Goal: Contribute content: Contribute content

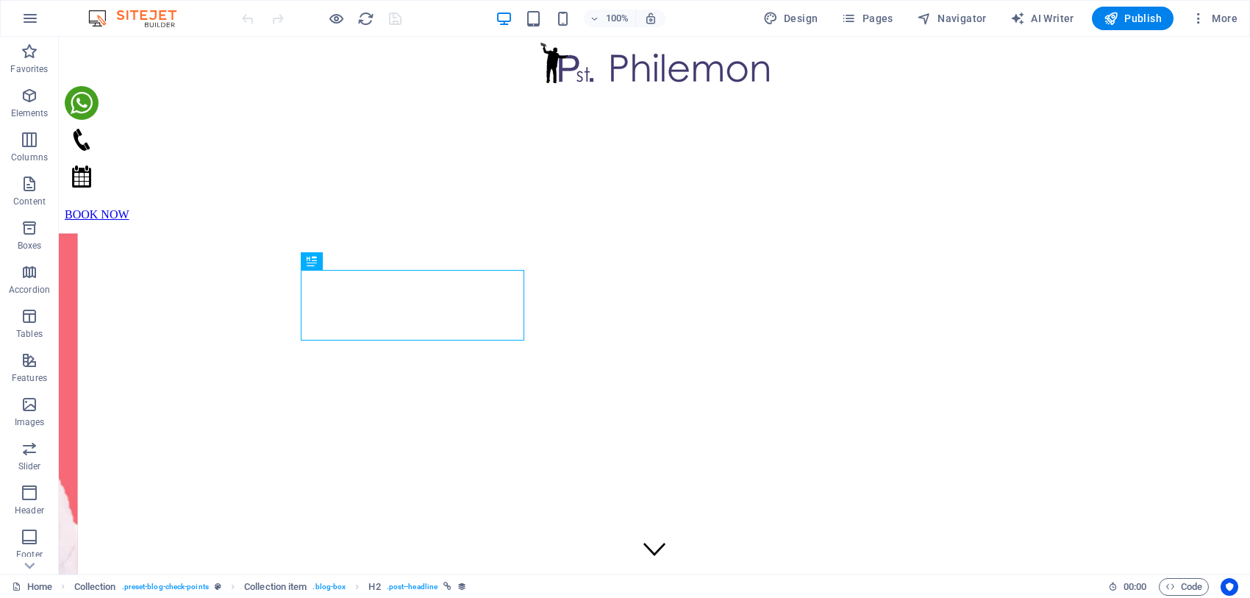
scroll to position [596, 0]
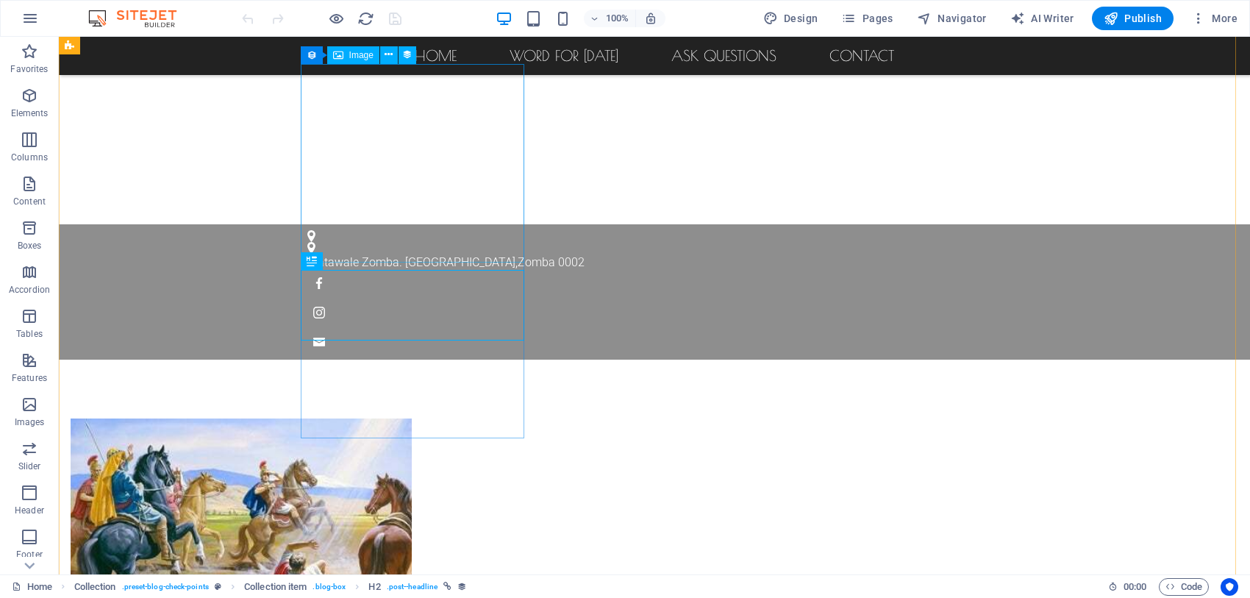
click at [515, 418] on figure at bounding box center [418, 517] width 694 height 198
click at [353, 418] on figure at bounding box center [418, 517] width 694 height 198
select select "px"
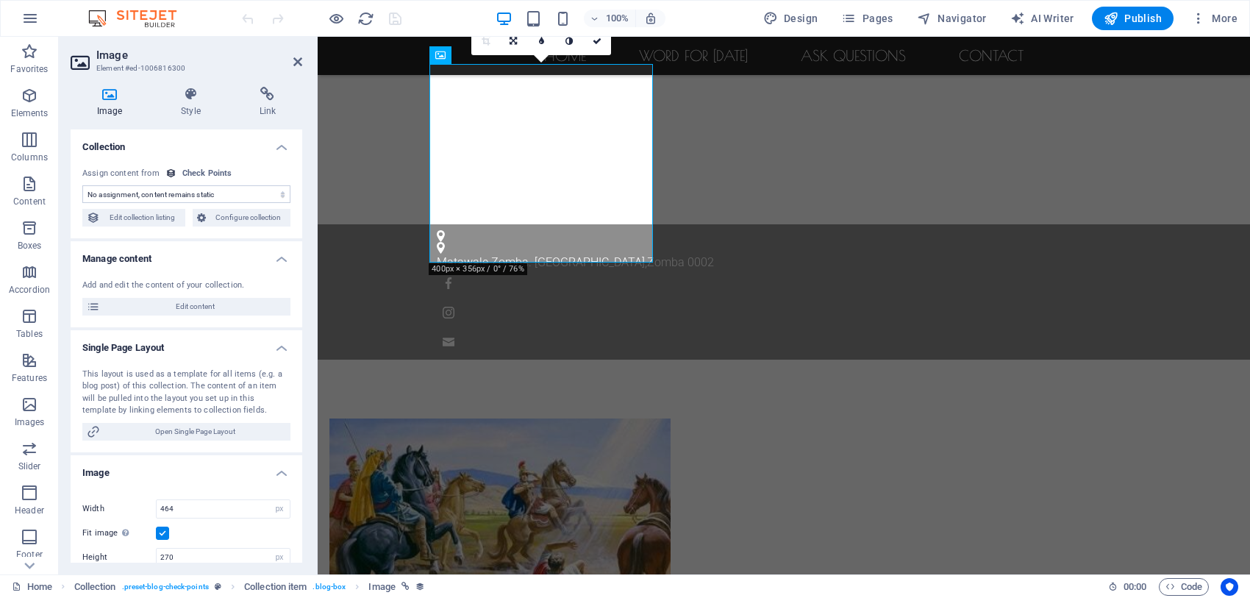
select select "image"
select select "name"
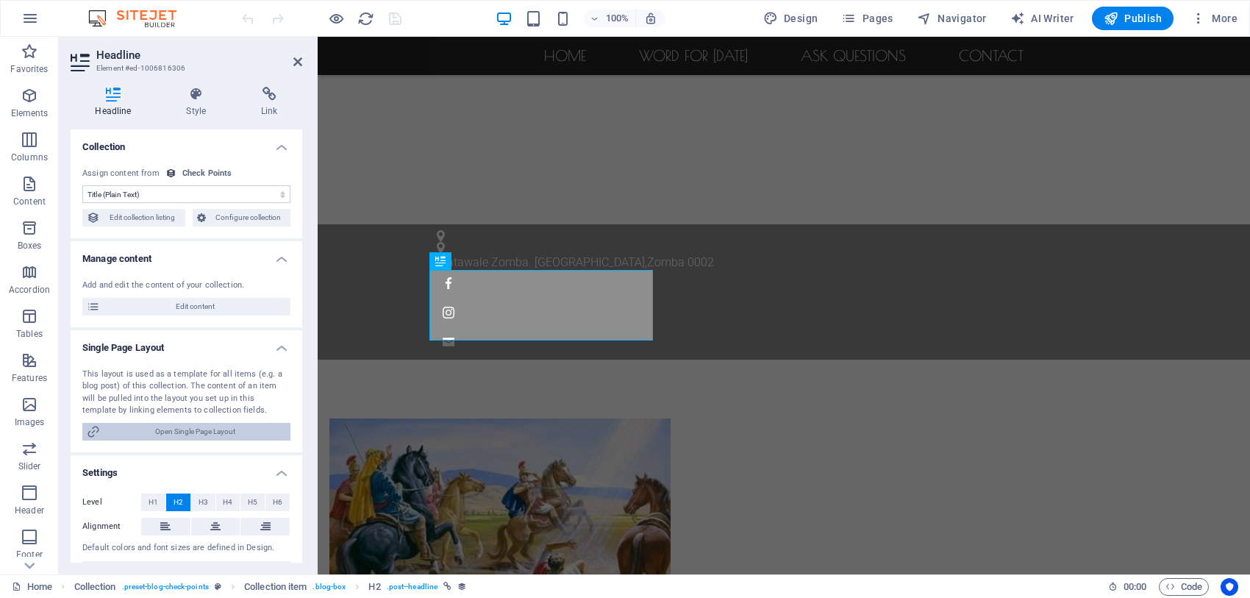
click at [177, 429] on span "Open Single Page Layout" at bounding box center [195, 432] width 182 height 18
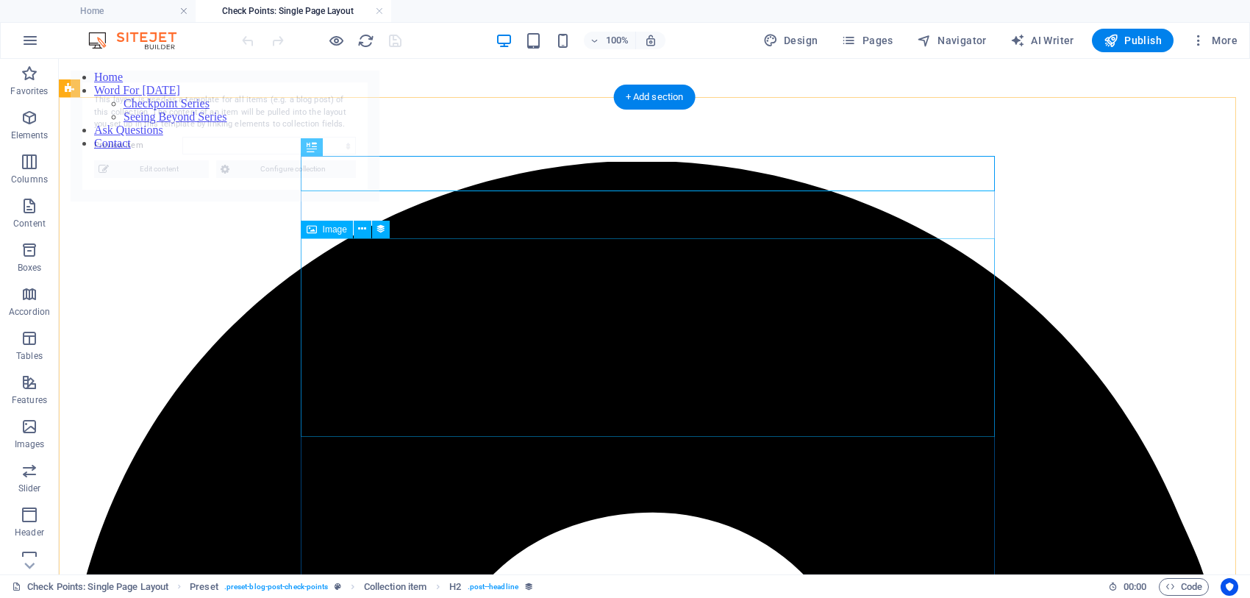
scroll to position [0, 0]
select select "68df6d54603061a2cd0e5186"
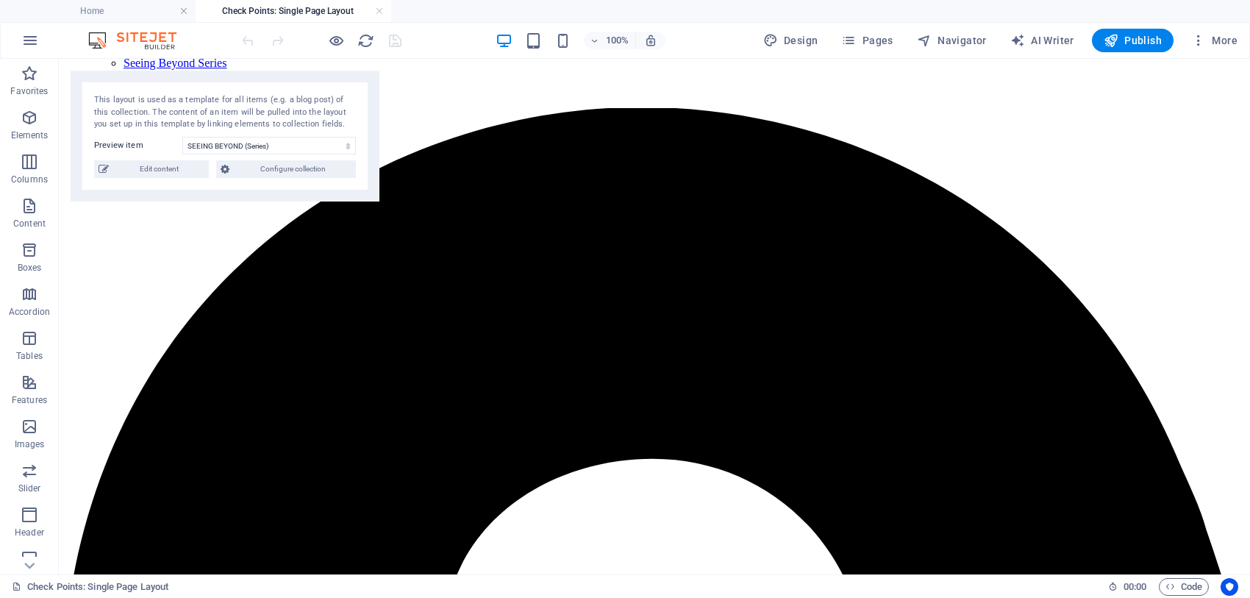
scroll to position [26, 0]
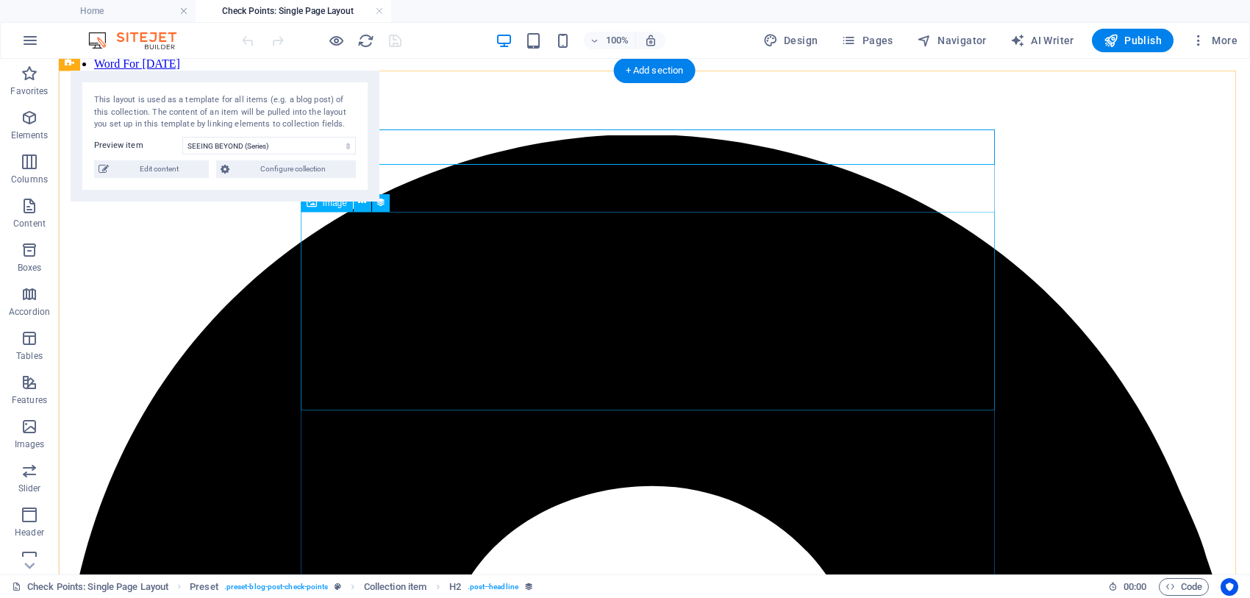
drag, startPoint x: 669, startPoint y: 230, endPoint x: 607, endPoint y: 212, distance: 64.4
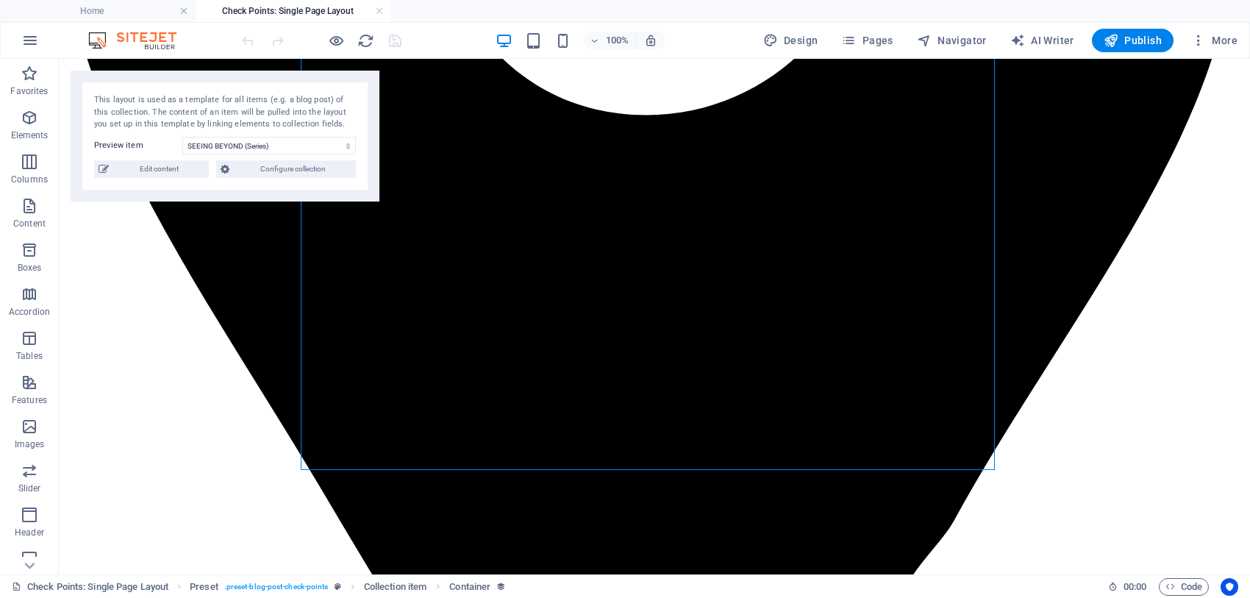
scroll to position [843, 0]
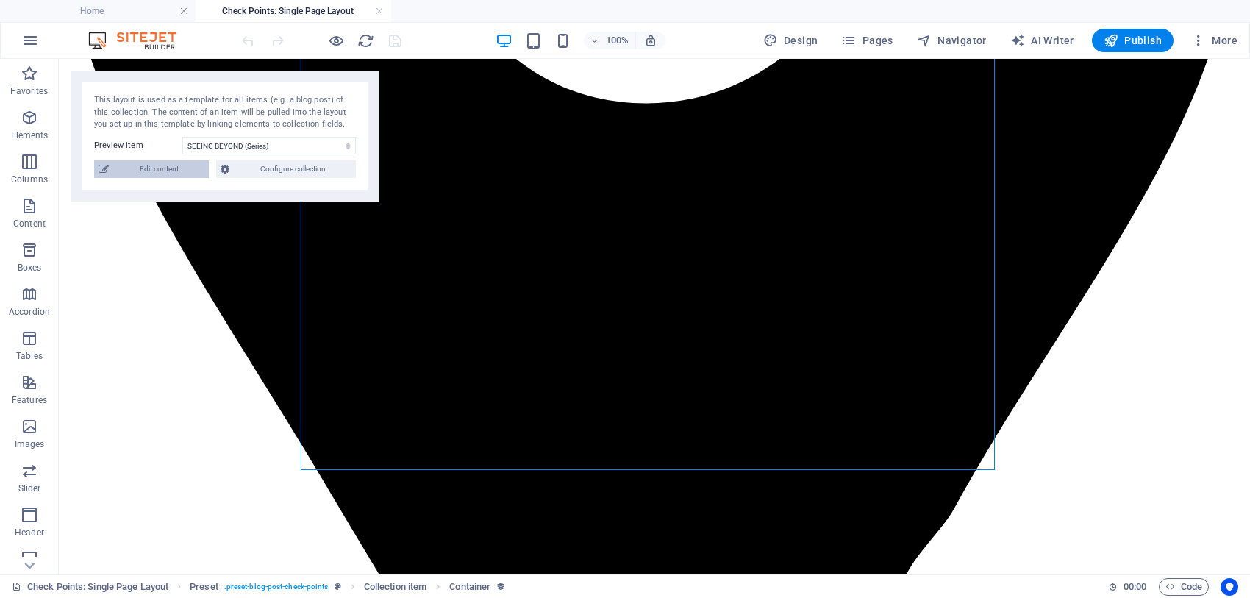
click at [169, 160] on span "Edit content" at bounding box center [158, 169] width 91 height 18
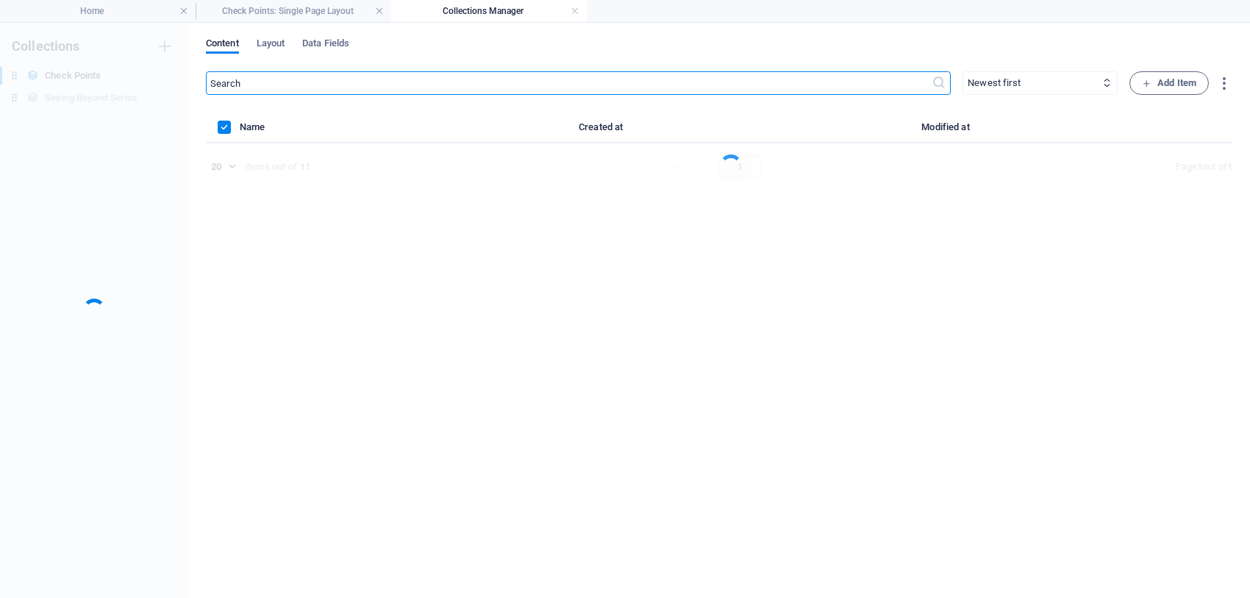
scroll to position [0, 0]
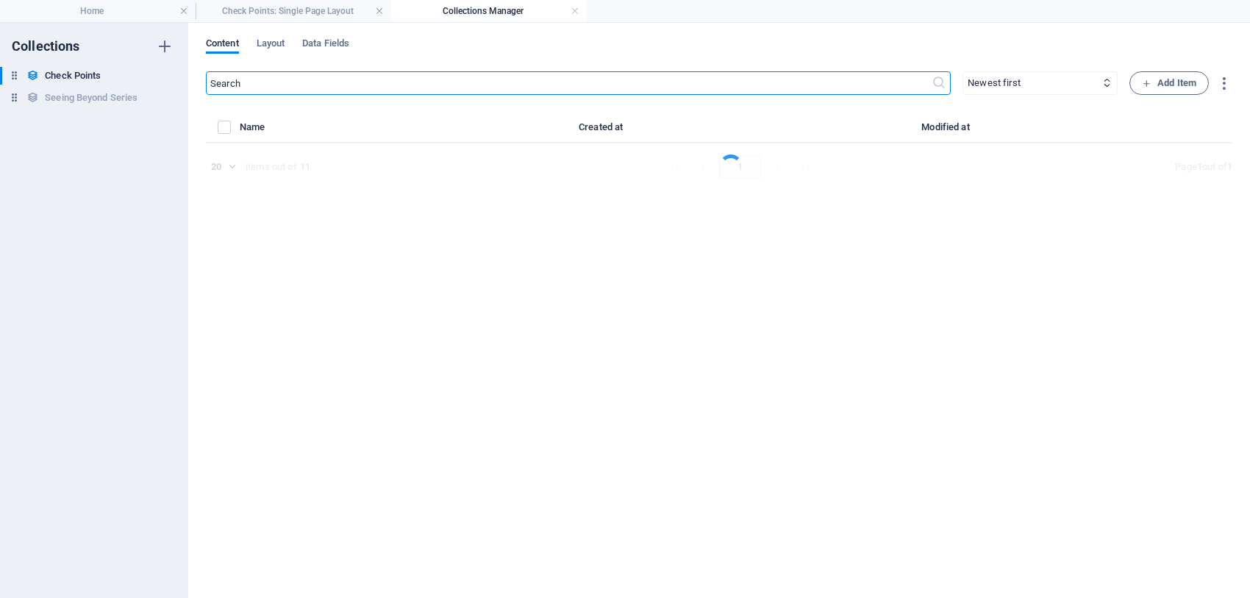
select select "Chechpoints"
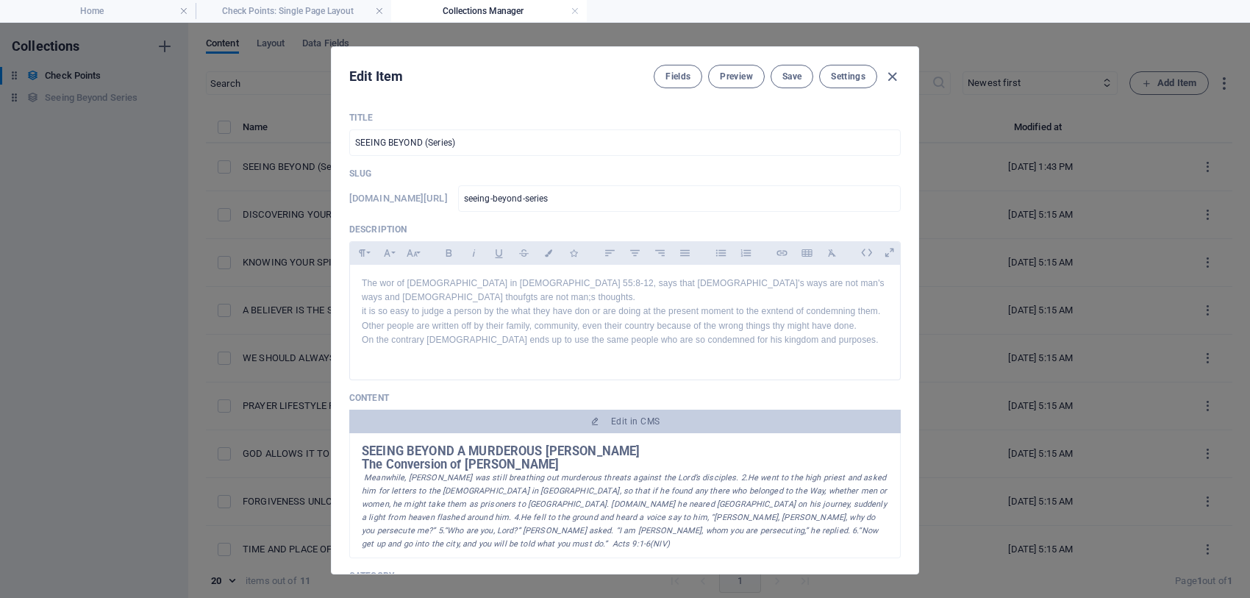
click at [82, 96] on div "Edit Item Fields Preview Save Settings Title SEEING BEYOND (Series) ​ Slug [DOM…" at bounding box center [625, 310] width 1250 height 575
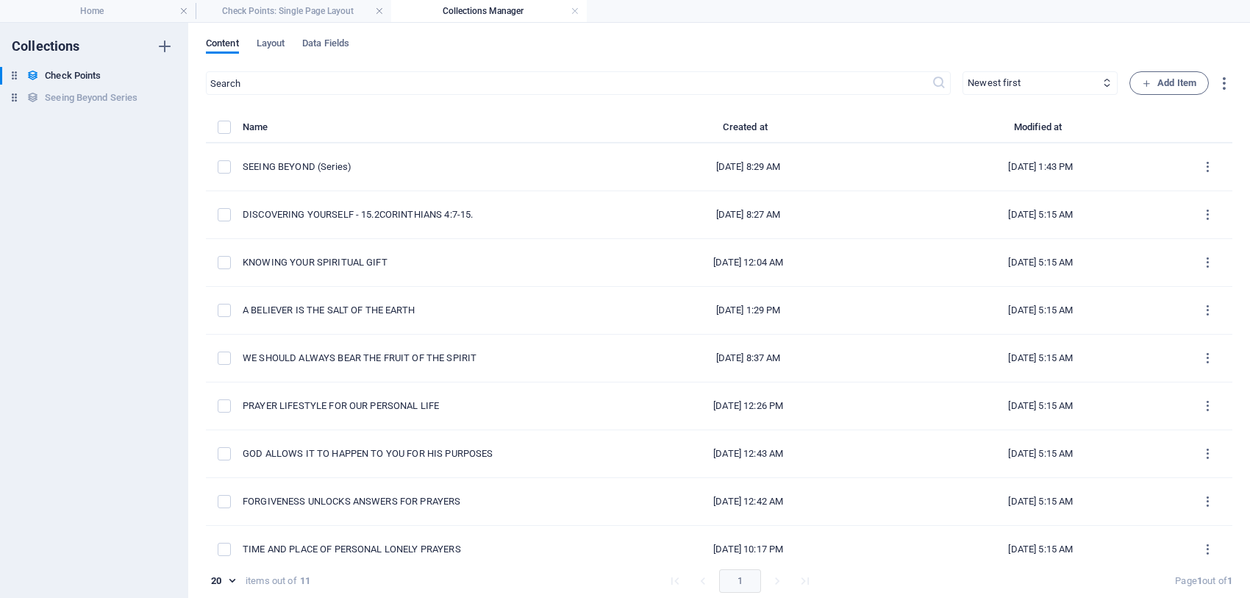
click at [82, 96] on div "Add Item Fields Preview Save Settings Title SEEING BEYOND (Series) ​ Slug [DOMA…" at bounding box center [625, 310] width 1250 height 575
click at [82, 96] on h6 "Seeing Beyond Series" at bounding box center [91, 98] width 93 height 18
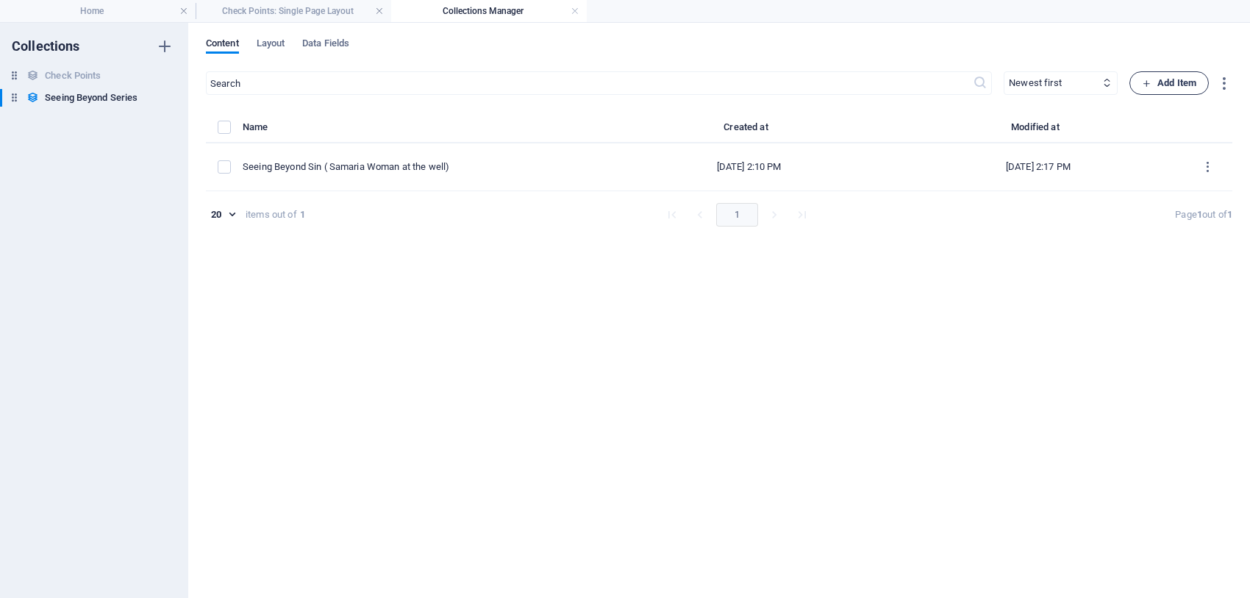
click at [1164, 83] on span "Add Item" at bounding box center [1169, 83] width 54 height 18
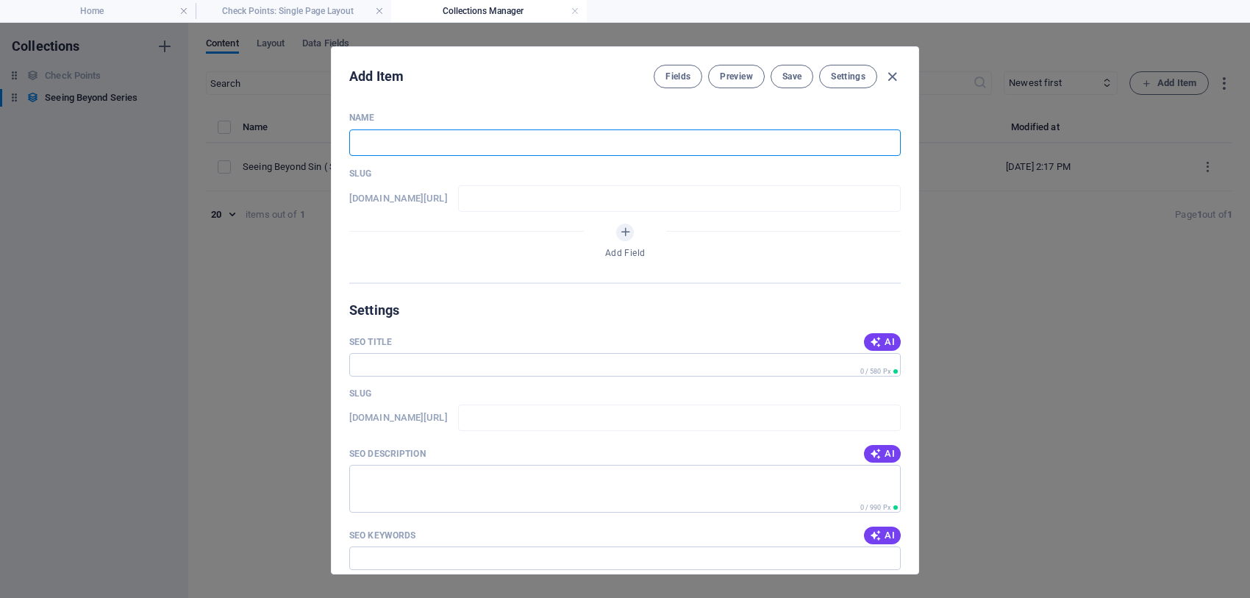
click at [391, 136] on input "text" at bounding box center [624, 142] width 551 height 26
type input "s"
type input "sE"
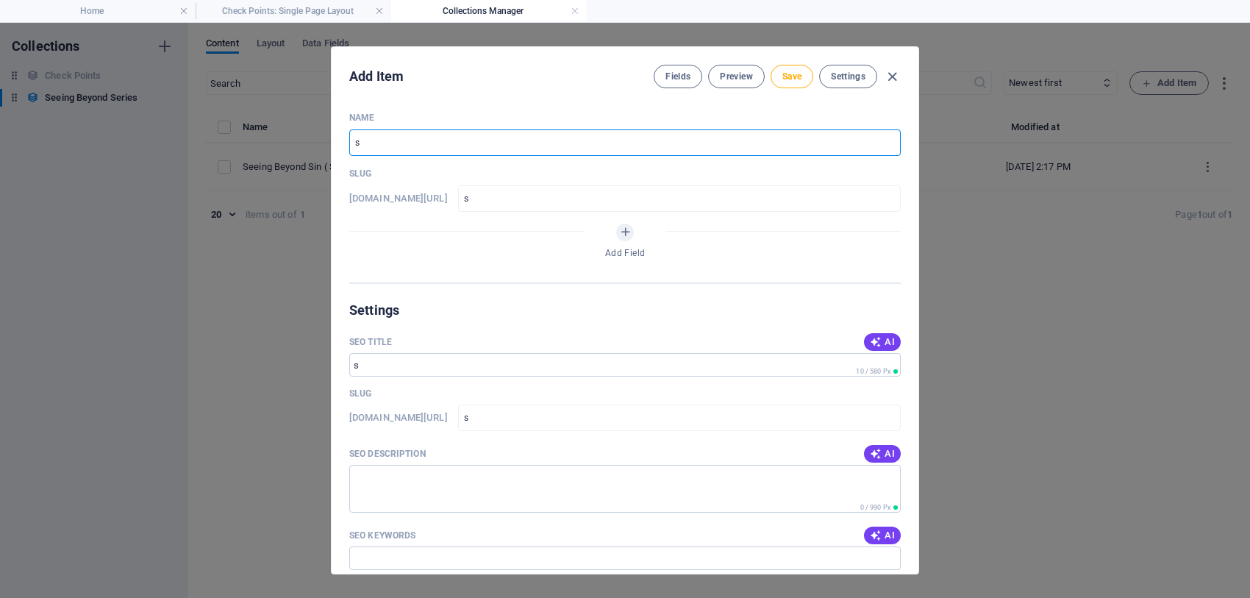
type input "se"
type input "s"
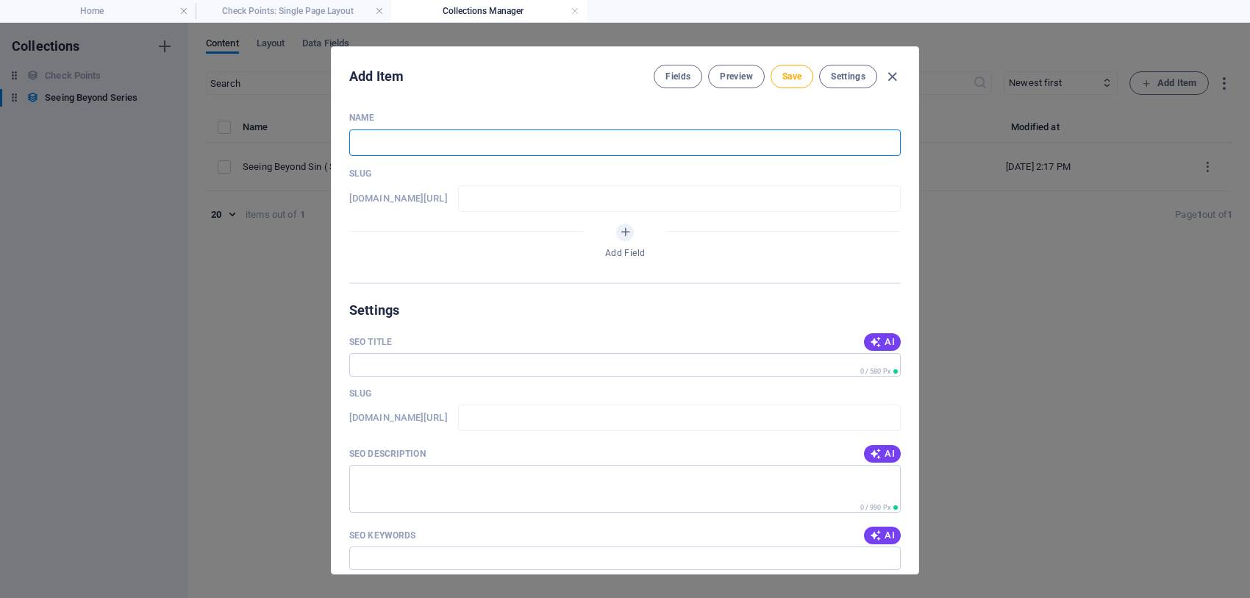
type input "S"
type input "s"
type input "Se"
type input "se"
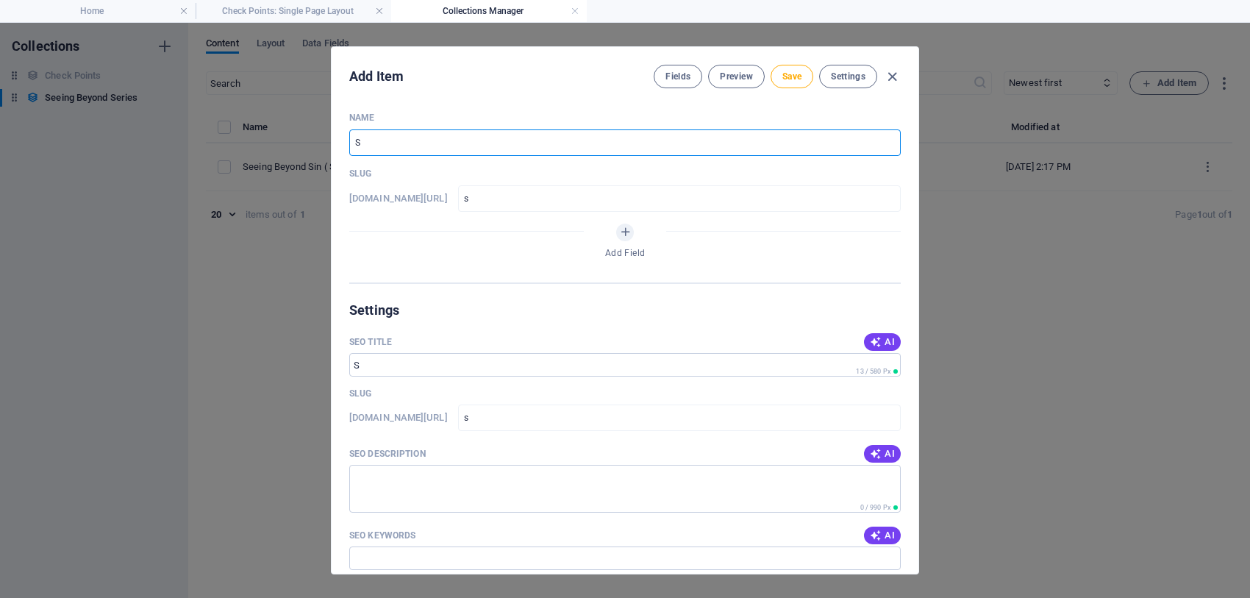
type input "se"
type input "See"
type input "see"
type input "Seei"
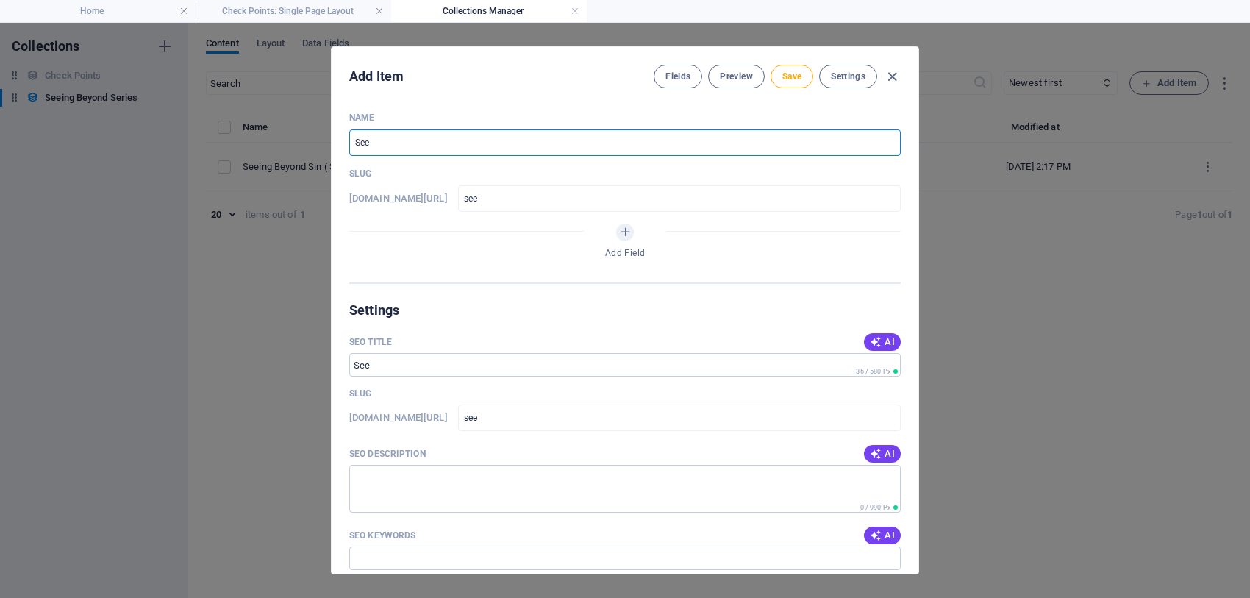
type input "seei"
type input "Seein"
type input "seein"
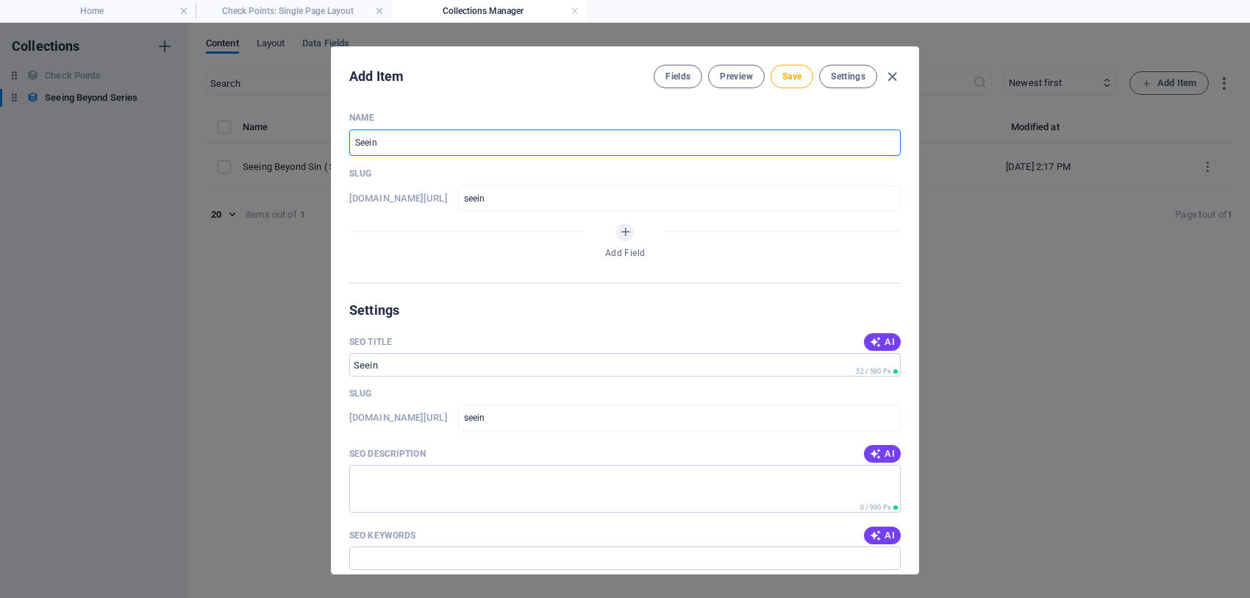
type input "Seeinf"
type input "seeinf"
type input "Seein"
type input "seein"
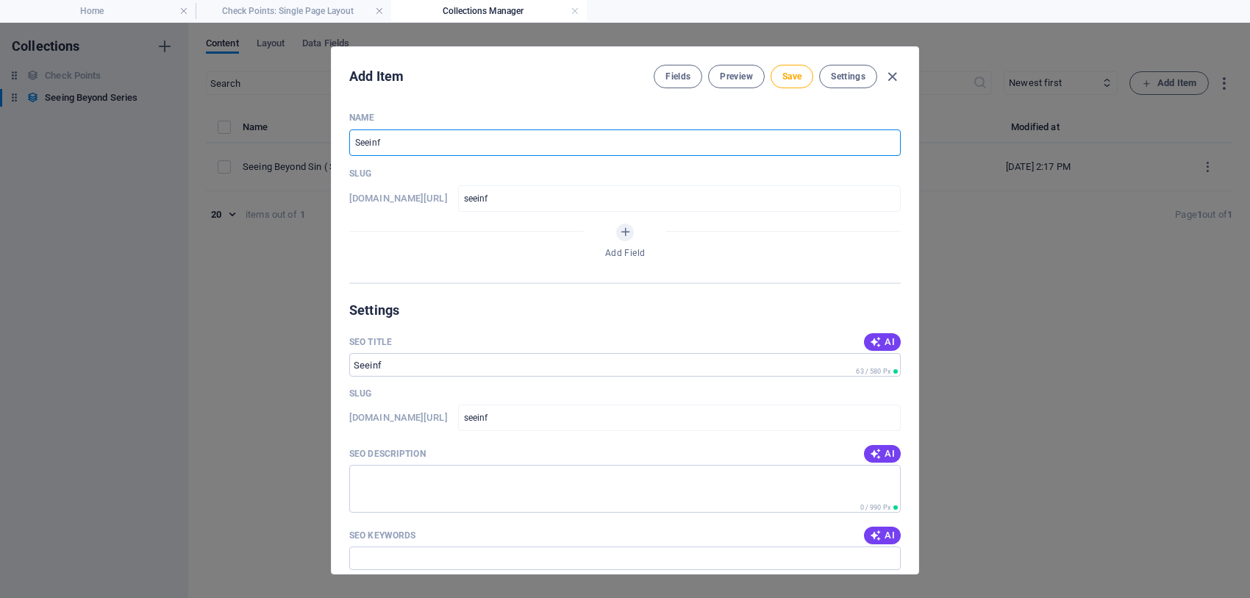
type input "seein"
type input "Seeing"
type input "seeing"
type input "Seeing B"
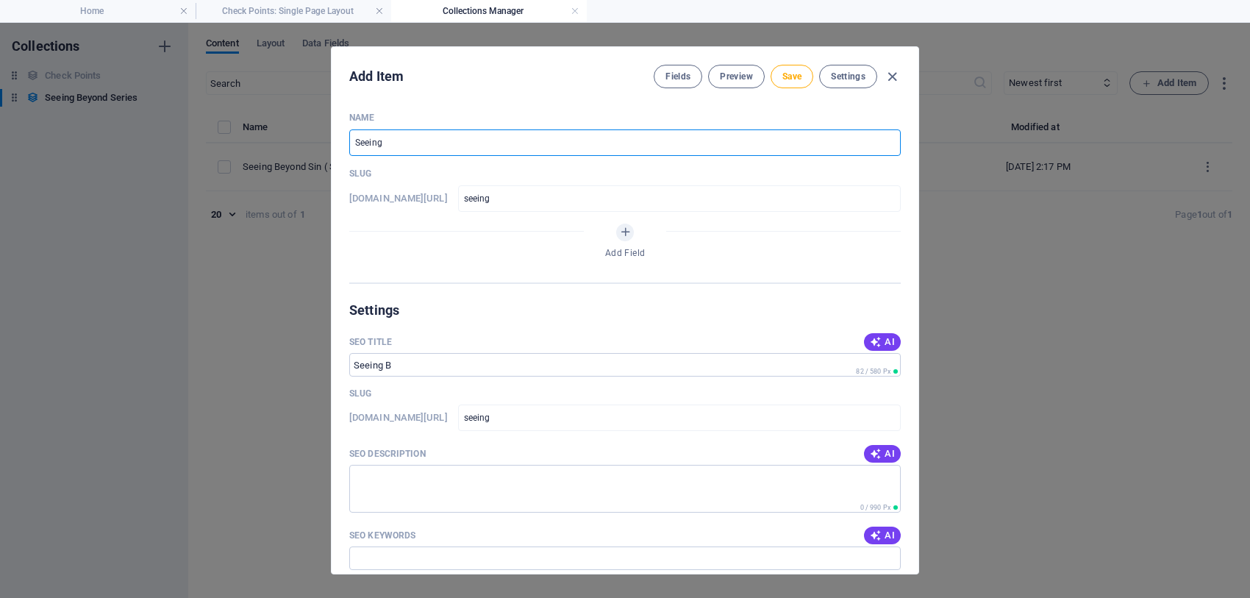
type input "seeing-b"
type input "Seeing Be"
type input "seeing-be"
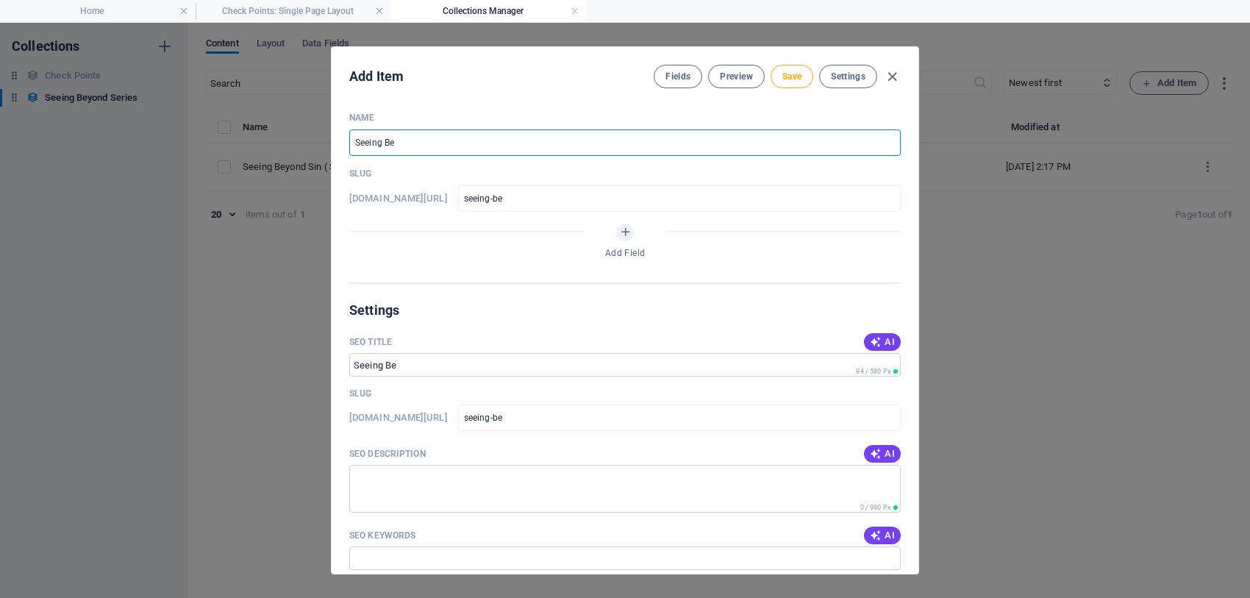
type input "Seeing [PERSON_NAME]"
type input "seeing-[PERSON_NAME]"
type input "Seeing Beyo"
type input "seeing-[PERSON_NAME]"
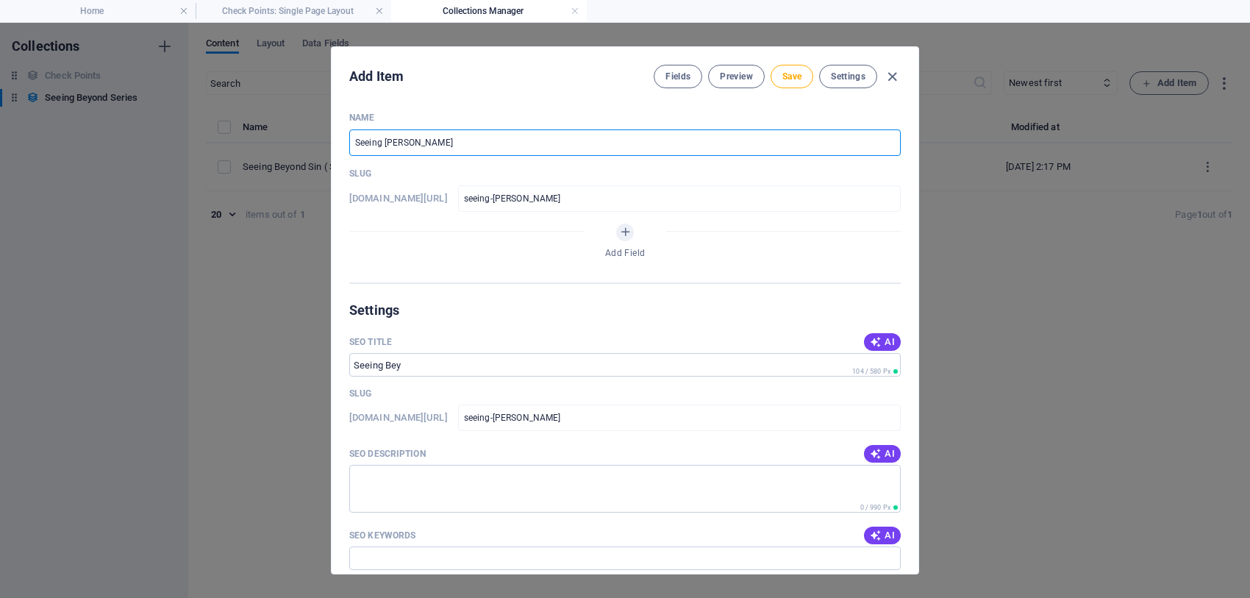
type input "seeing-[PERSON_NAME]"
type input "Seeing Beyon"
type input "seeing-[PERSON_NAME]"
type input "Seeing Beyond"
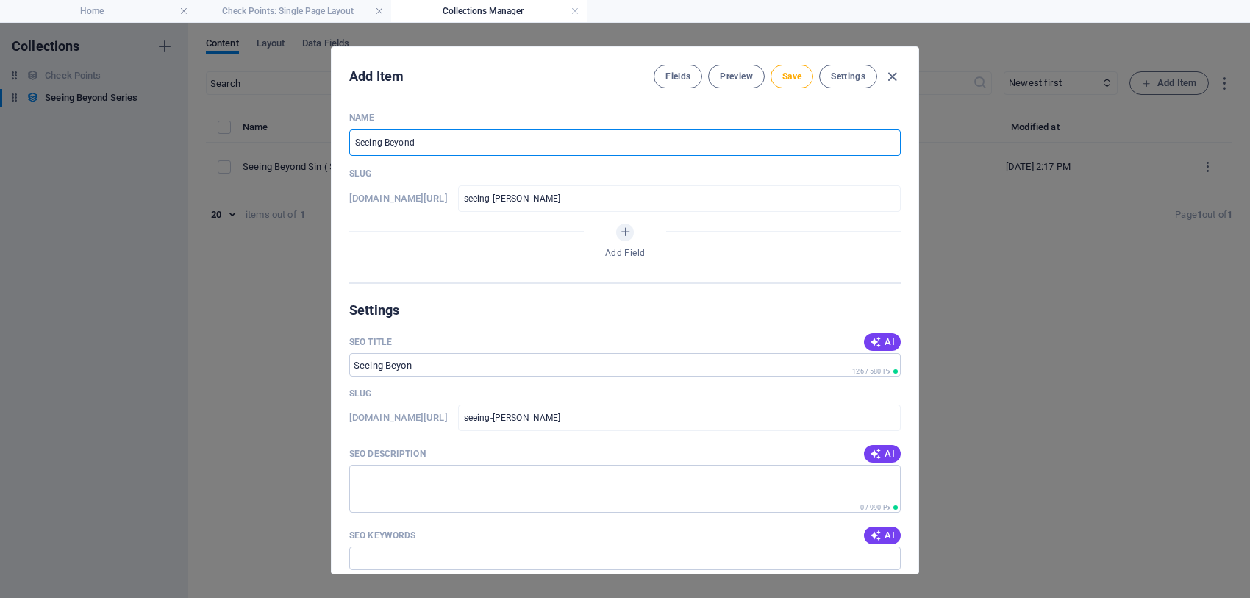
type input "seeing-beyond"
type input "Seeing Beyond t"
type input "seeing-beyond-t"
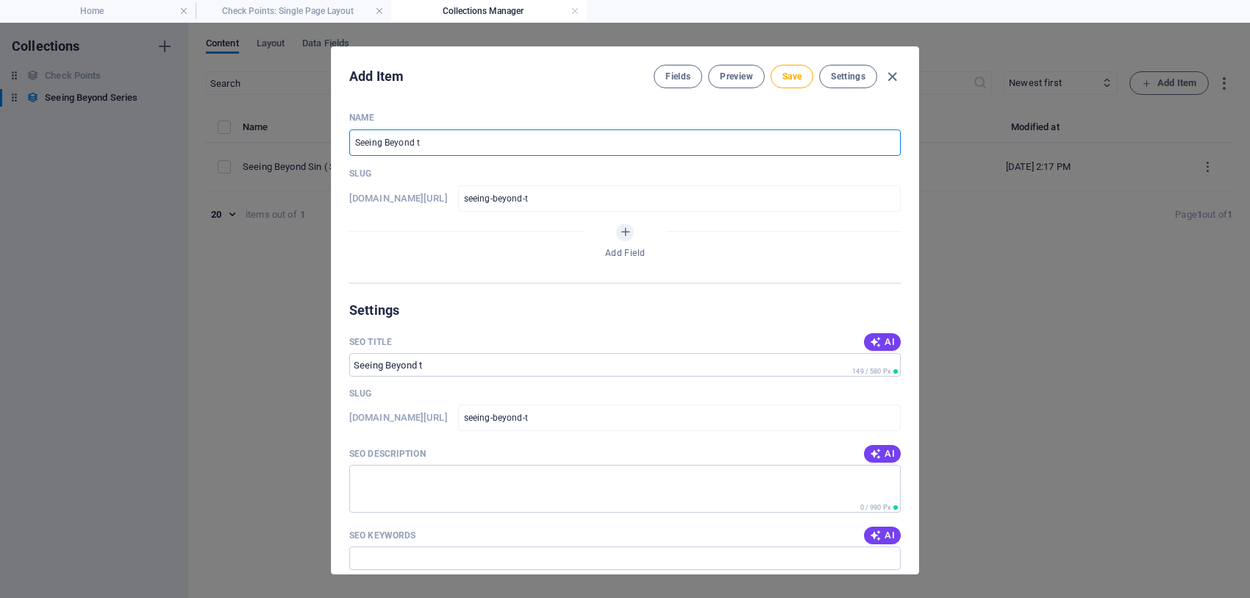
type input "Seeing Beyond th"
type input "seeing-beyond-th"
type input "Seeing Beyond the"
type input "seeing-beyond-the"
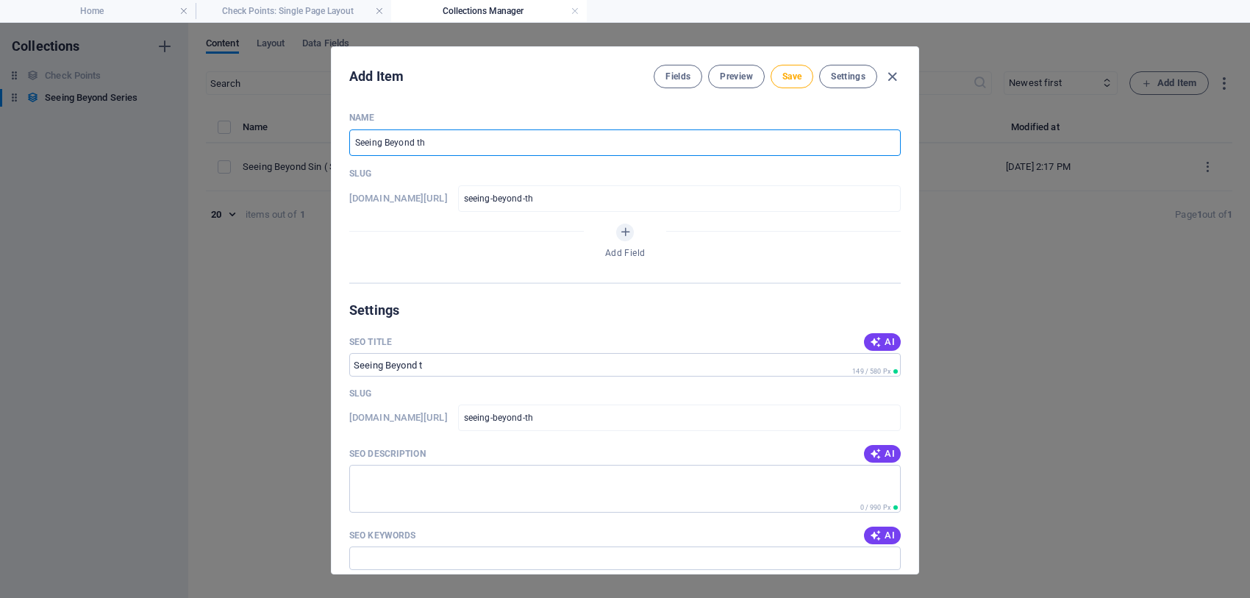
type input "seeing-beyond-the"
type input "Seeing Beyond the m"
type input "seeing-beyond-the-m"
type input "Seeing Beyond the"
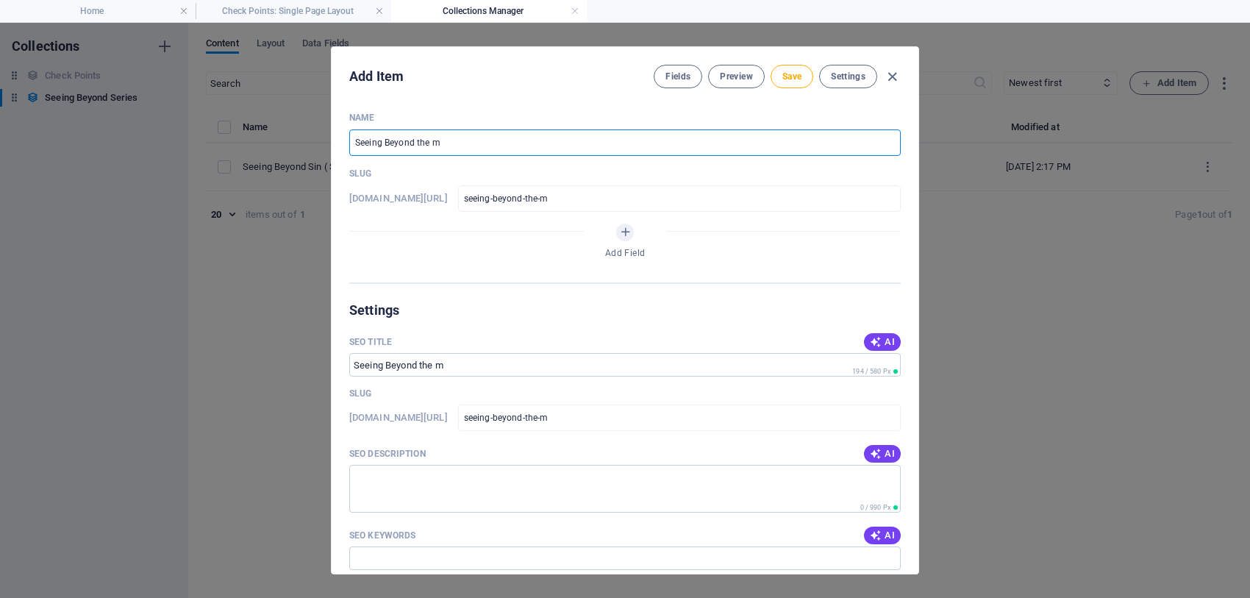
type input "seeing-beyond-the"
type input "Seeing Beyond the M"
type input "seeing-beyond-the-m"
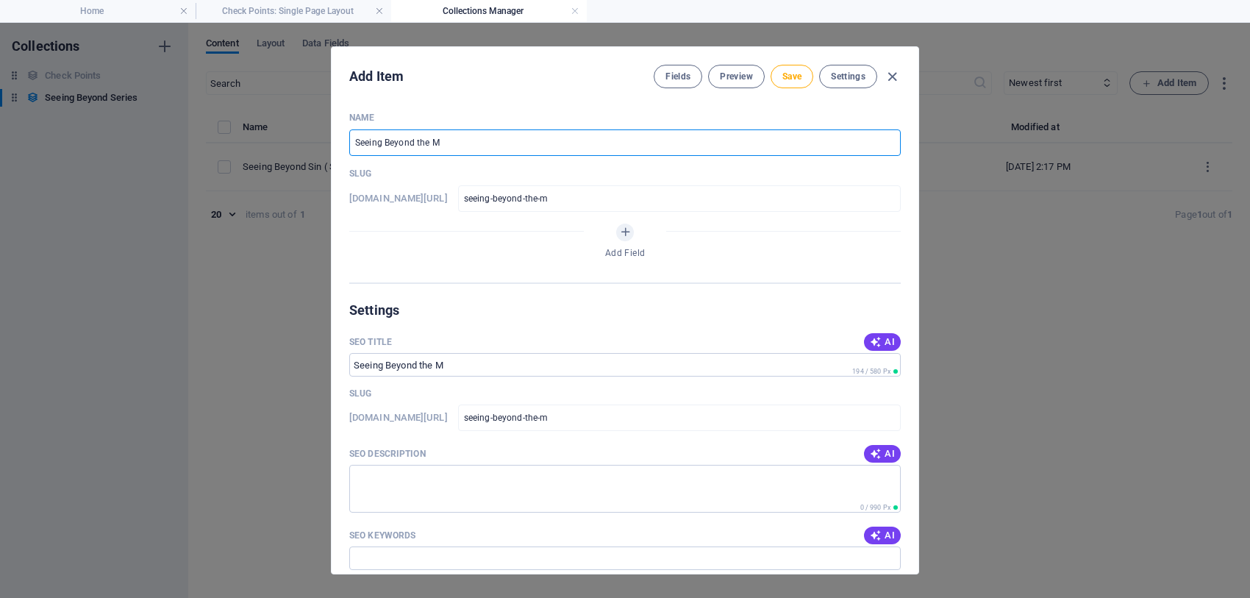
type input "Seeing Beyond the Mu"
type input "seeing-beyond-the-mu"
type input "Seeing Beyond the Mua"
type input "seeing-beyond-the-mua"
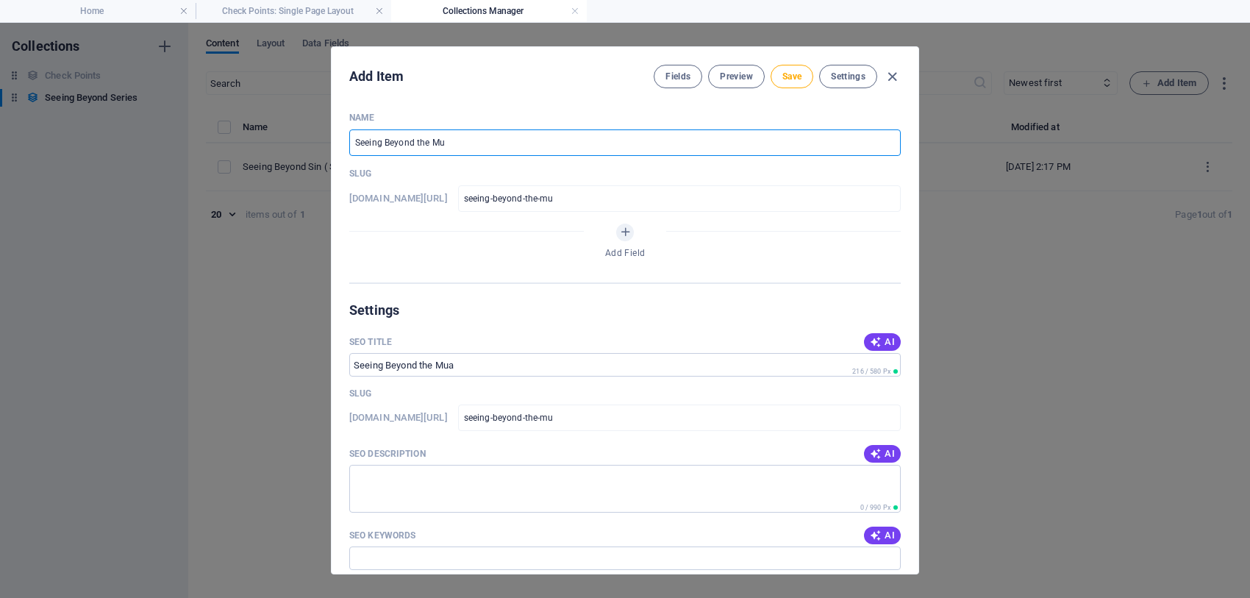
type input "seeing-beyond-the-mua"
type input "Seeing Beyond the Mu"
type input "seeing-beyond-the-mu"
type input "Seeing Beyond the Muu"
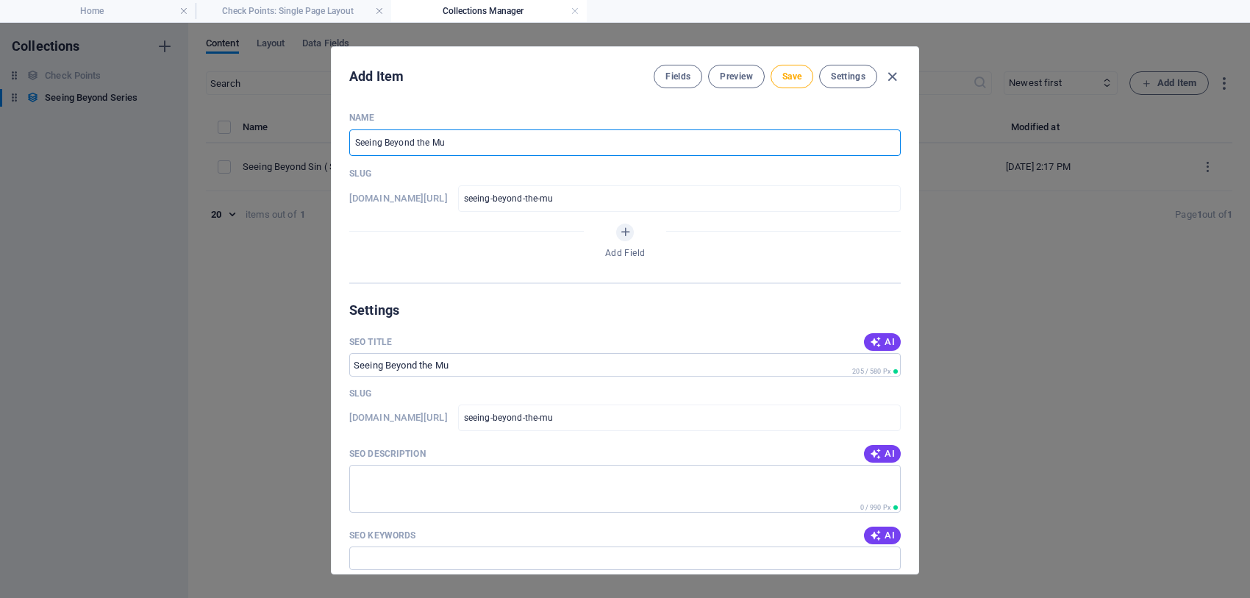
type input "seeing-beyond-the-muu"
type input "Seeing Beyond the Muu"
click at [1016, 343] on div "Add Item Fields Preview Save Settings Name Seeing Beyond the Muu ​ Slug [DOMAIN…" at bounding box center [625, 310] width 1250 height 575
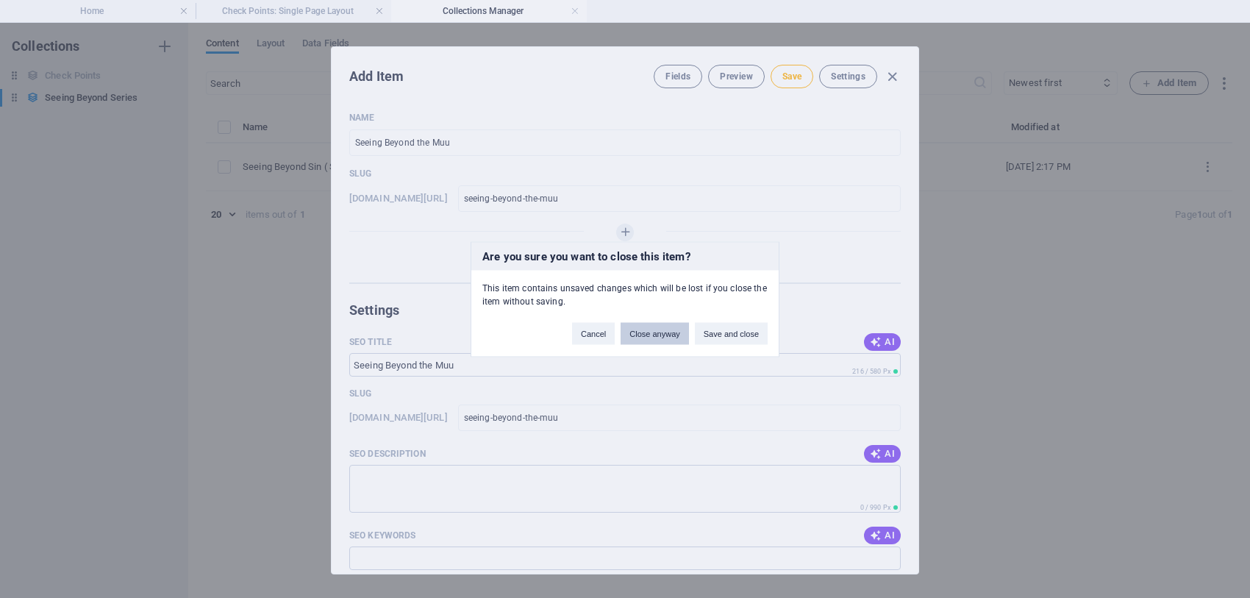
click at [645, 332] on button "Close anyway" at bounding box center [654, 333] width 68 height 22
type input "seeing-beyond-the-muu"
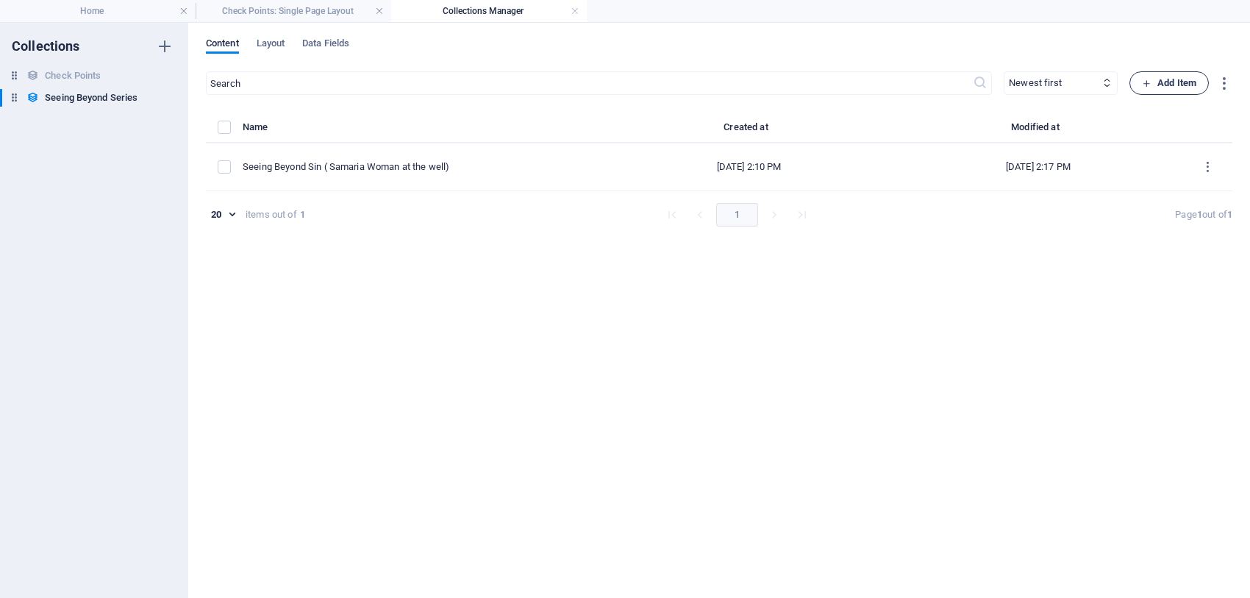
click at [1169, 79] on span "Add Item" at bounding box center [1169, 83] width 54 height 18
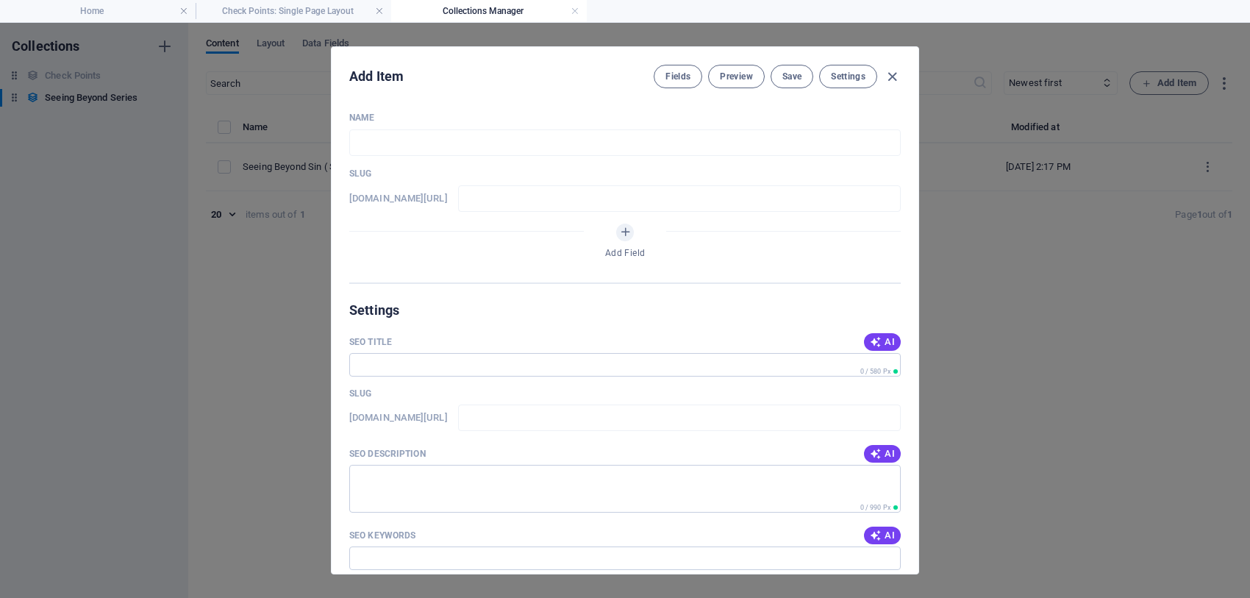
click at [419, 197] on h6 "[DOMAIN_NAME][URL]" at bounding box center [398, 199] width 99 height 18
click at [471, 250] on div "Add Field" at bounding box center [624, 243] width 551 height 41
drag, startPoint x: 403, startPoint y: 148, endPoint x: 398, endPoint y: 141, distance: 9.0
click at [398, 141] on input "text" at bounding box center [624, 142] width 551 height 26
click at [1019, 35] on div "Add Item Fields Preview Save Settings Name ​ Slug [DOMAIN_NAME][URL] ​ Add Fiel…" at bounding box center [625, 310] width 1250 height 575
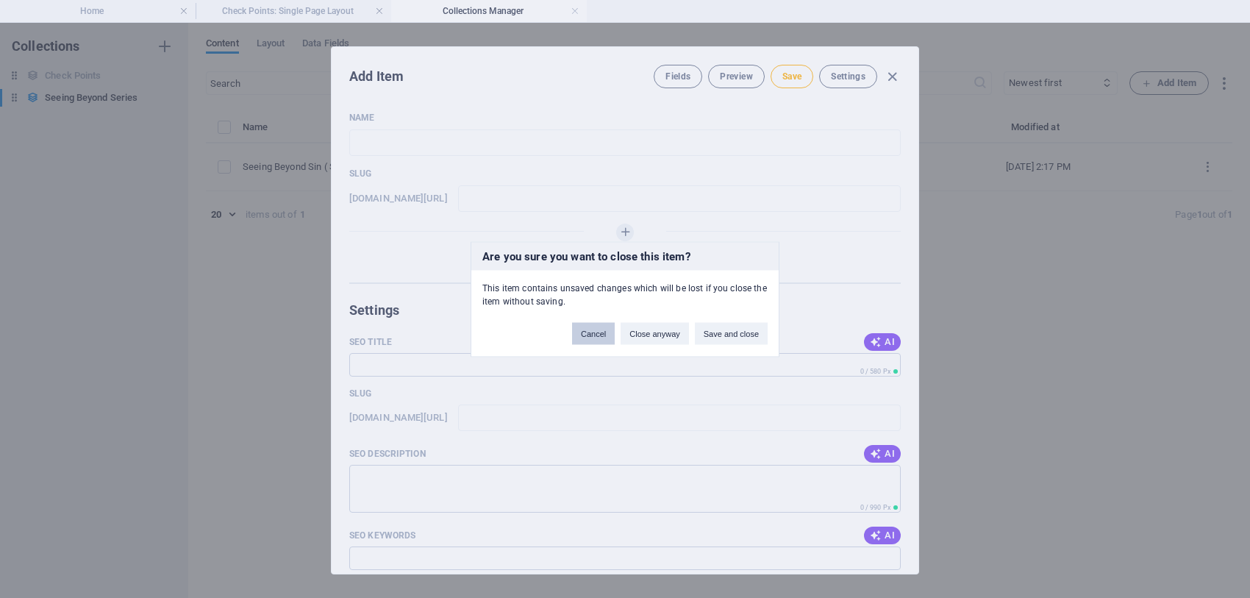
click at [601, 332] on button "Cancel" at bounding box center [593, 333] width 43 height 22
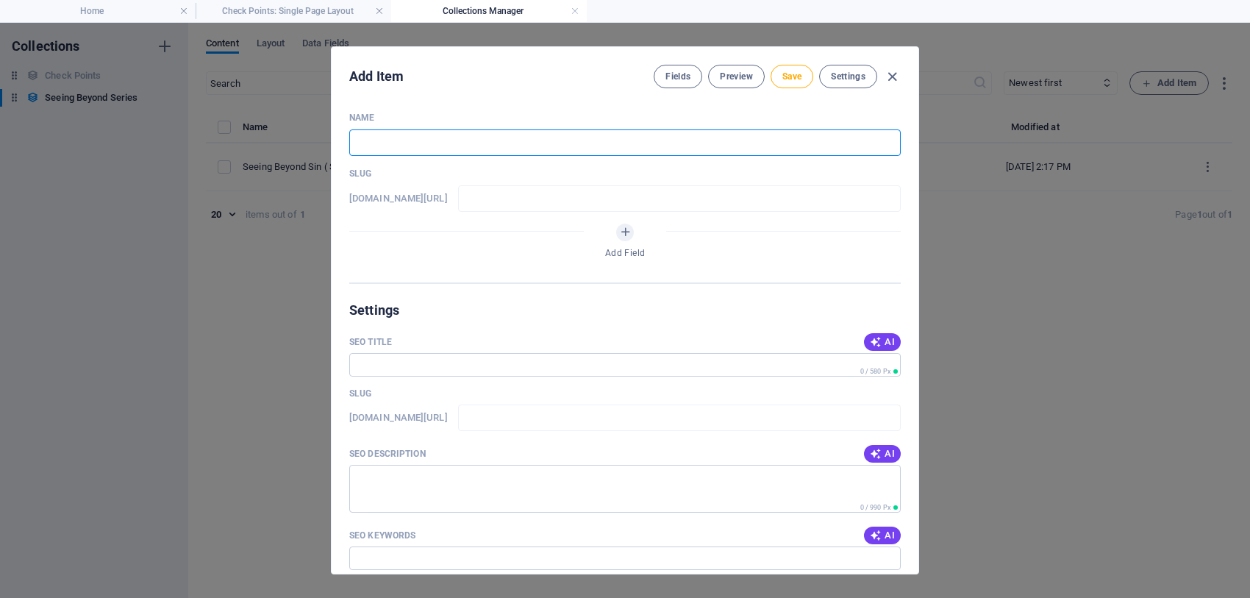
click at [390, 140] on input "text" at bounding box center [624, 142] width 551 height 26
type input "S"
type input "s"
type input "Se"
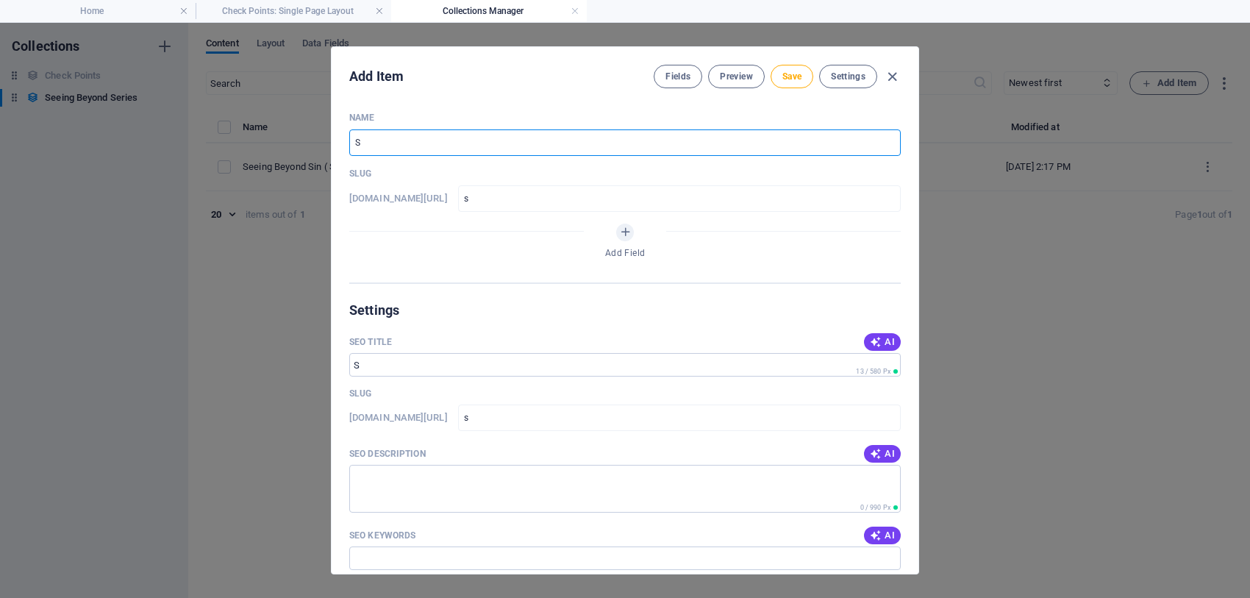
type input "se"
type input "See"
type input "see"
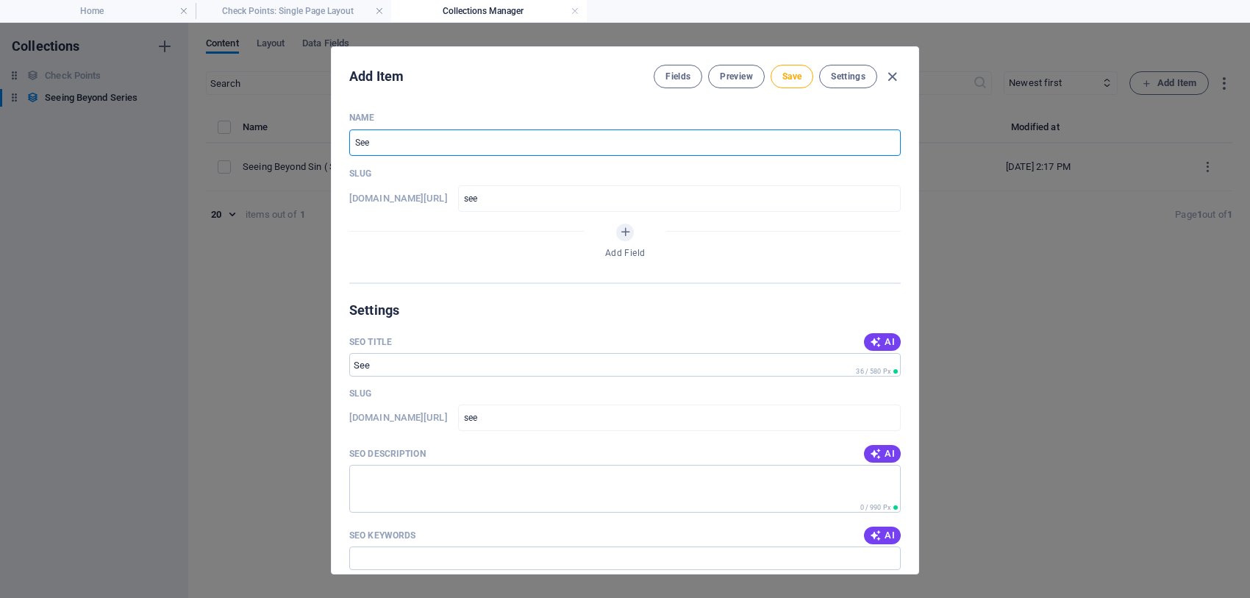
type input "Seei"
type input "seei"
type input "Seein"
type input "seein"
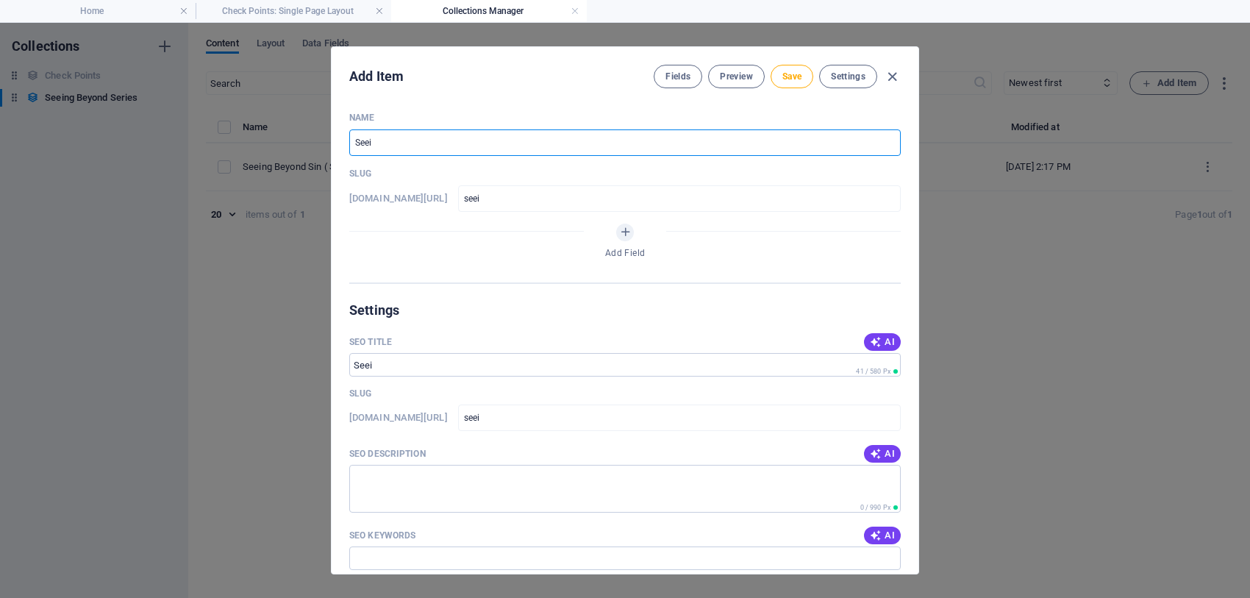
type input "seein"
type input "Seeing"
type input "seeing"
type input "Seein"
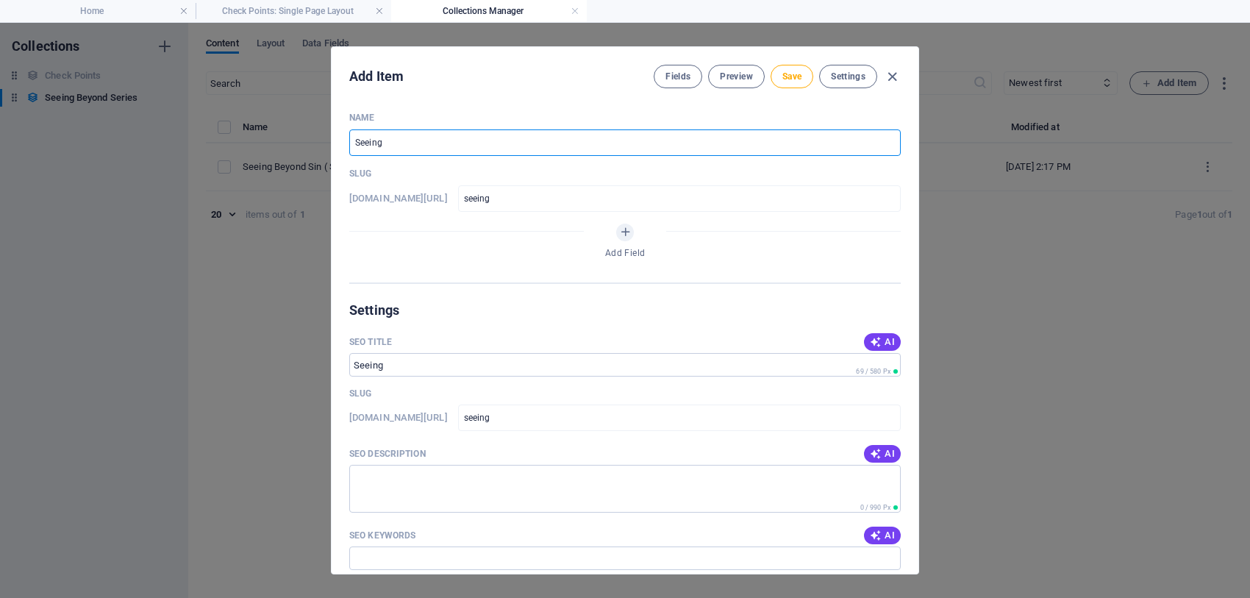
type input "seein"
type input "Seei"
type input "seei"
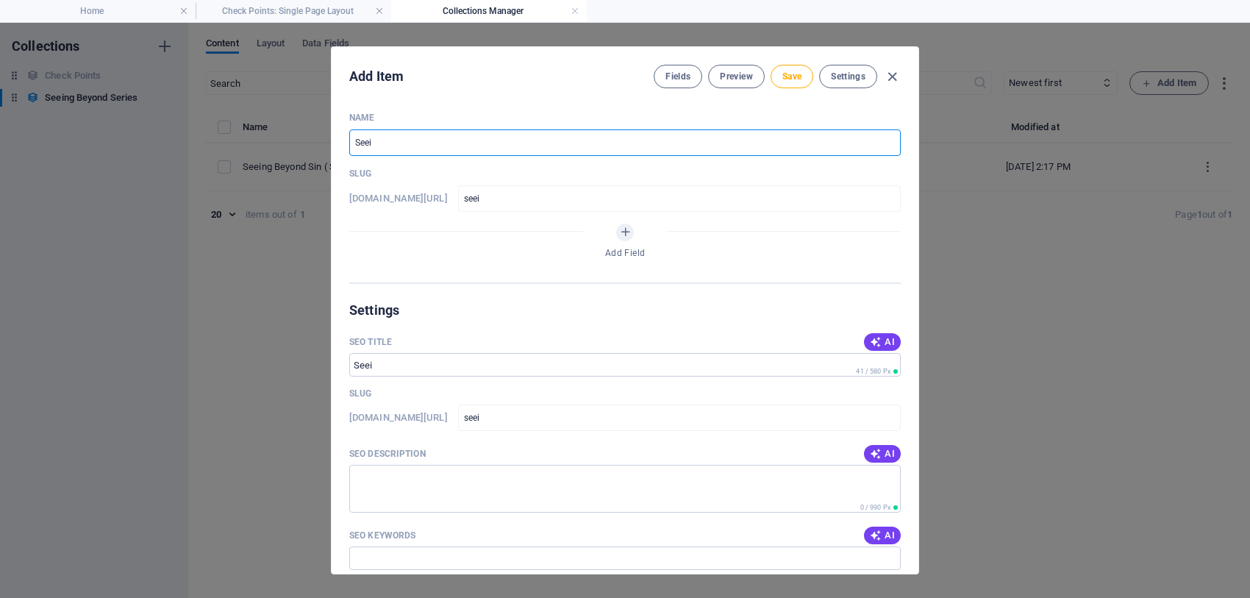
type input "Seein"
type input "seein"
type input "Seeing"
type input "seeing"
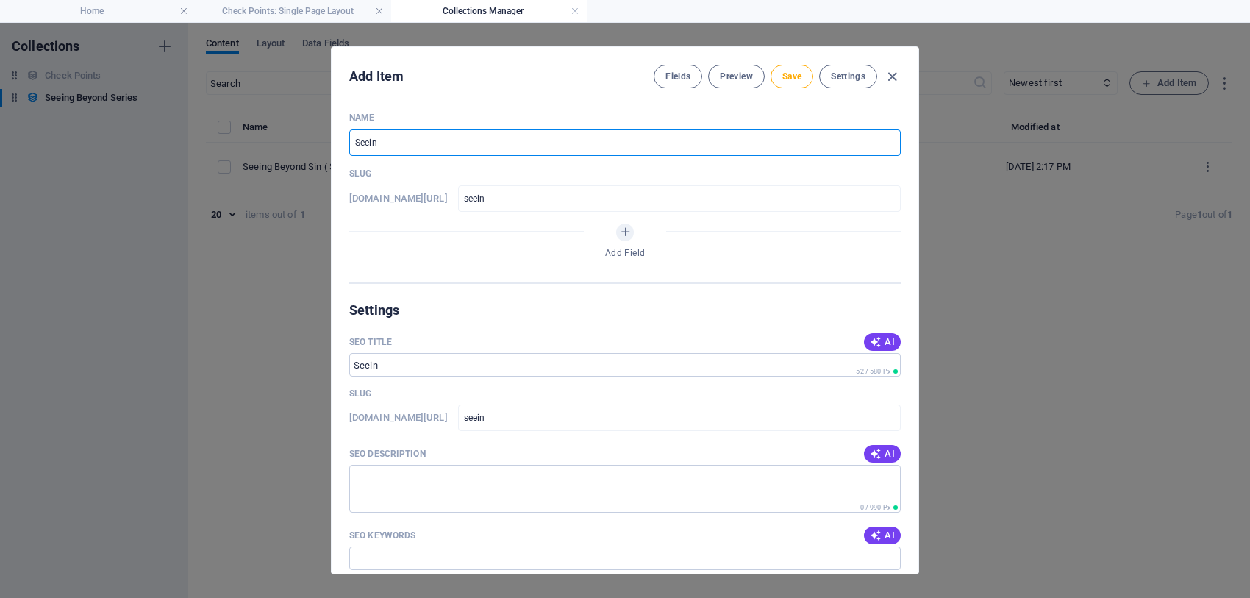
type input "seeing"
type input "Seeing B"
type input "seeing-b"
type input "Seeing Be"
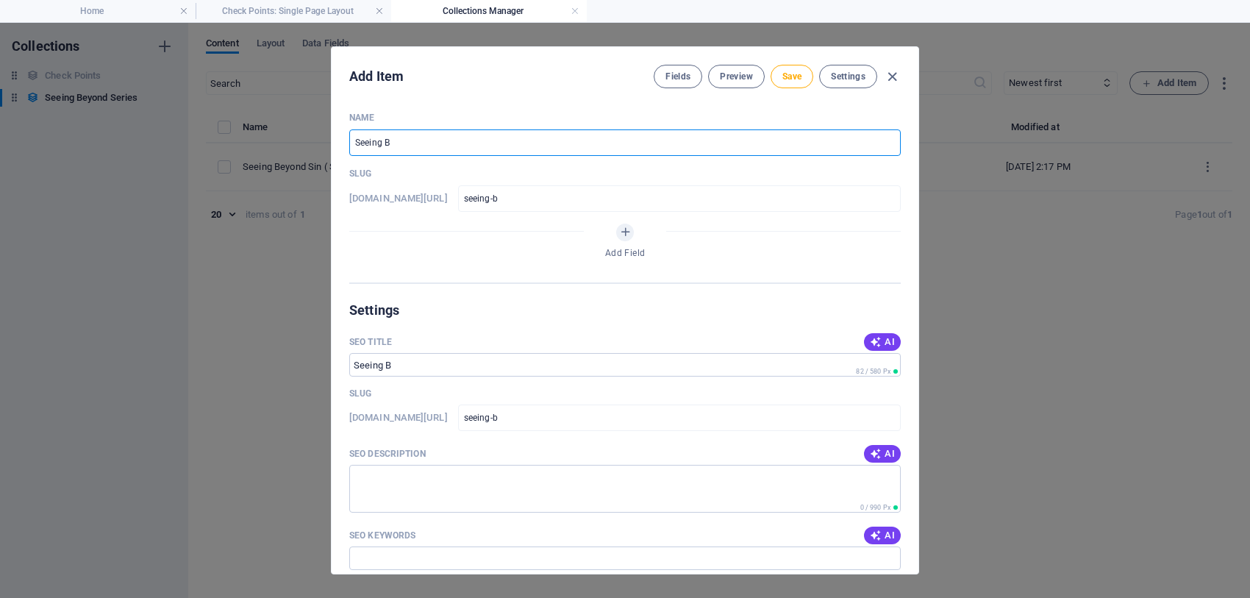
type input "seeing-be"
type input "Seeing [PERSON_NAME]"
type input "seeing-[PERSON_NAME]"
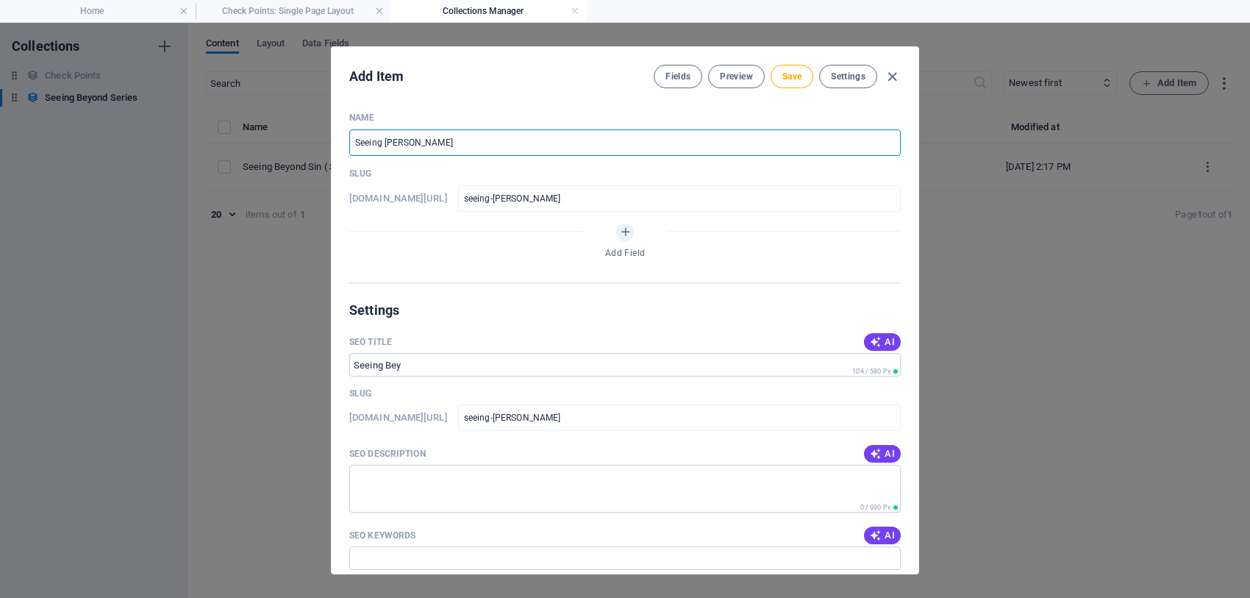
type input "Seeing Beyo"
type input "seeing-[PERSON_NAME]"
type input "Seeing Beyon"
type input "seeing-[PERSON_NAME]"
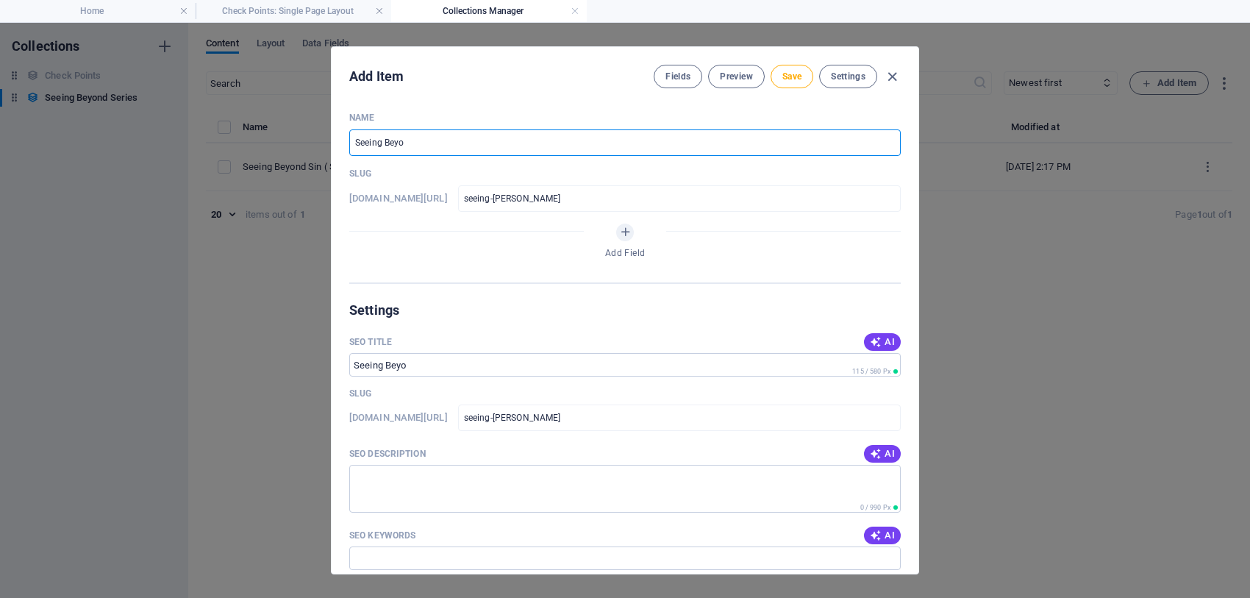
type input "seeing-[PERSON_NAME]"
type input "Seeing Beyond"
type input "seeing-beyond"
type input "Seeing Beyond M"
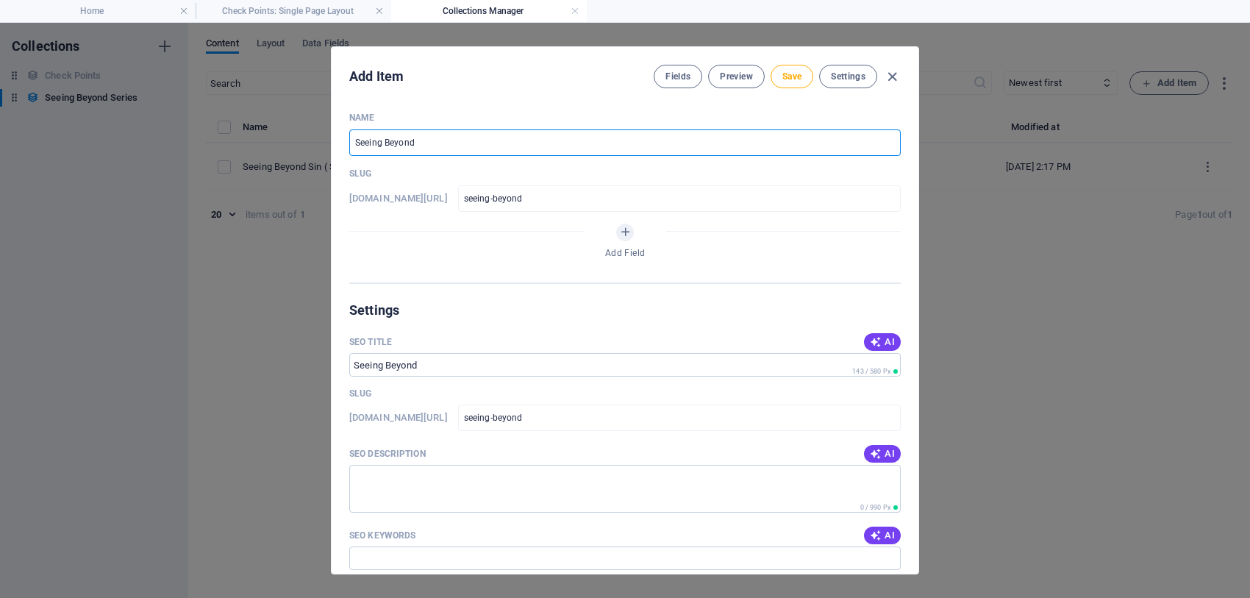
type input "seeing-beyond-m"
type input "Seeing Beyond Mu"
type input "seeing-beyond-mu"
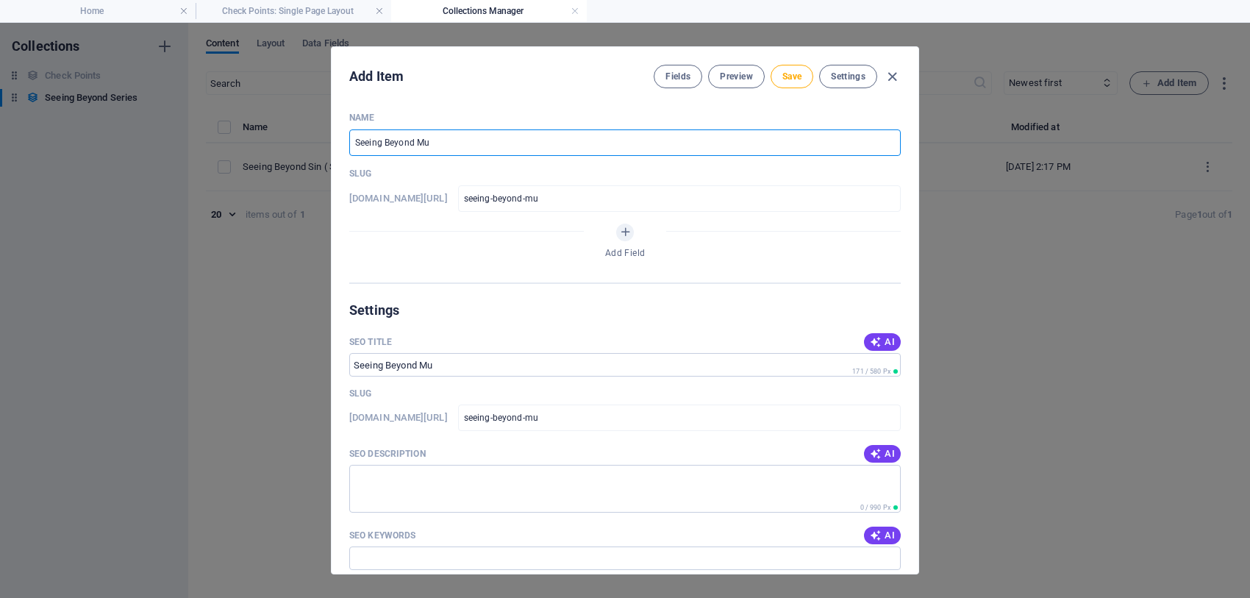
type input "Seeing Beyond Mur"
type input "seeing-beyond-mur"
type input "Seeing Beyond Murd"
type input "seeing-beyond-murd"
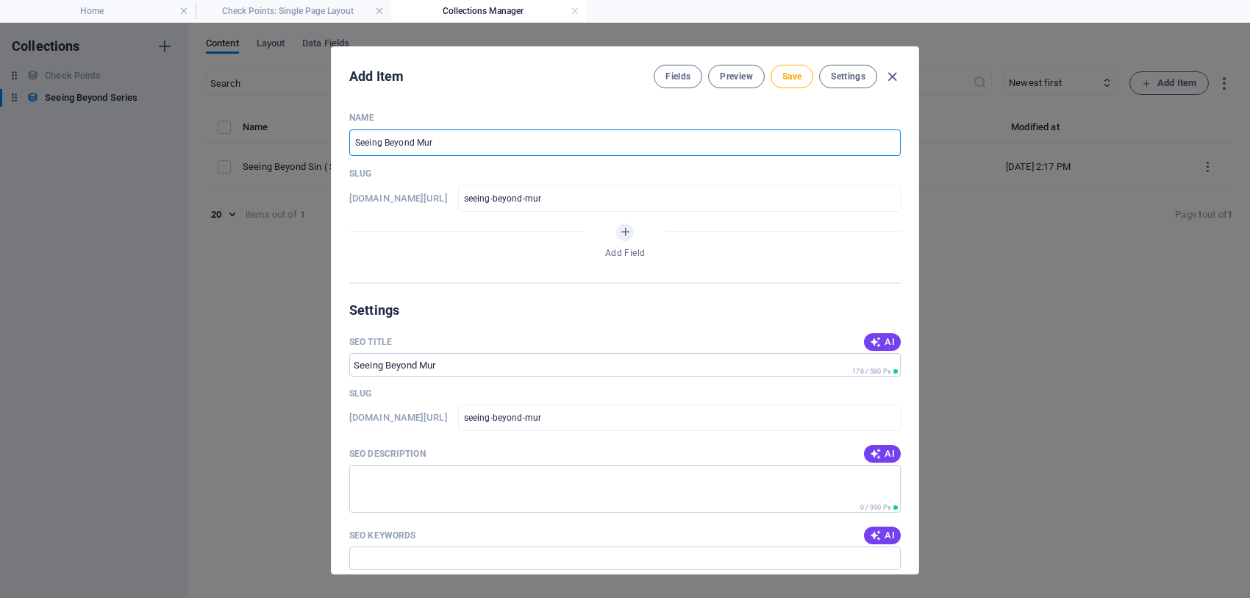
type input "seeing-beyond-murd"
type input "Seeing Beyond Murde"
type input "seeing-beyond-murde"
type input "Seeing Beyond Murder"
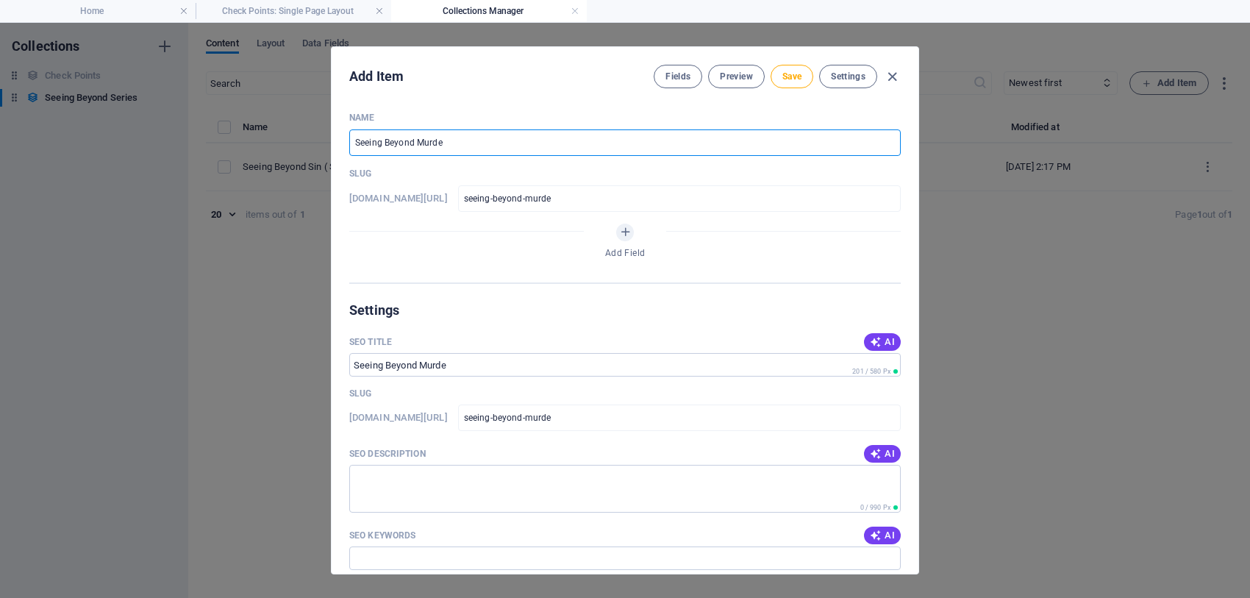
type input "seeing-beyond-murder"
type input "Seeing Beyond Murdere"
type input "seeing-beyond-murdere"
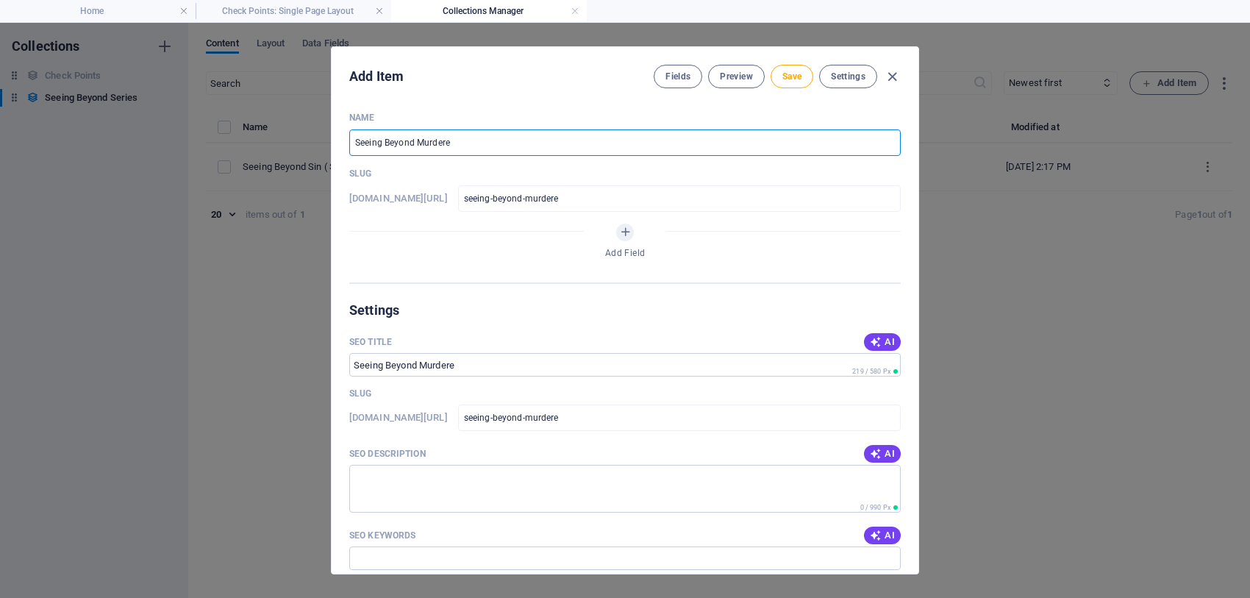
type input "Seeing Beyond Murder"
type input "seeing-beyond-murder"
type input "Seeing Beyond Murdero"
type input "seeing-beyond-murdero"
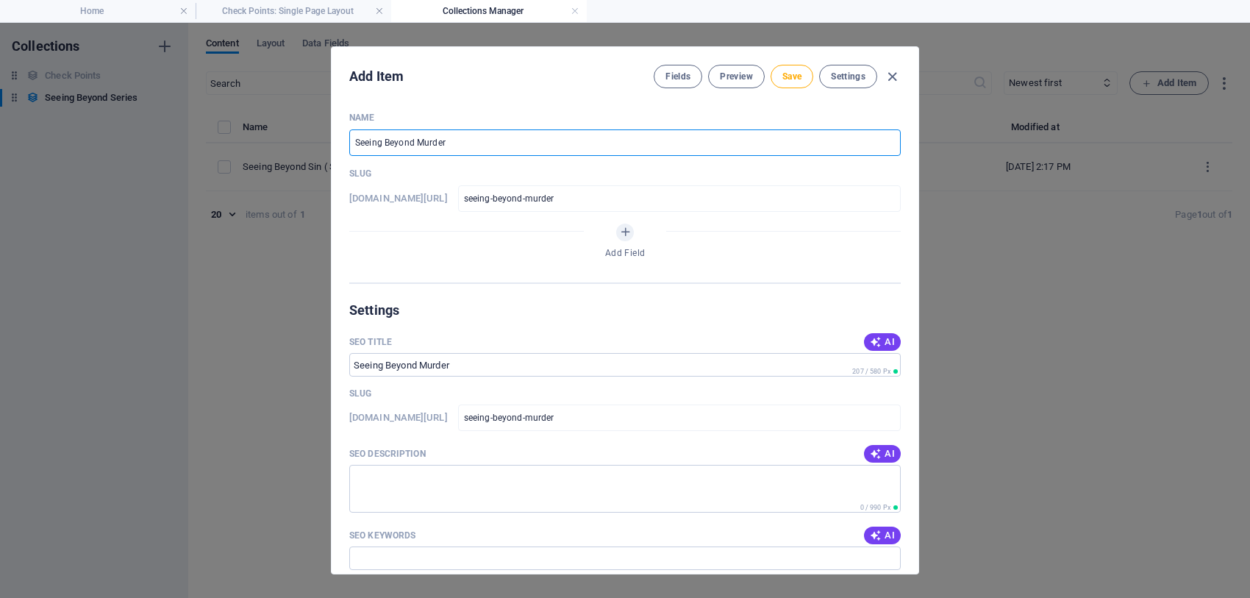
type input "seeing-beyond-murdero"
type input "Seeing Beyond Murderou"
type input "seeing-beyond-murderou"
type input "Seeing Beyond Murderous"
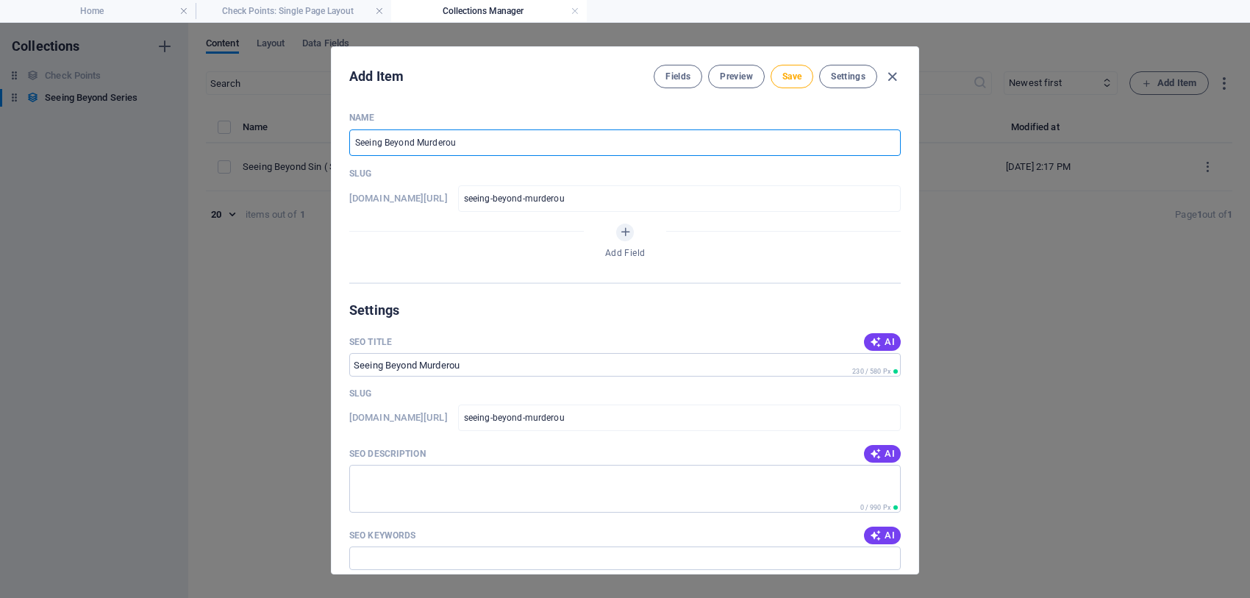
type input "seeing-beyond-murderous"
type input "Seeing Beyond Murderous P"
type input "seeing-beyond-murderous-p"
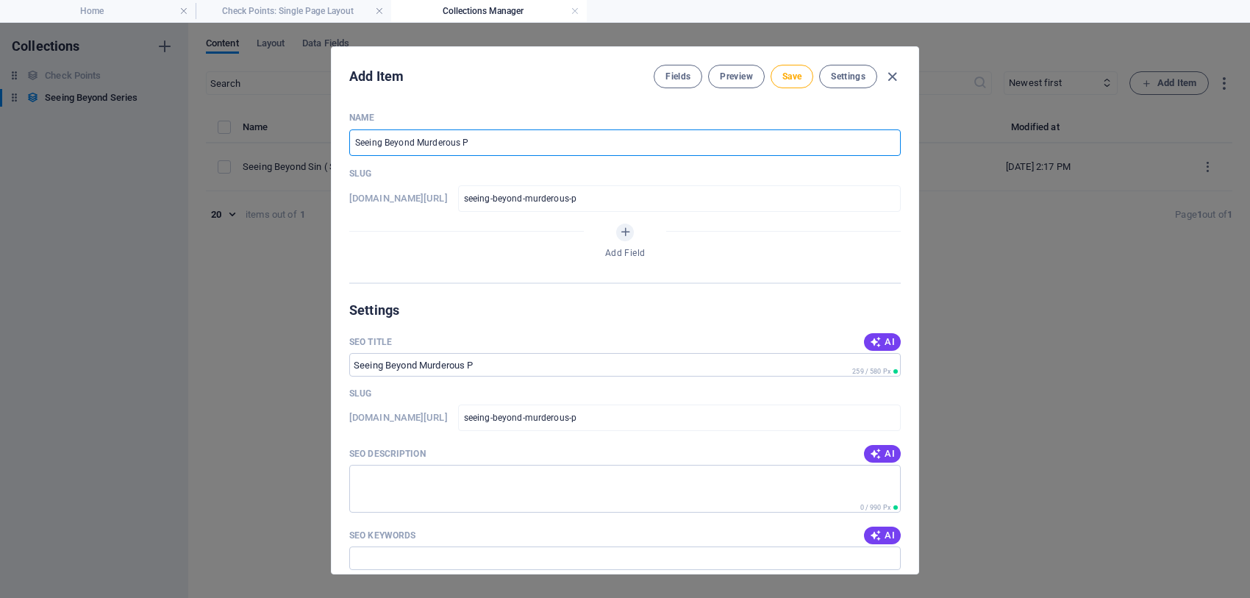
type input "Seeing Beyond Murderous Pa"
type input "seeing-beyond-murderous-pa"
type input "Seeing Beyond Murderous Pau"
type input "seeing-beyond-murderous-pau"
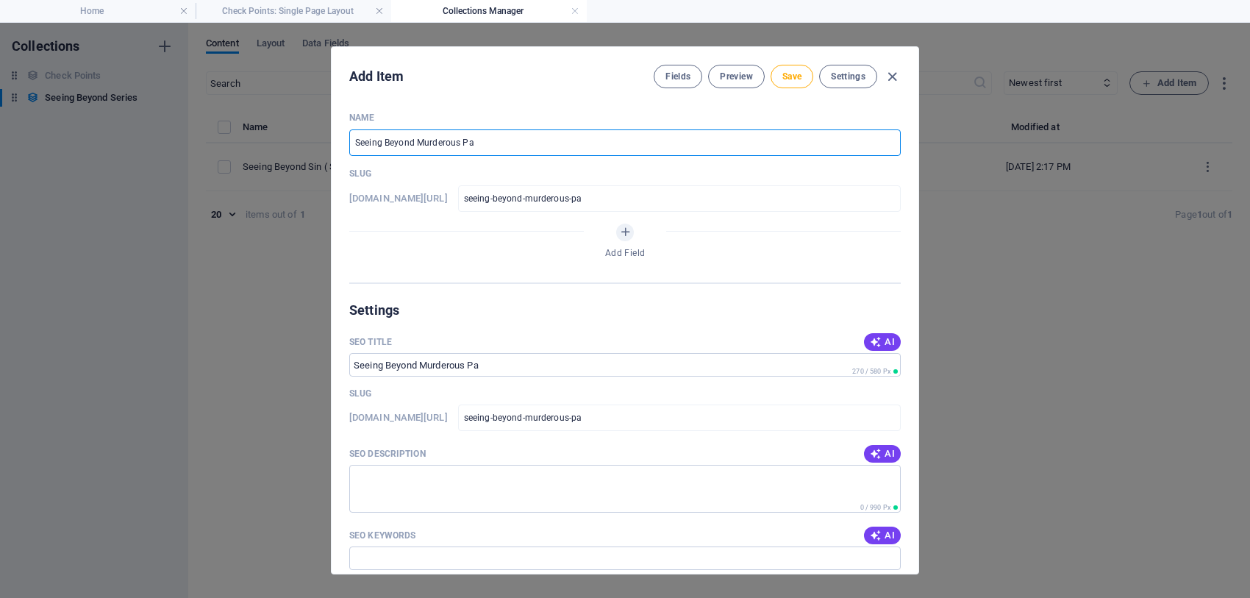
type input "seeing-beyond-murderous-pau"
type input "Seeing Beyond Murderous [PERSON_NAME]"
type input "seeing-beyond-murderous-[PERSON_NAME]"
type input "Seeing Beyond Murderous Pau"
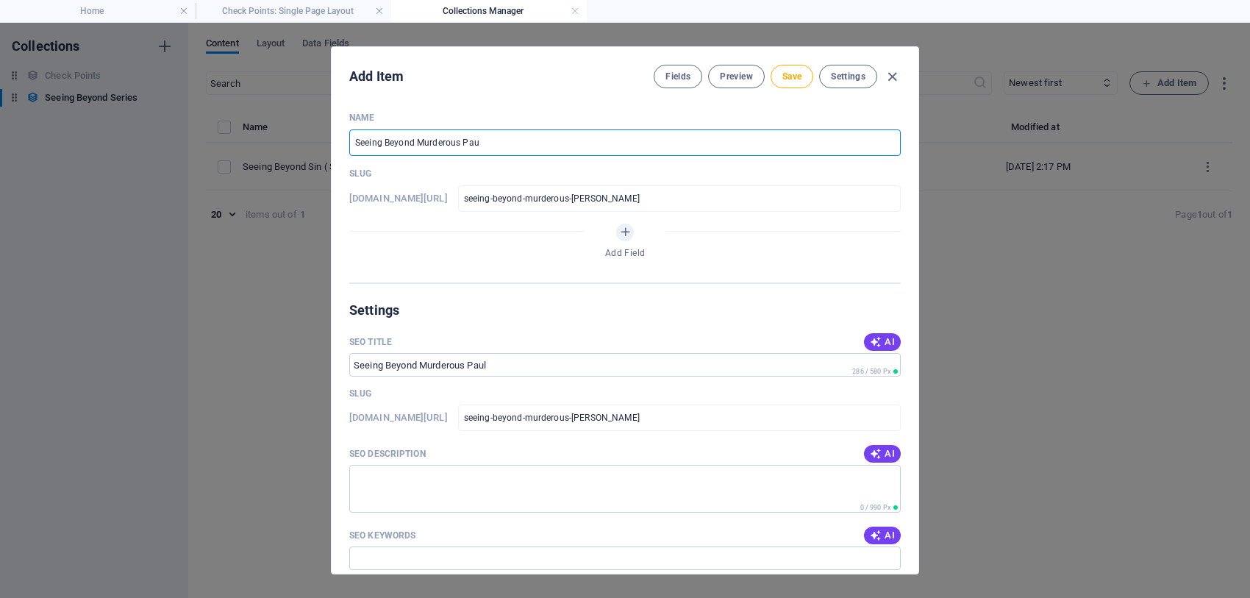
type input "seeing-beyond-murderous-pau"
type input "Seeing Beyond Murderous Pa"
type input "seeing-beyond-murderous-pa"
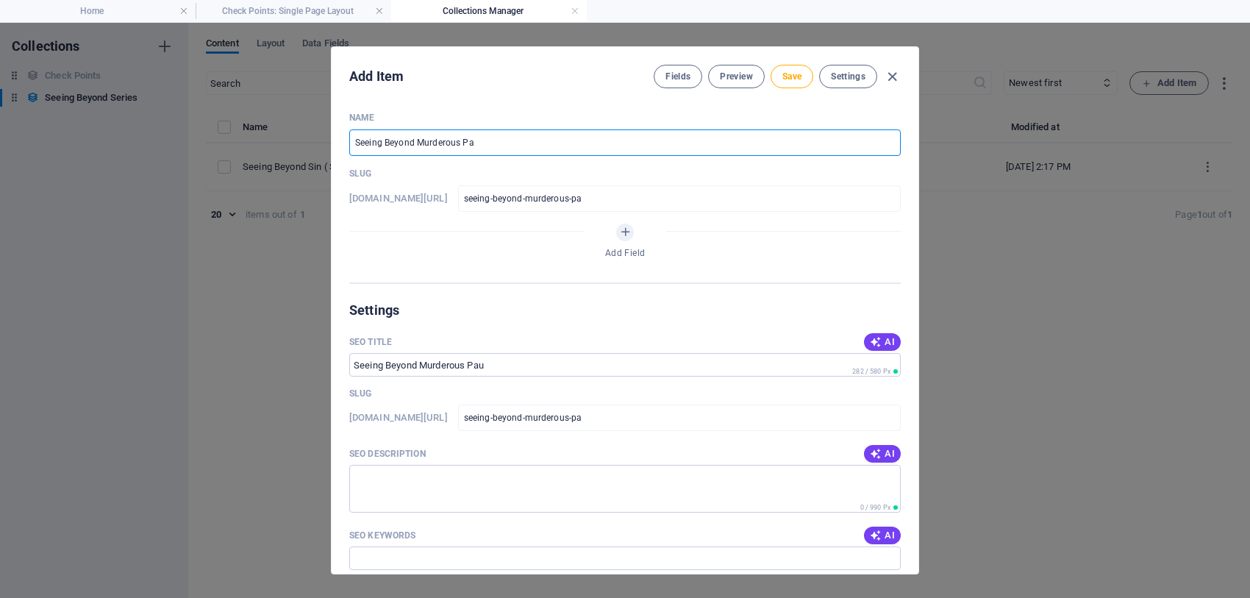
type input "Seeing Beyond Murderous P"
type input "seeing-beyond-murderous-p"
type input "Seeing Beyond Murderous"
type input "seeing-beyond-murderous"
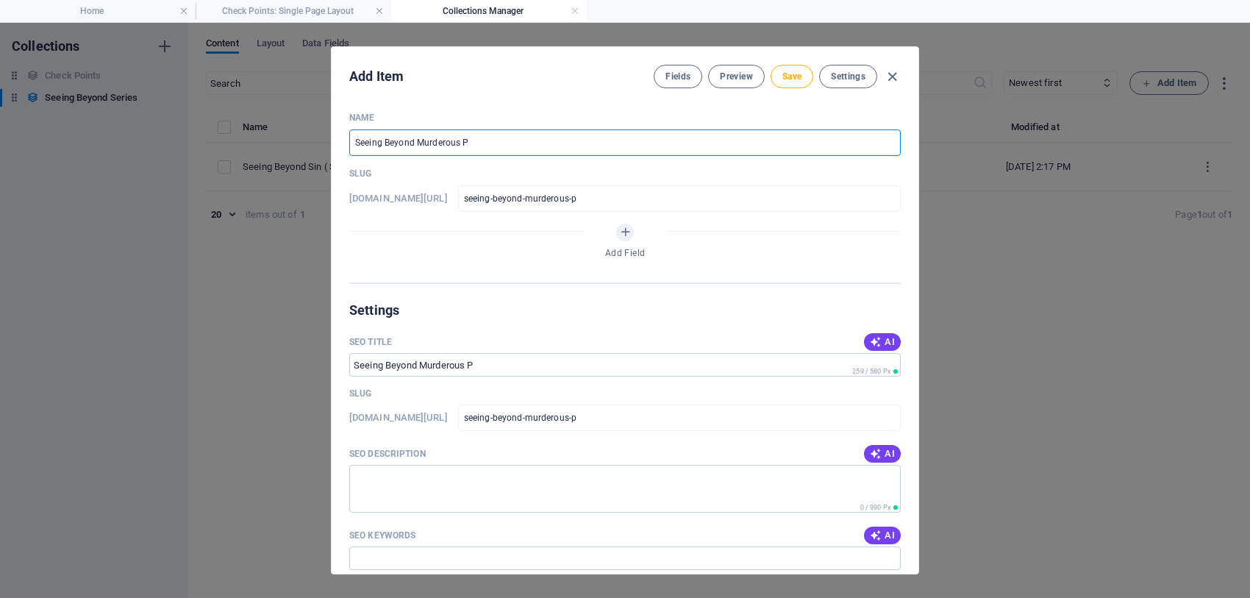
type input "seeing-beyond-murderous"
type input "Seeing Beyond Murderous S"
type input "seeing-beyond-murderous-s"
click at [873, 340] on icon "button" at bounding box center [876, 342] width 12 height 12
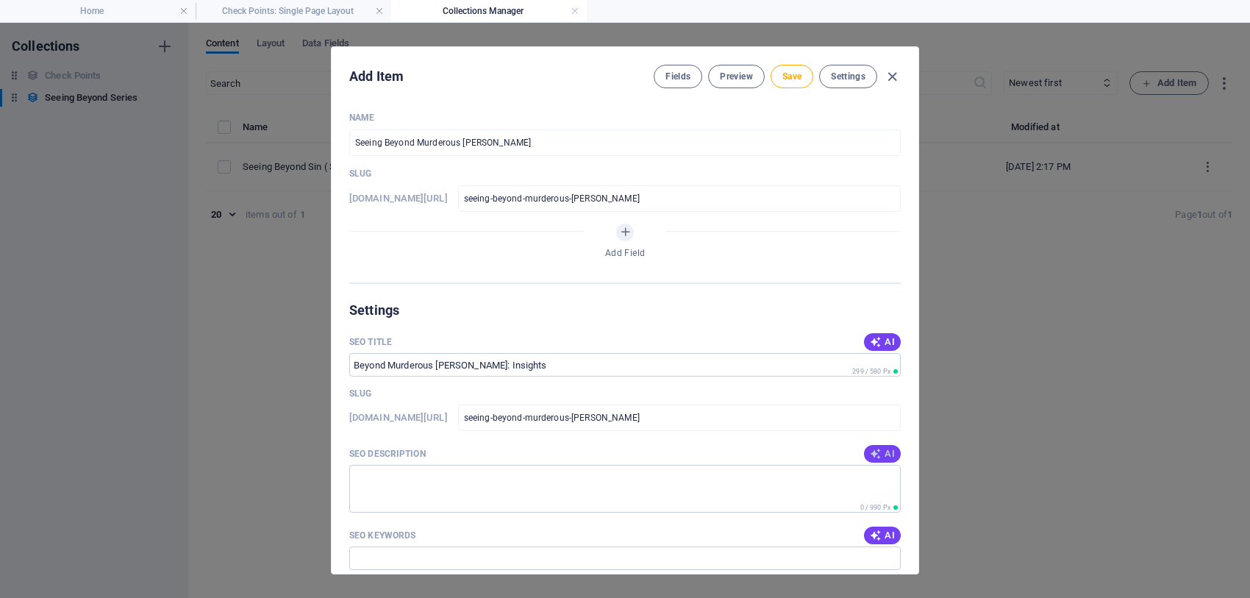
click at [878, 457] on icon "button" at bounding box center [876, 454] width 12 height 12
click at [519, 141] on input "Seeing Beyond Murderous [PERSON_NAME]" at bounding box center [624, 142] width 551 height 26
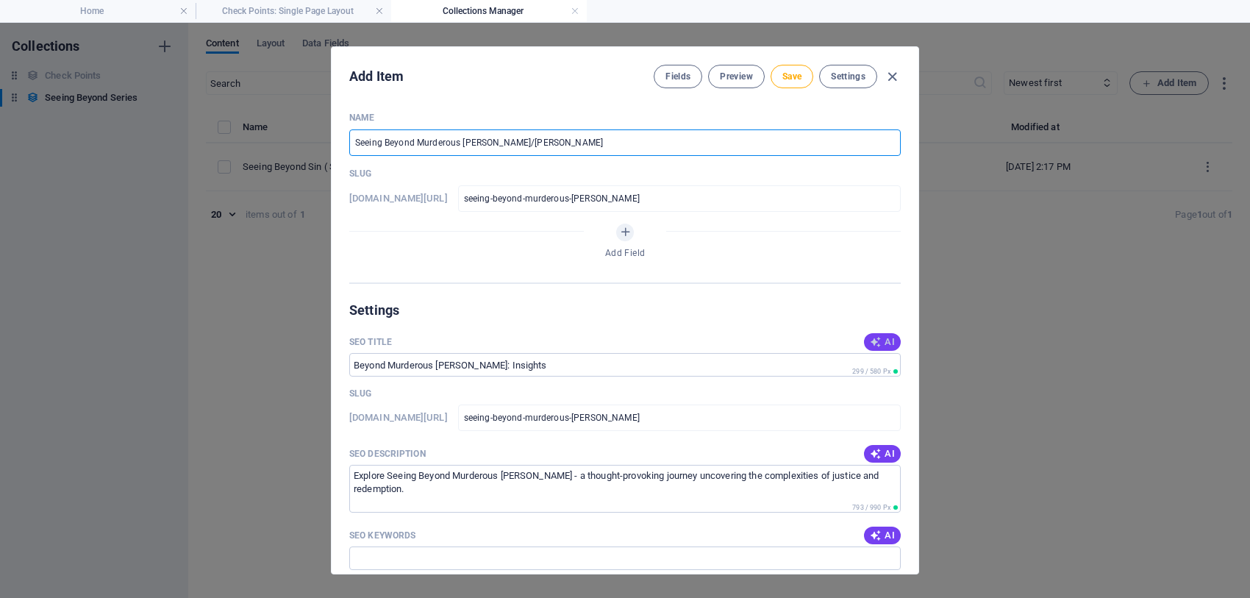
click at [877, 348] on button "AI" at bounding box center [882, 342] width 37 height 18
click at [523, 144] on input "Seeing Beyond Murderous [PERSON_NAME]/[PERSON_NAME]" at bounding box center [624, 142] width 551 height 26
click at [865, 342] on button "AI" at bounding box center [882, 342] width 37 height 18
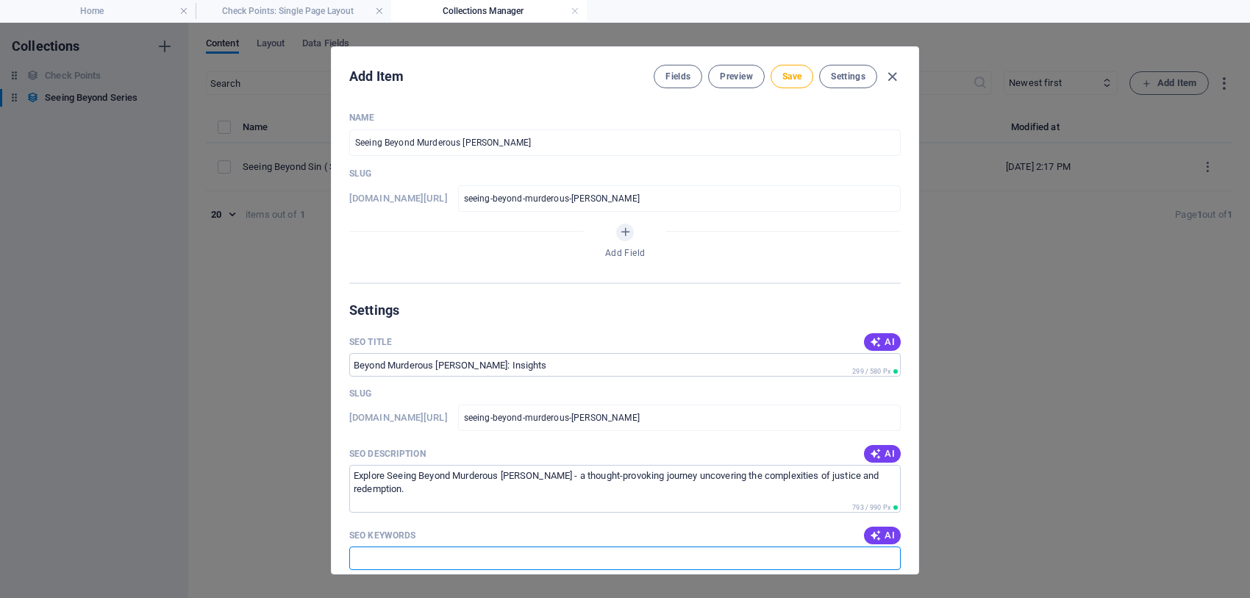
click at [612, 563] on input "SEO Keywords" at bounding box center [624, 558] width 551 height 24
click at [880, 540] on span "AI" at bounding box center [882, 535] width 25 height 12
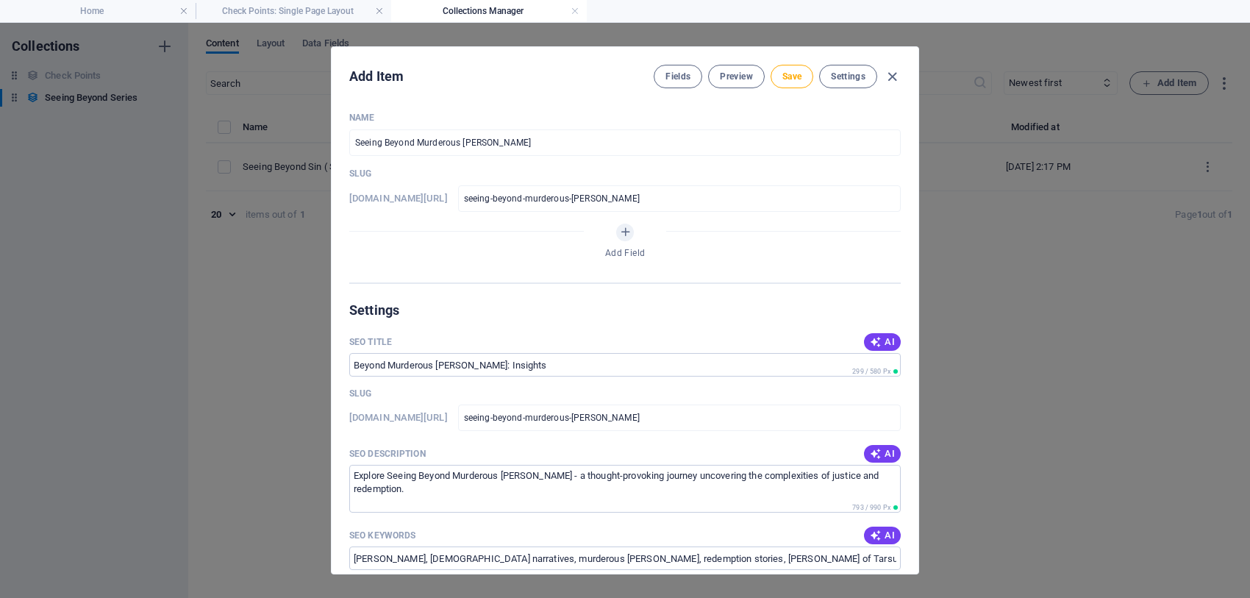
drag, startPoint x: 917, startPoint y: 313, endPoint x: 919, endPoint y: 372, distance: 58.8
click at [919, 372] on div "Add Item Fields Preview Save Settings Name Seeing Beyond Murderous [PERSON_NAME…" at bounding box center [625, 310] width 1250 height 575
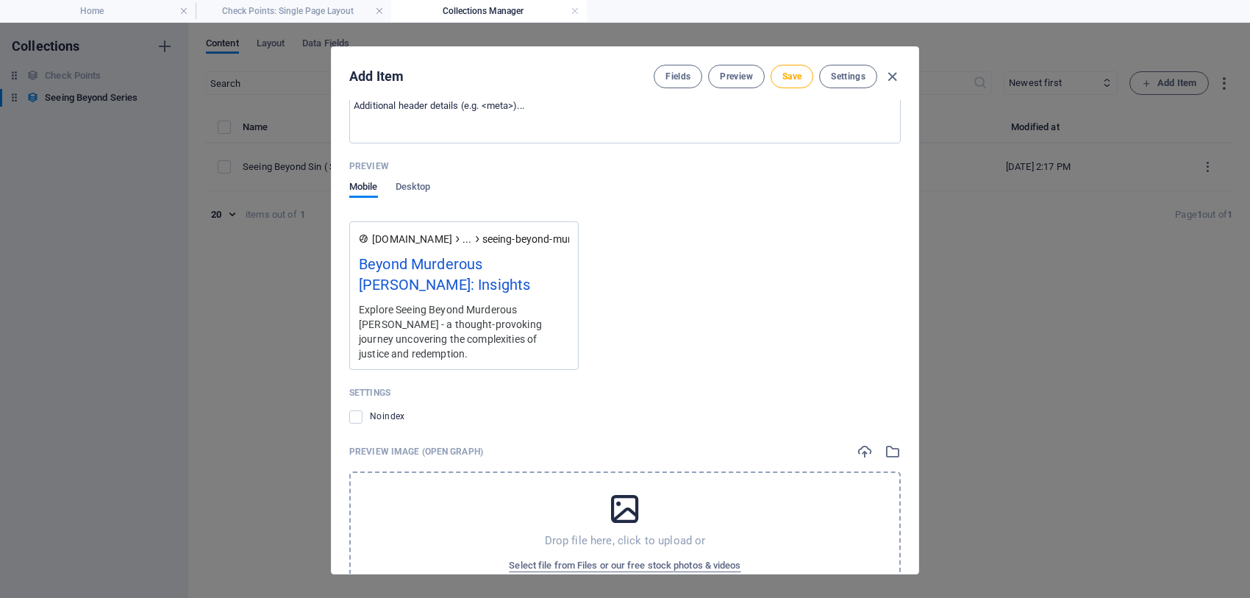
scroll to position [515, 0]
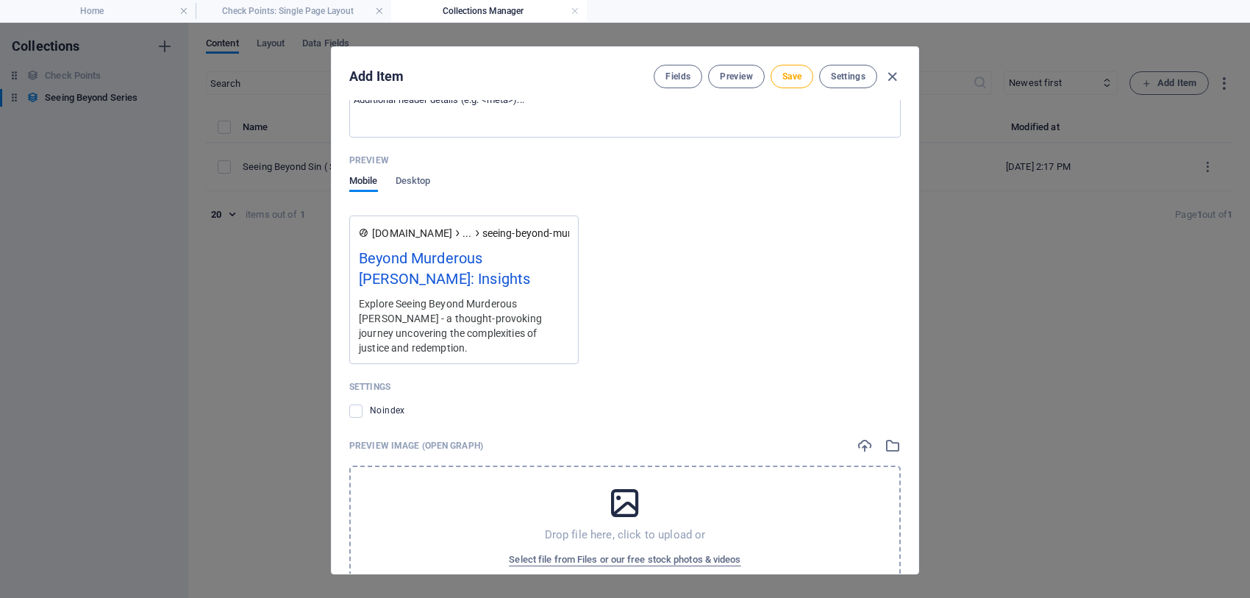
click at [618, 484] on icon at bounding box center [624, 502] width 37 height 37
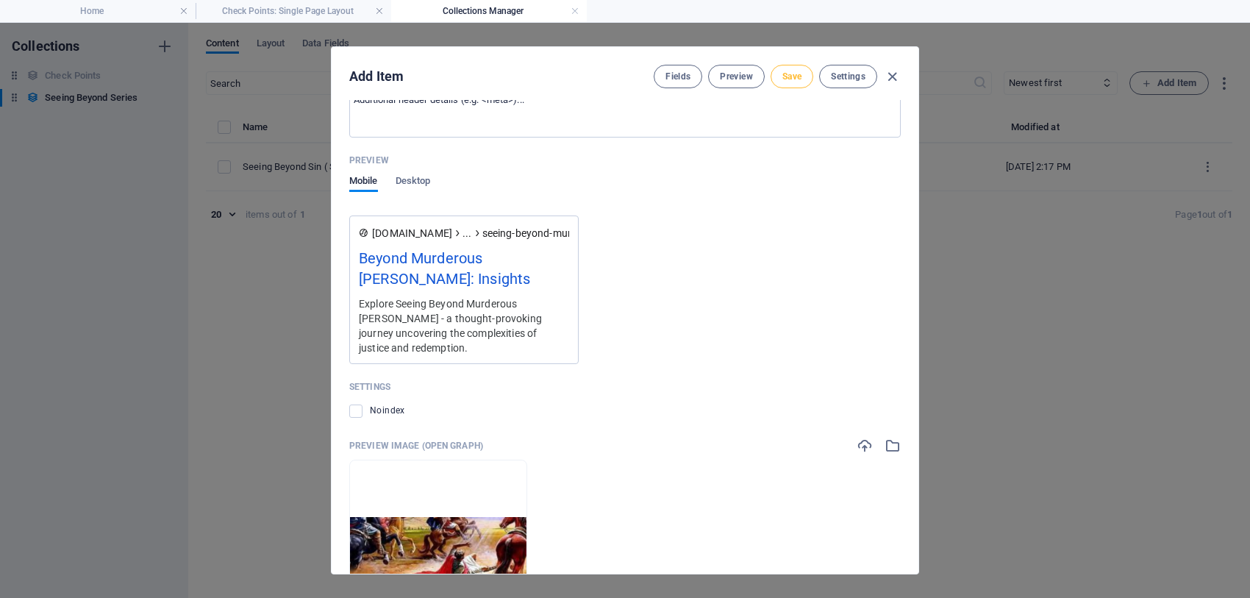
click at [784, 74] on span "Save" at bounding box center [791, 77] width 19 height 12
click at [723, 79] on span "Preview" at bounding box center [736, 77] width 32 height 12
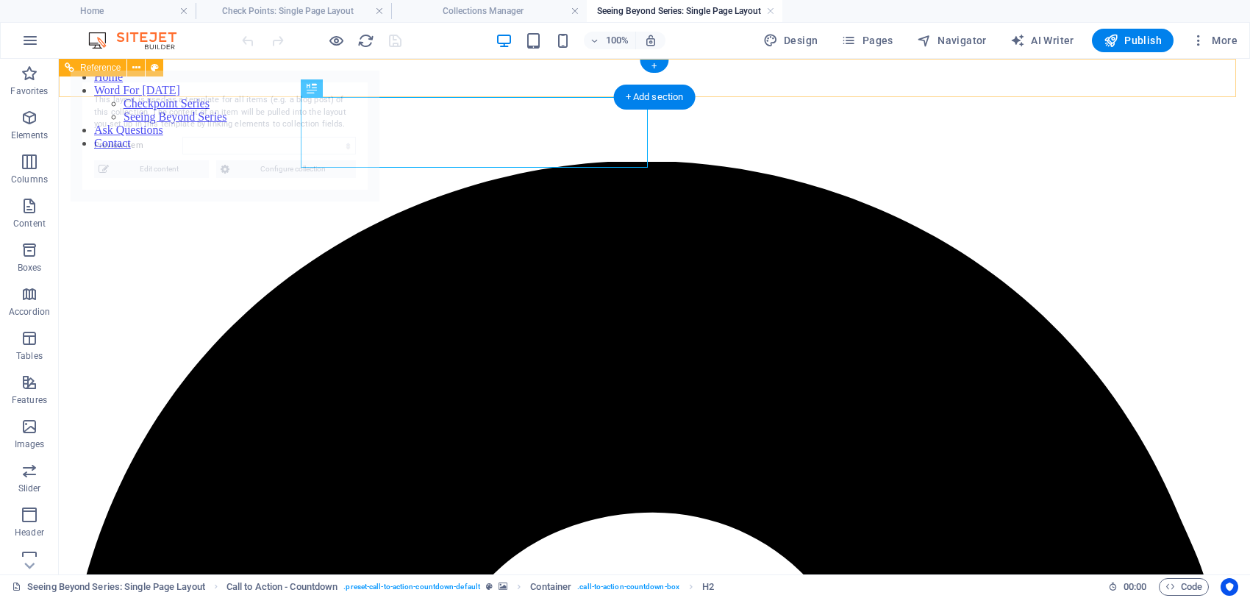
scroll to position [0, 0]
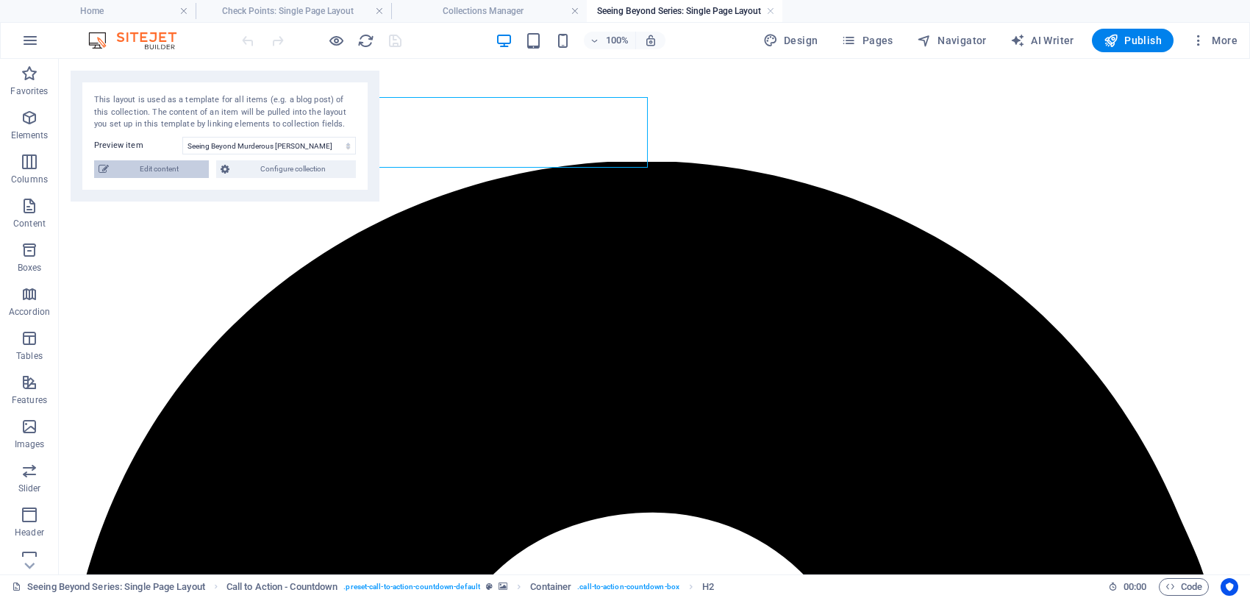
click at [162, 167] on span "Edit content" at bounding box center [158, 169] width 91 height 18
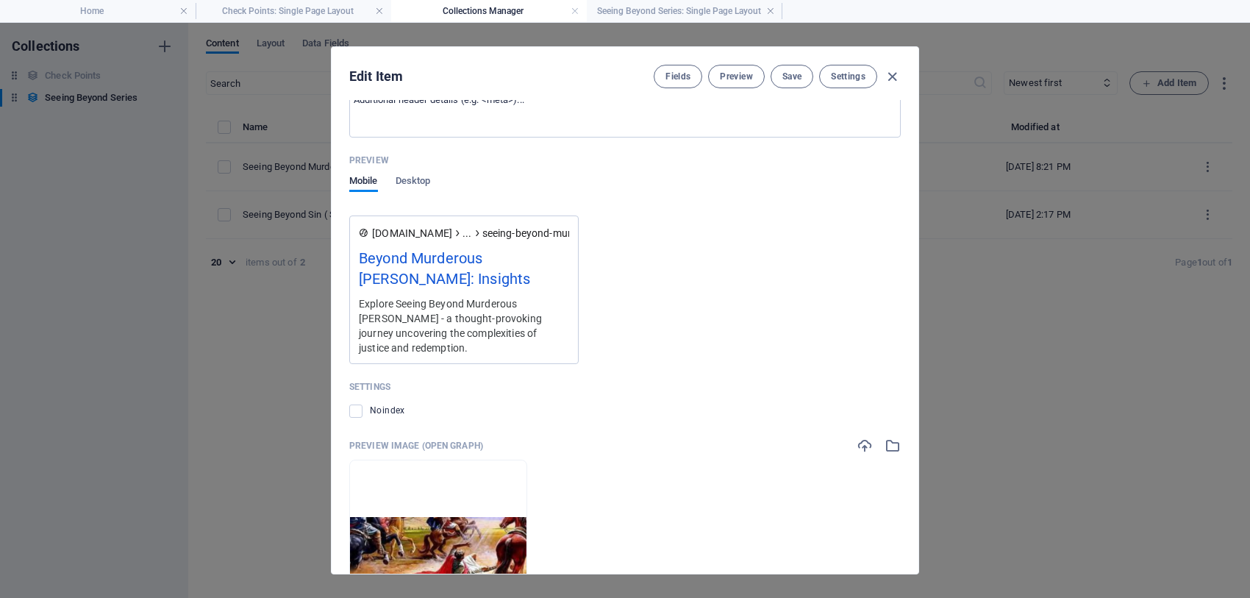
scroll to position [428, 0]
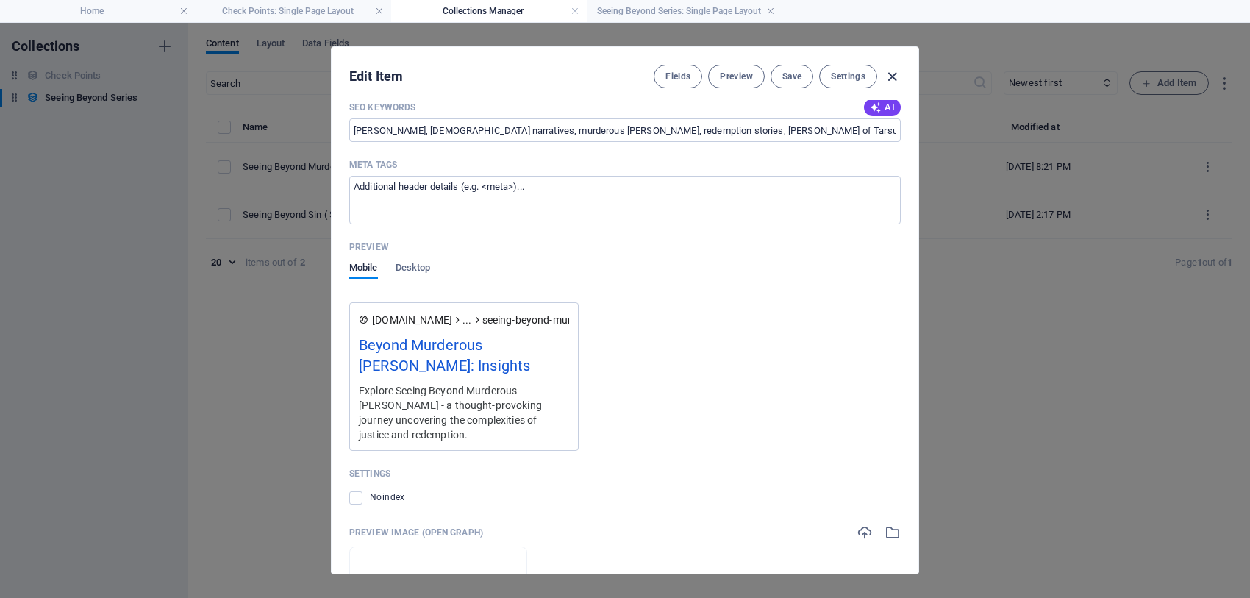
click at [894, 74] on icon "button" at bounding box center [892, 76] width 17 height 17
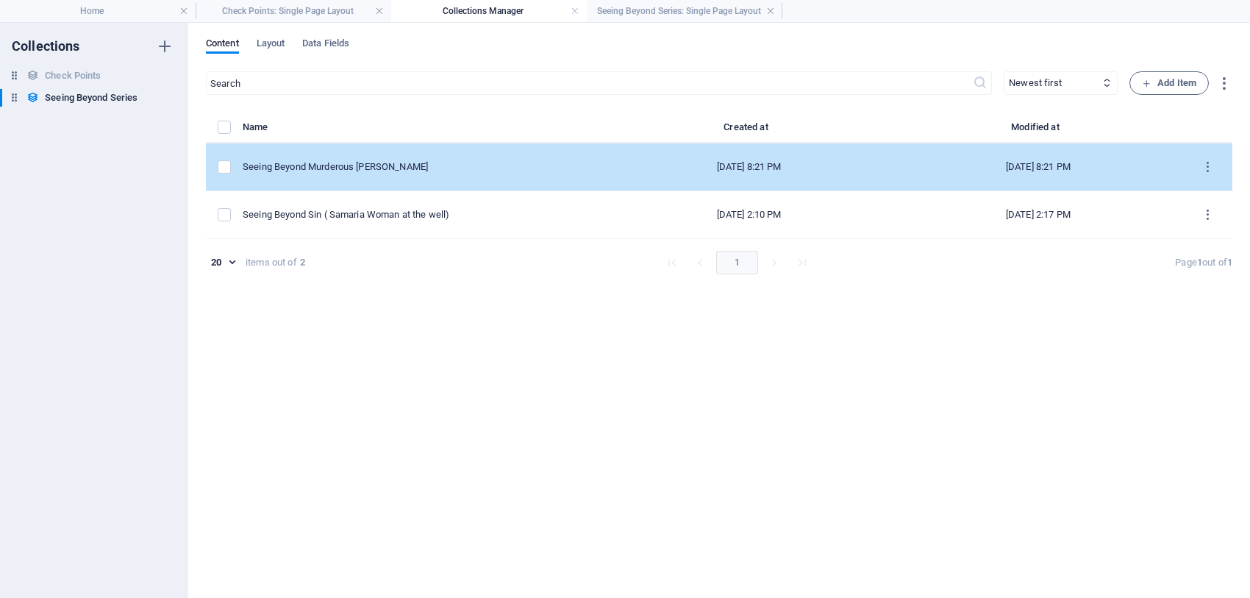
click at [384, 167] on div "Seeing Beyond Murderous [PERSON_NAME]" at bounding box center [418, 166] width 350 height 13
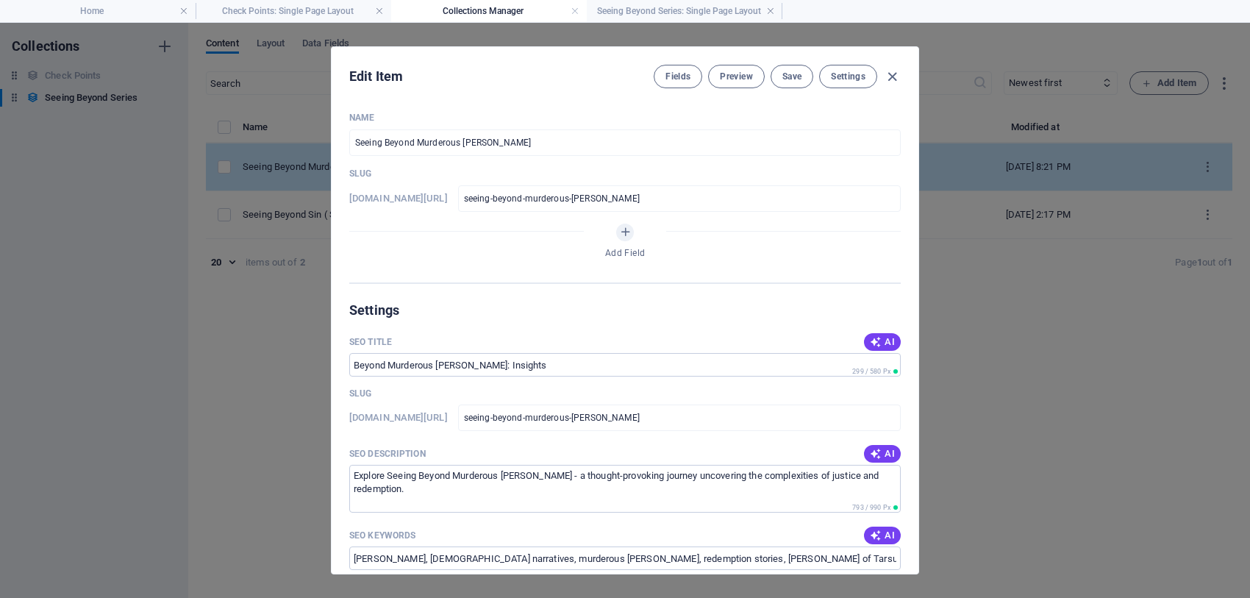
click at [384, 168] on p "Slug" at bounding box center [624, 174] width 551 height 12
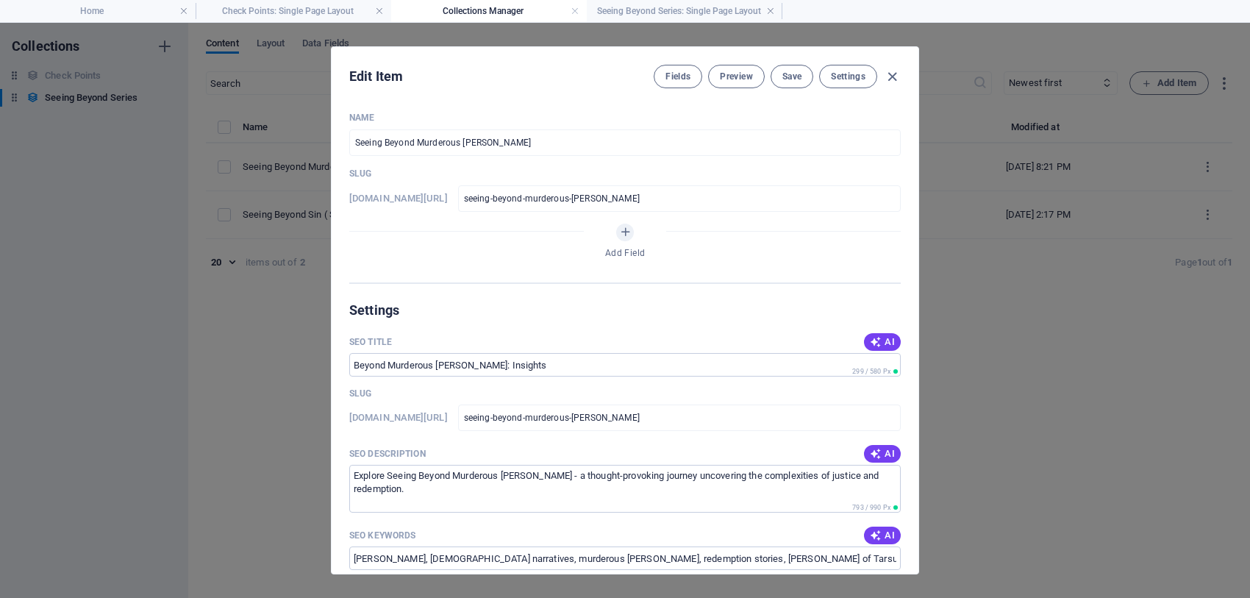
drag, startPoint x: 917, startPoint y: 226, endPoint x: 917, endPoint y: 251, distance: 25.0
click at [917, 251] on div "Edit Item Fields Preview Save Settings Name Seeing Beyond Murderous [PERSON_NAM…" at bounding box center [625, 310] width 588 height 528
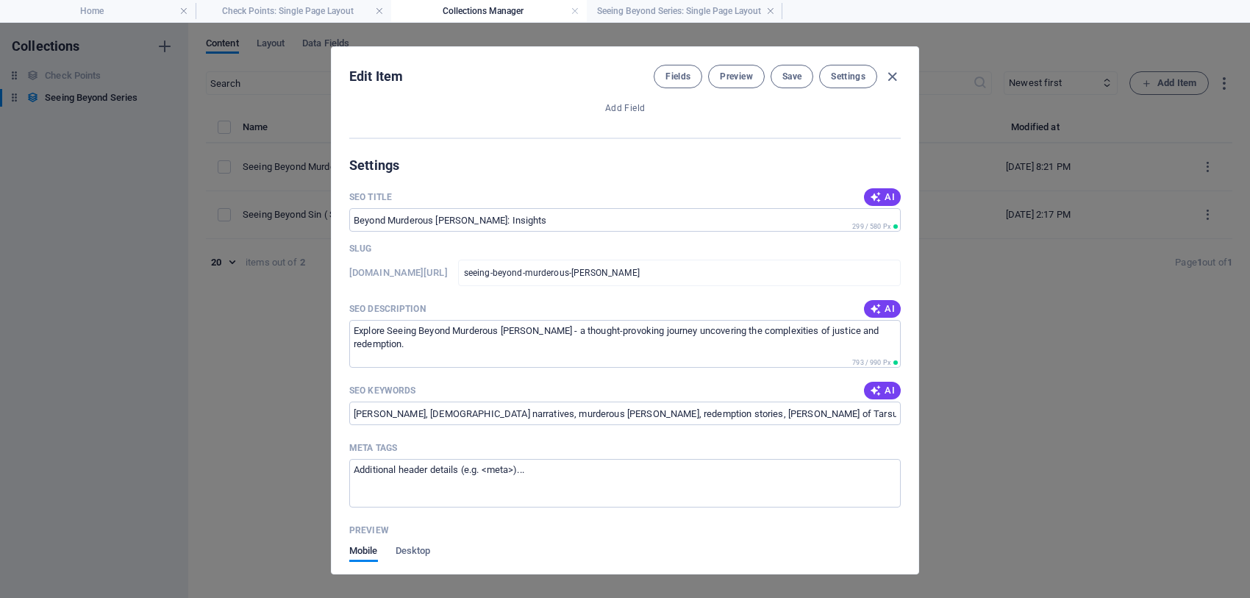
scroll to position [0, 0]
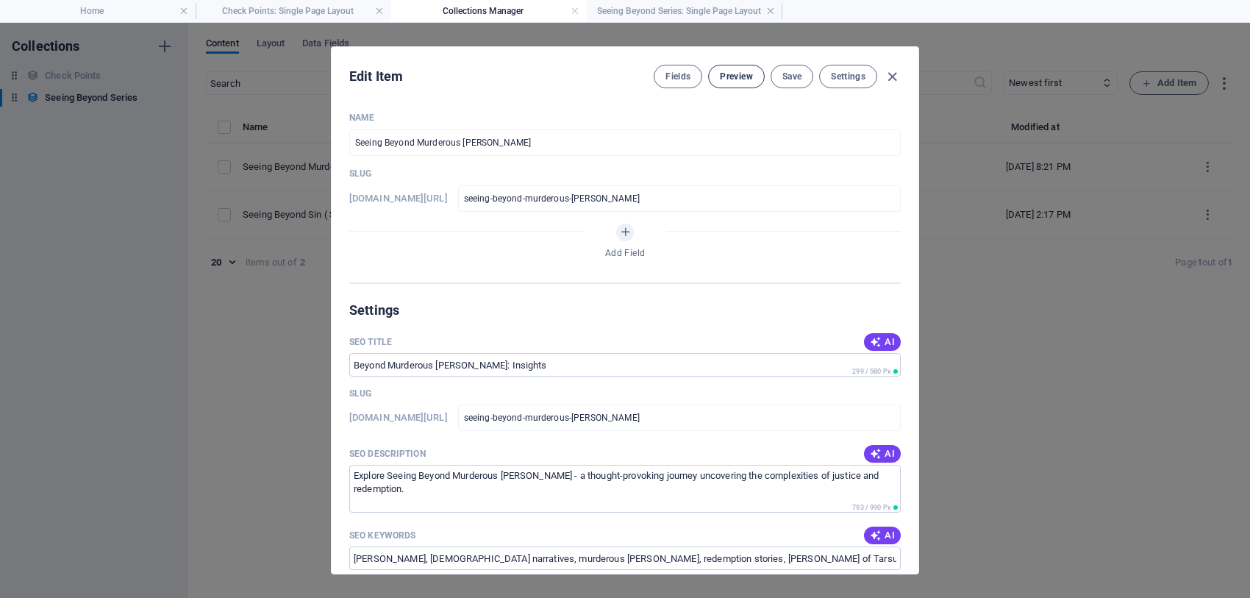
click at [746, 76] on span "Preview" at bounding box center [736, 77] width 32 height 12
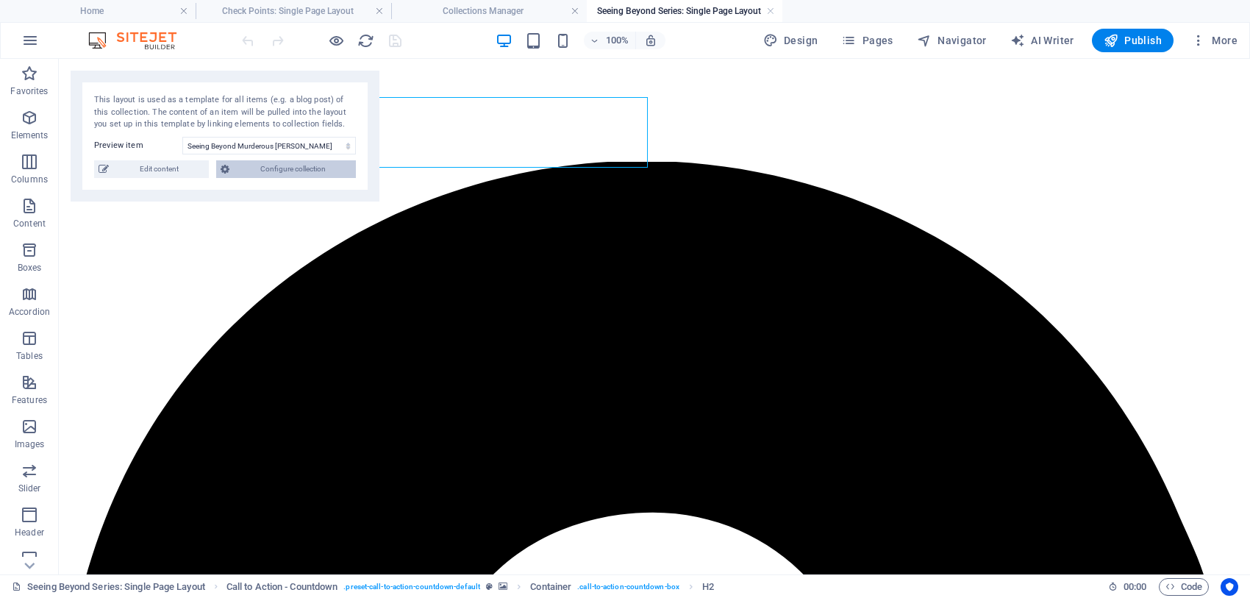
click at [273, 169] on span "Configure collection" at bounding box center [293, 169] width 118 height 18
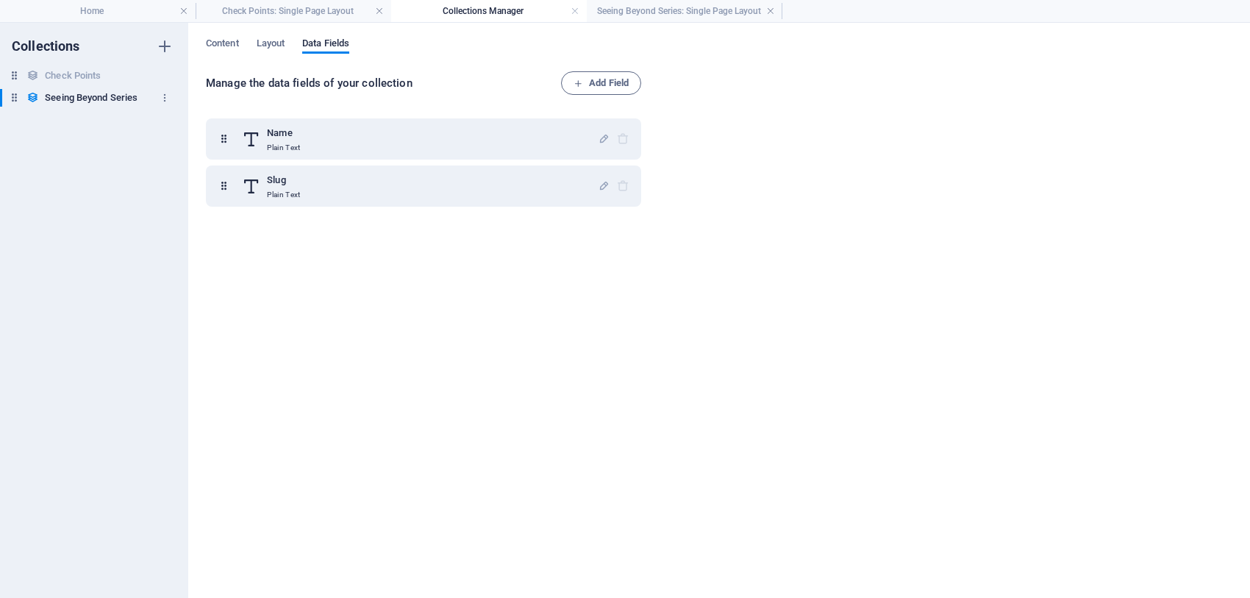
click at [107, 93] on h6 "Seeing Beyond Series" at bounding box center [91, 98] width 93 height 18
click at [86, 90] on h6 "Seeing Beyond Series" at bounding box center [91, 98] width 93 height 18
click at [98, 101] on h6 "Seeing Beyond Series" at bounding box center [91, 98] width 93 height 18
click at [236, 40] on span "Content" at bounding box center [222, 45] width 33 height 21
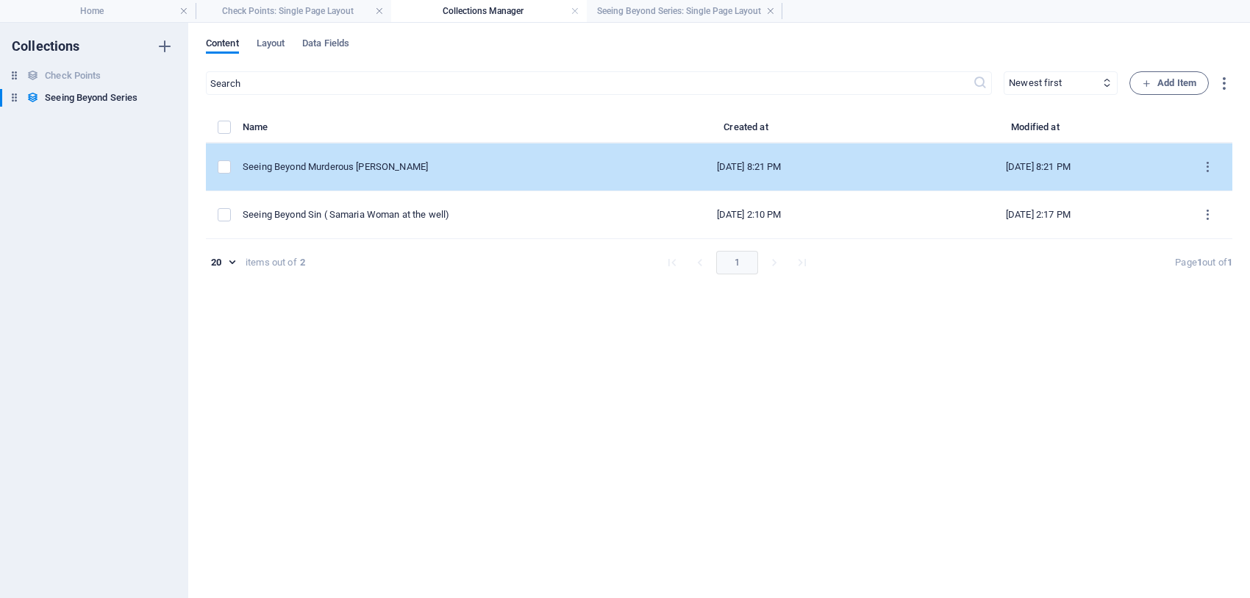
click at [365, 171] on div "Seeing Beyond Murderous [PERSON_NAME]" at bounding box center [418, 166] width 350 height 13
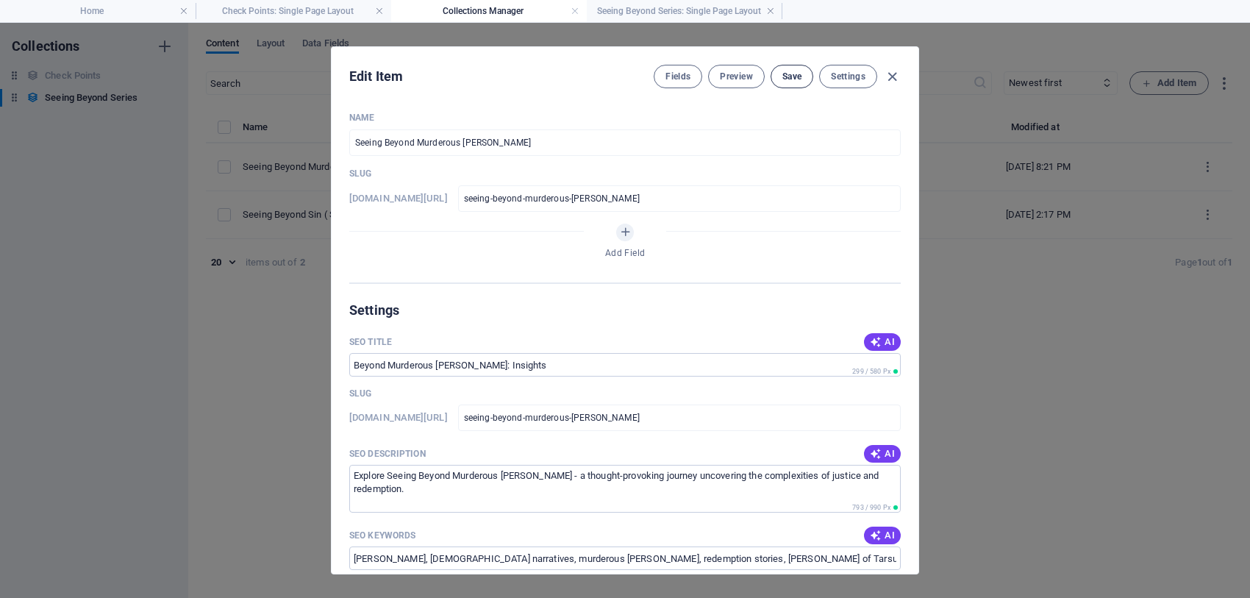
click at [782, 74] on span "Save" at bounding box center [791, 77] width 19 height 12
click at [855, 88] on button "Settings" at bounding box center [848, 77] width 58 height 24
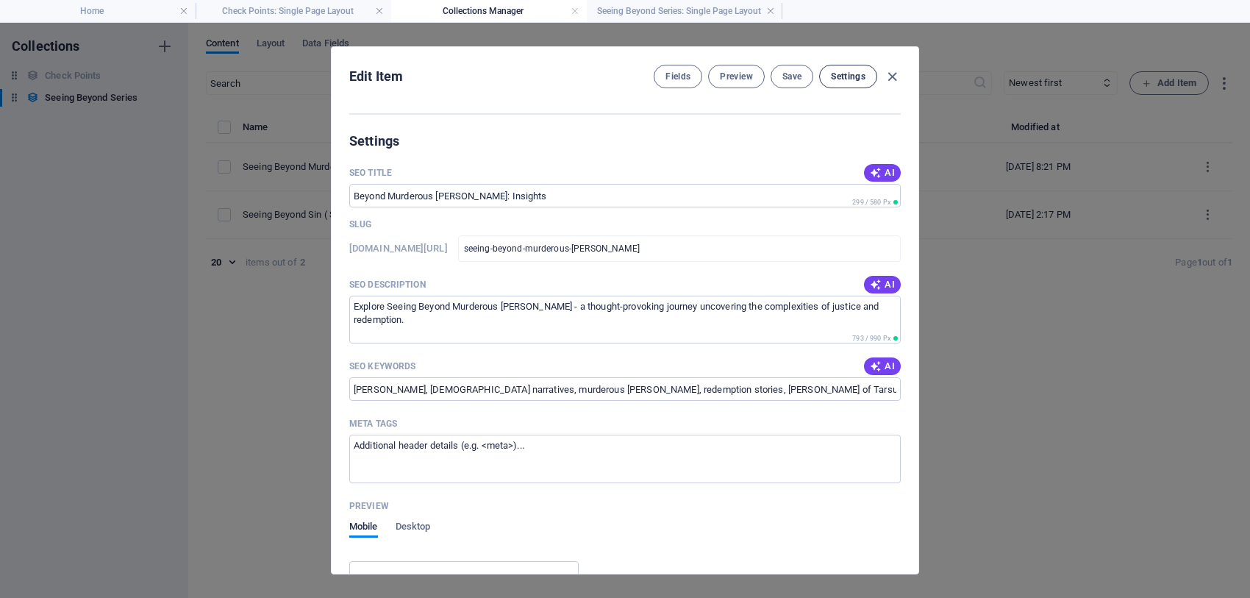
scroll to position [201, 0]
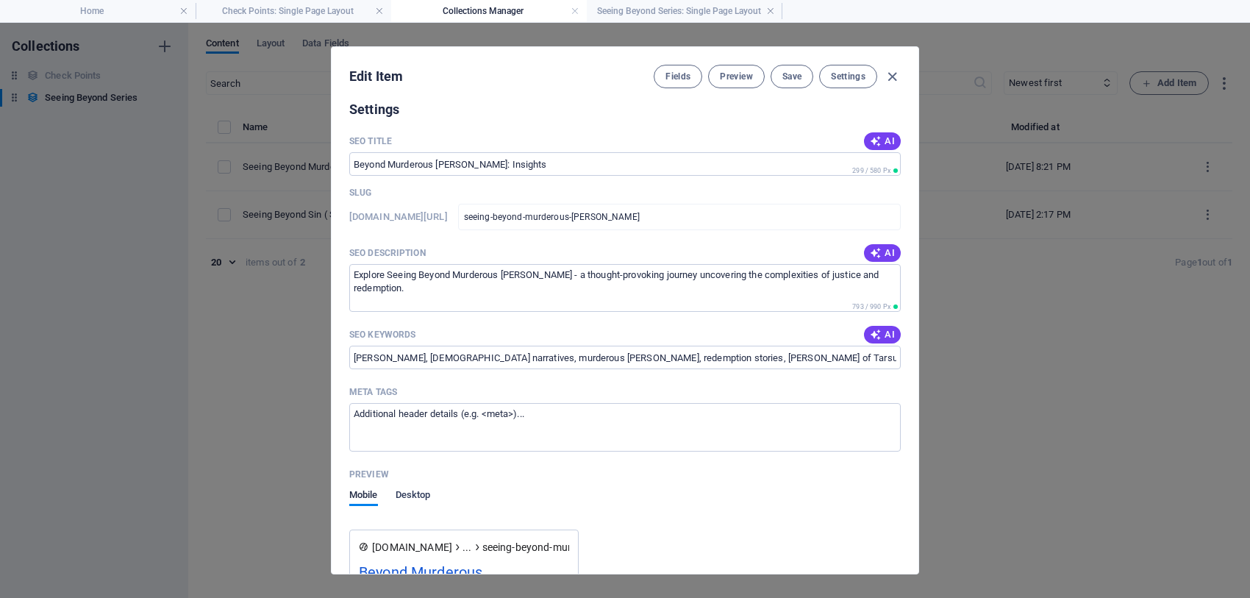
click at [414, 501] on span "Desktop" at bounding box center [413, 496] width 35 height 21
click at [913, 504] on div "Name Seeing Beyond Murderous [PERSON_NAME] ​ Slug [DOMAIN_NAME][URL] seeing-bey…" at bounding box center [625, 336] width 587 height 473
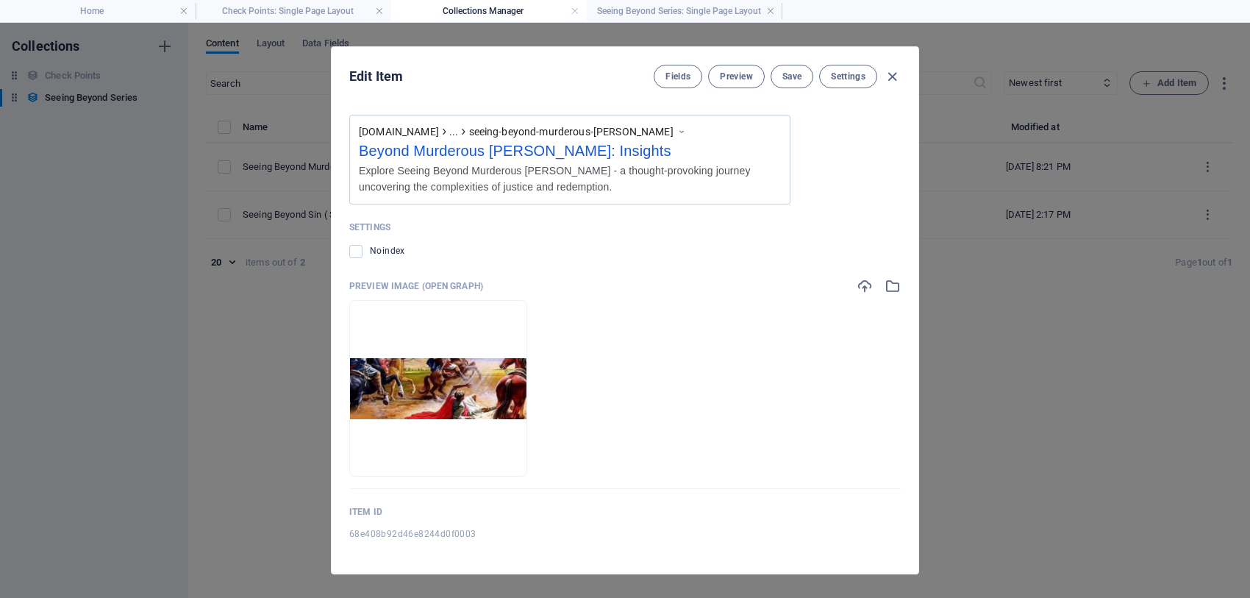
drag, startPoint x: 914, startPoint y: 486, endPoint x: 906, endPoint y: 539, distance: 53.5
click at [906, 539] on div "Name Seeing Beyond Murderous [PERSON_NAME] ​ Slug [DOMAIN_NAME][URL] seeing-bey…" at bounding box center [625, 336] width 587 height 473
click at [851, 447] on ul "Drop files here to upload them instantly" at bounding box center [624, 388] width 551 height 176
click at [354, 251] on label at bounding box center [355, 251] width 13 height 13
click at [0, 0] on input "checkbox" at bounding box center [0, 0] width 0 height 0
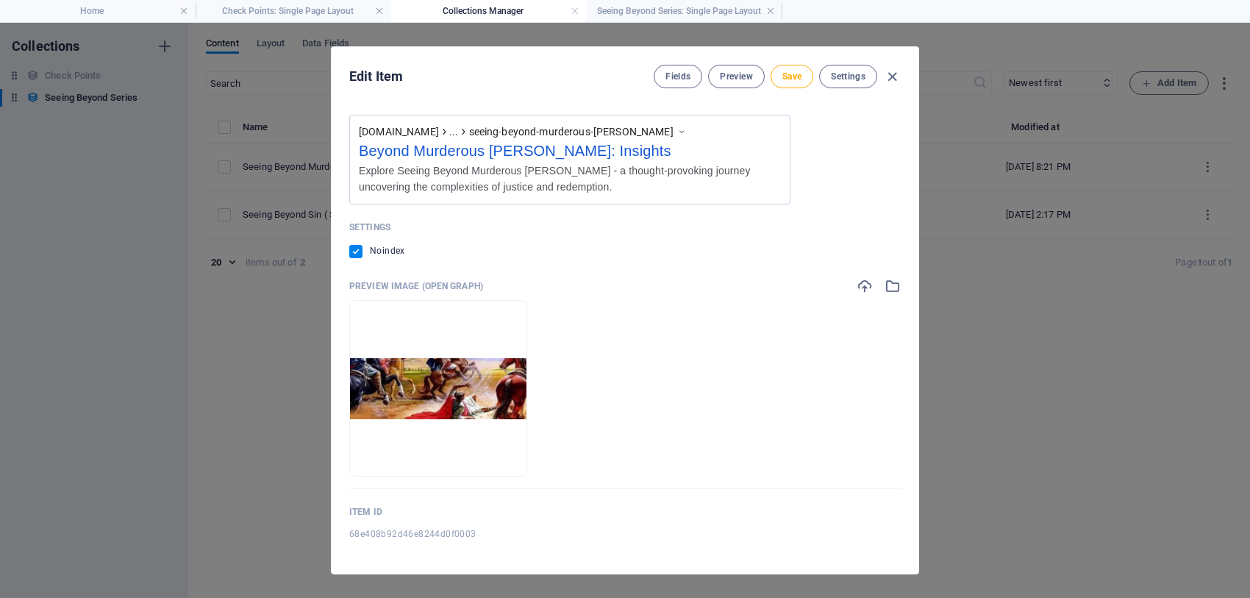
click at [347, 245] on div "Name Seeing Beyond Murderous [PERSON_NAME] ​ Slug [DOMAIN_NAME][URL] seeing-bey…" at bounding box center [625, 336] width 587 height 473
click at [434, 284] on p "Preview Image (Open Graph)" at bounding box center [416, 286] width 134 height 12
click at [728, 72] on span "Preview" at bounding box center [736, 77] width 32 height 12
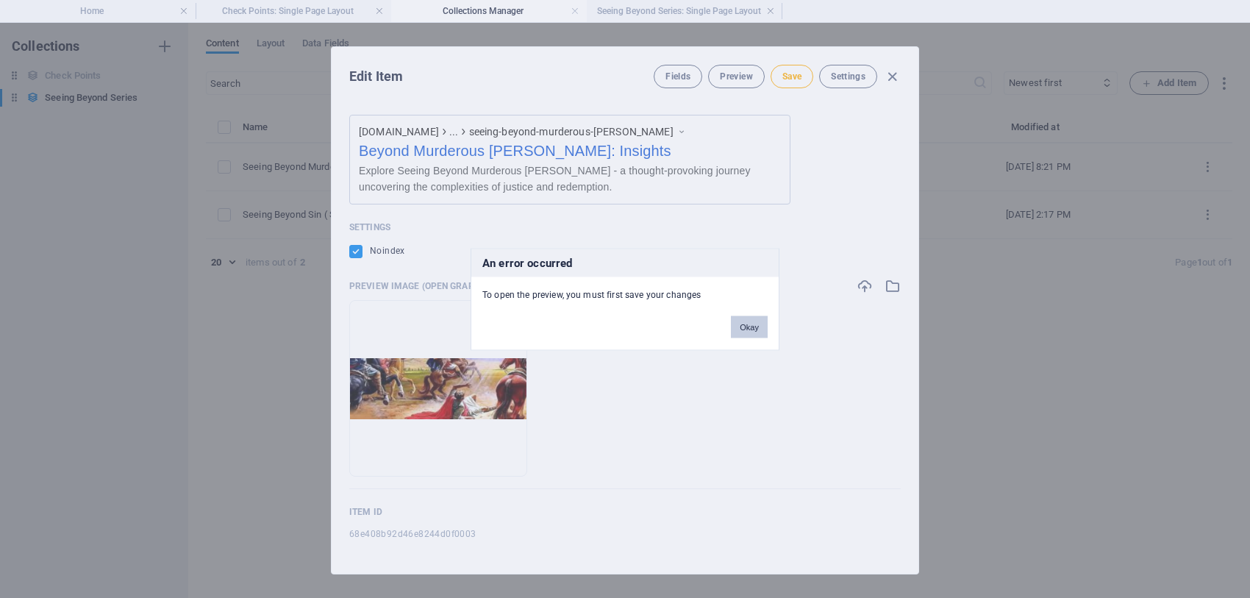
click at [741, 327] on button "Okay" at bounding box center [749, 326] width 37 height 22
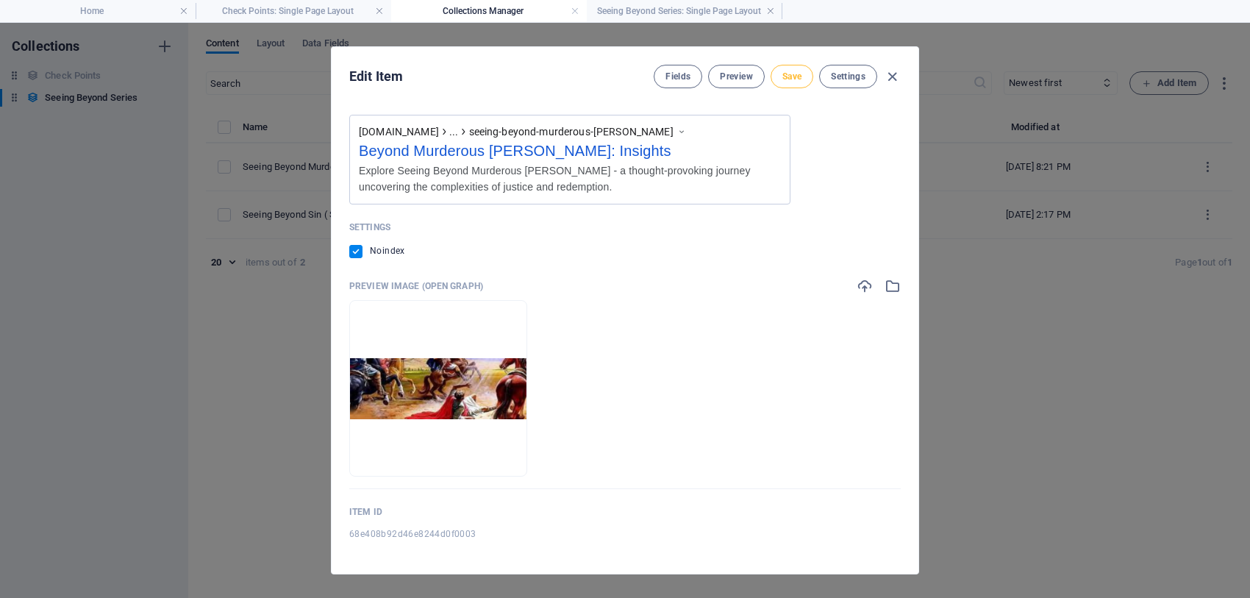
click at [790, 72] on span "Save" at bounding box center [791, 77] width 19 height 12
click at [721, 79] on span "Preview" at bounding box center [736, 77] width 32 height 12
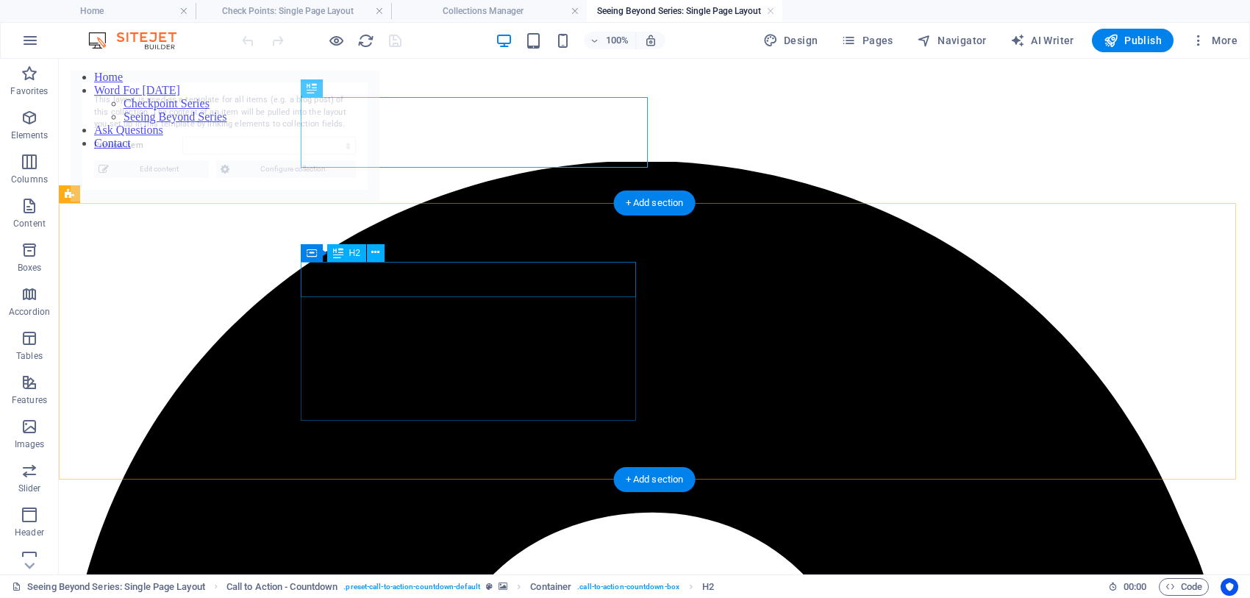
scroll to position [0, 0]
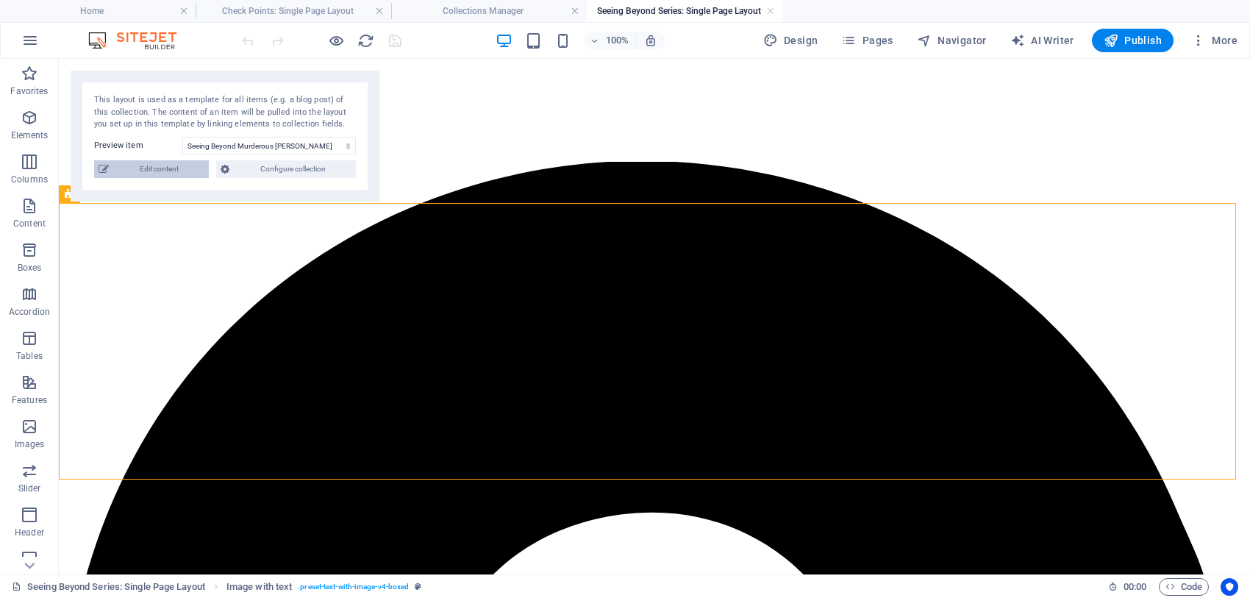
click at [168, 162] on span "Edit content" at bounding box center [158, 169] width 91 height 18
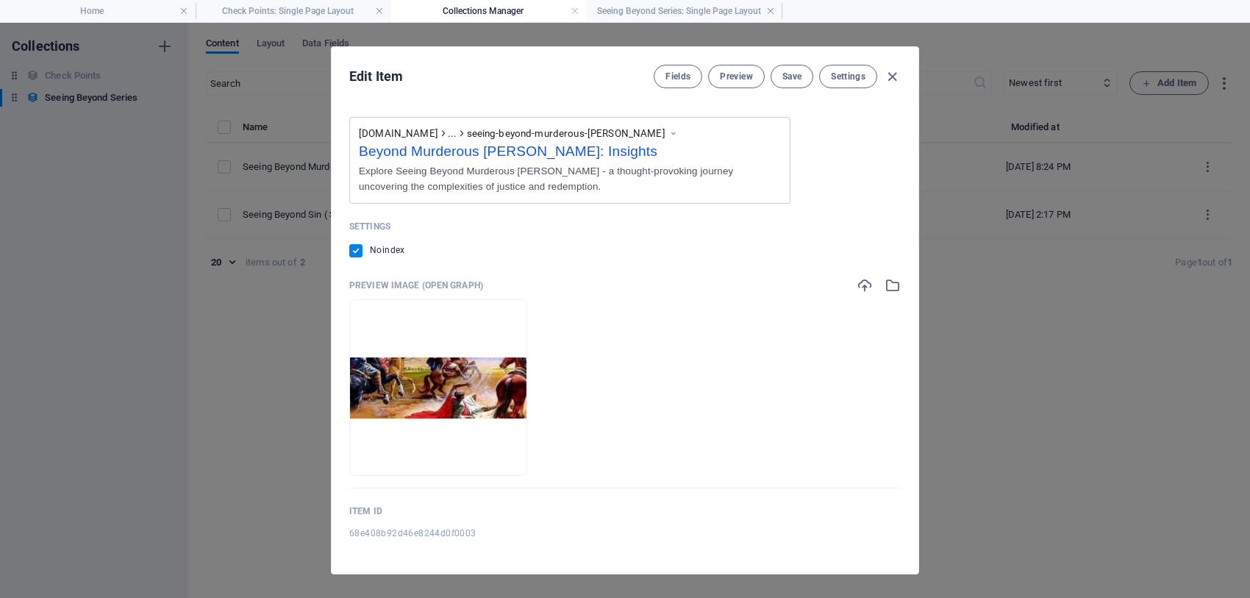
scroll to position [384, 0]
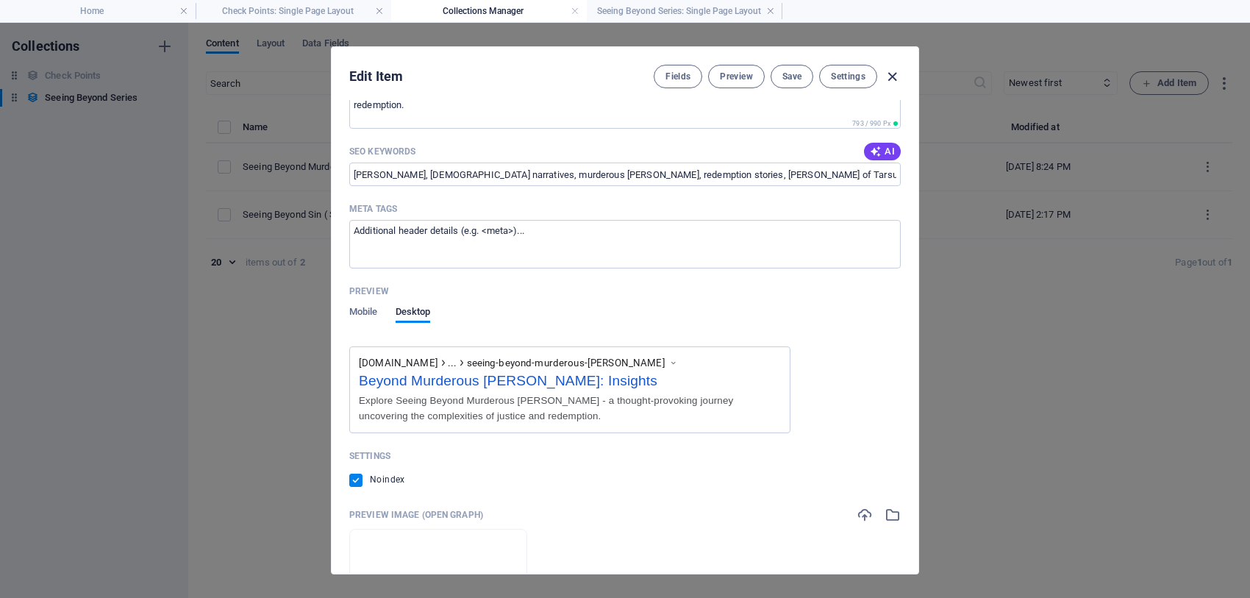
click at [888, 72] on icon "button" at bounding box center [892, 76] width 17 height 17
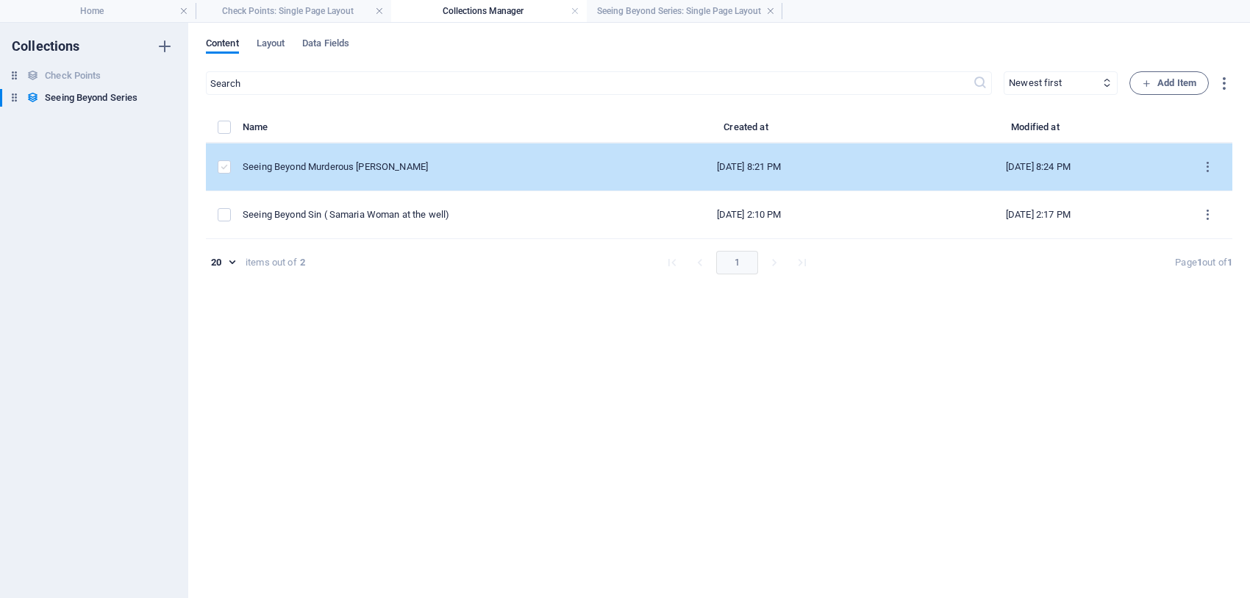
click at [225, 163] on label "items list" at bounding box center [224, 166] width 13 height 13
click at [0, 0] on input "items list" at bounding box center [0, 0] width 0 height 0
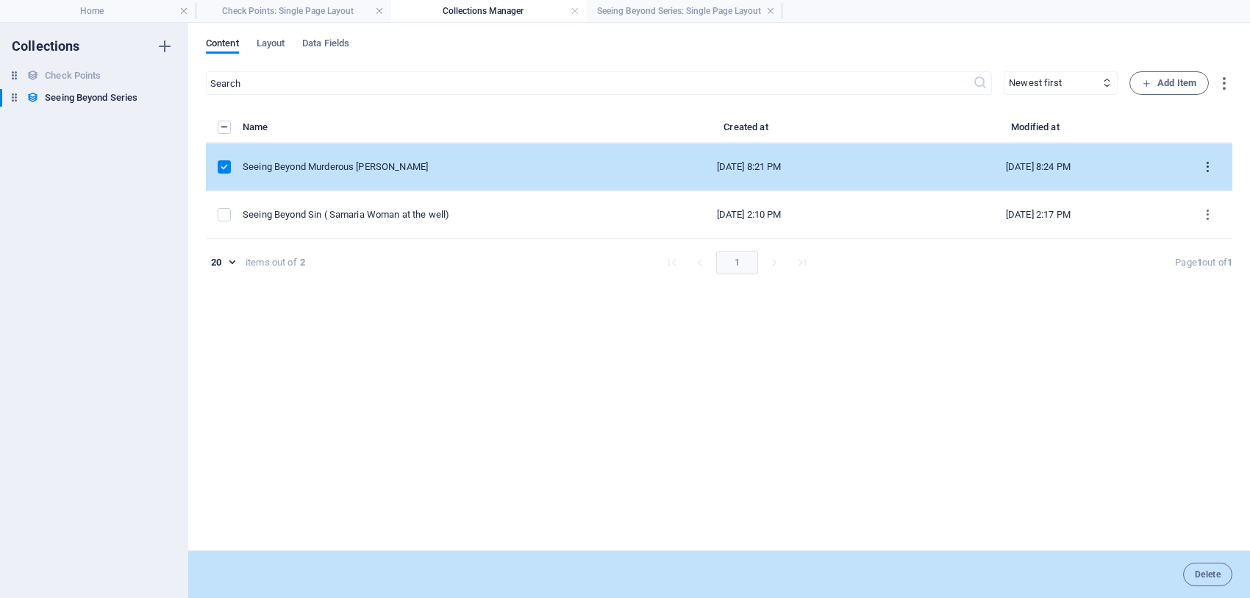
click at [1214, 162] on icon "items list" at bounding box center [1207, 167] width 14 height 14
click at [1199, 203] on h6 "Edit" at bounding box center [1208, 205] width 40 height 18
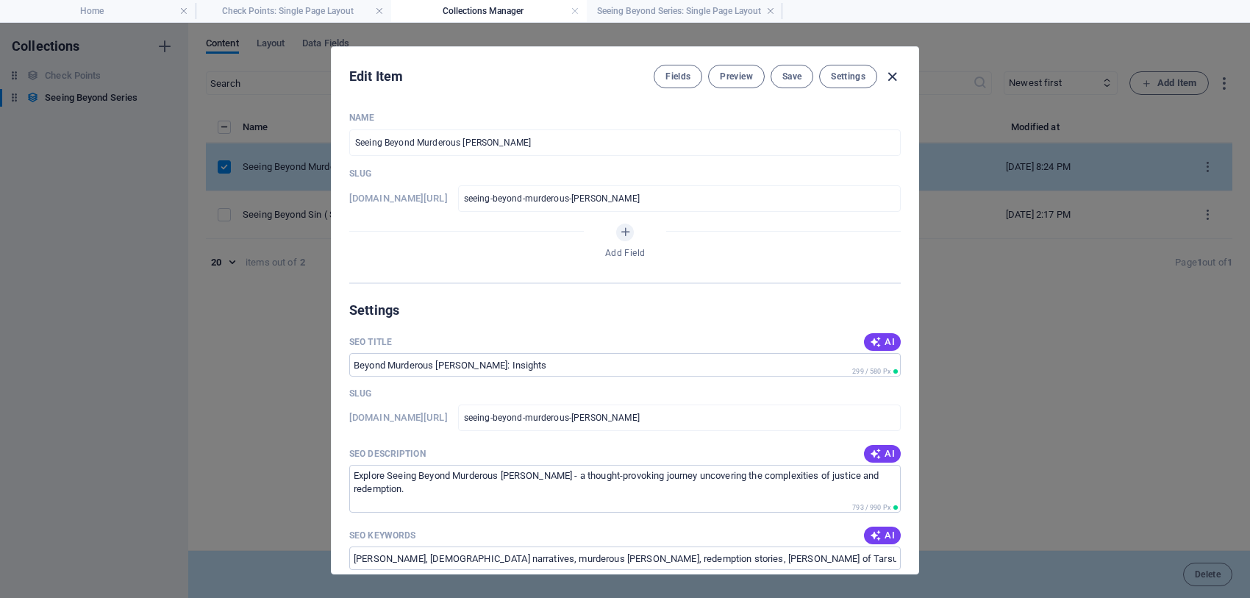
click at [892, 82] on icon "button" at bounding box center [892, 76] width 17 height 17
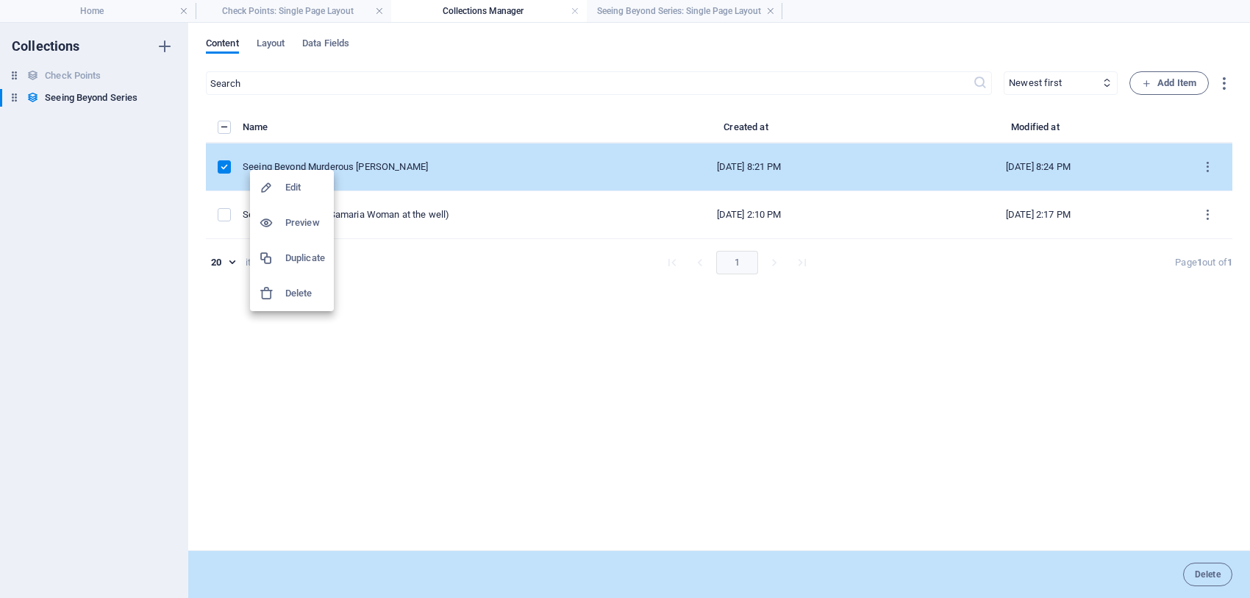
click at [470, 10] on div at bounding box center [625, 299] width 1250 height 598
click at [490, 4] on h4 "Collections Manager" at bounding box center [489, 11] width 196 height 16
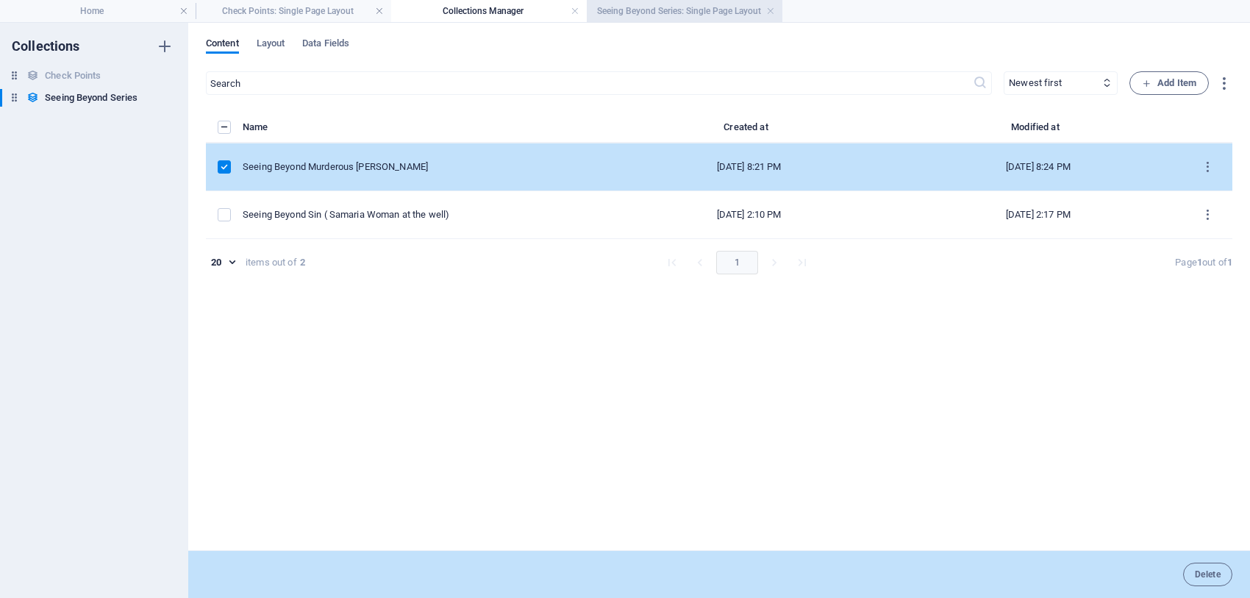
click at [634, 9] on h4 "Seeing Beyond Series: Single Page Layout" at bounding box center [685, 11] width 196 height 16
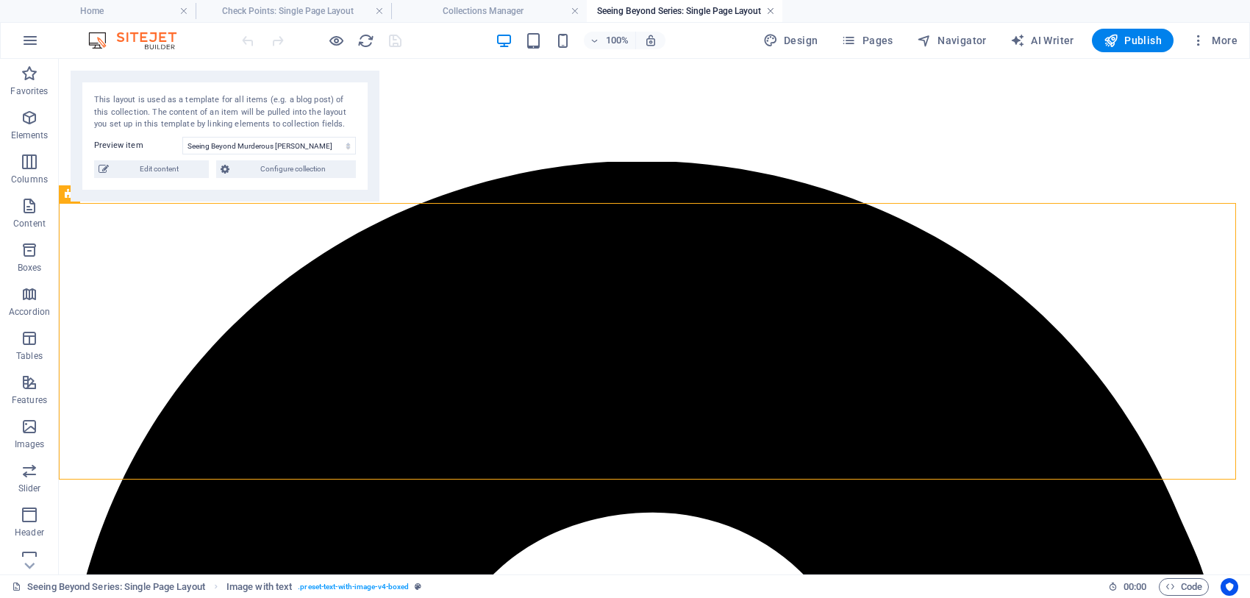
click at [767, 8] on link at bounding box center [770, 11] width 9 height 14
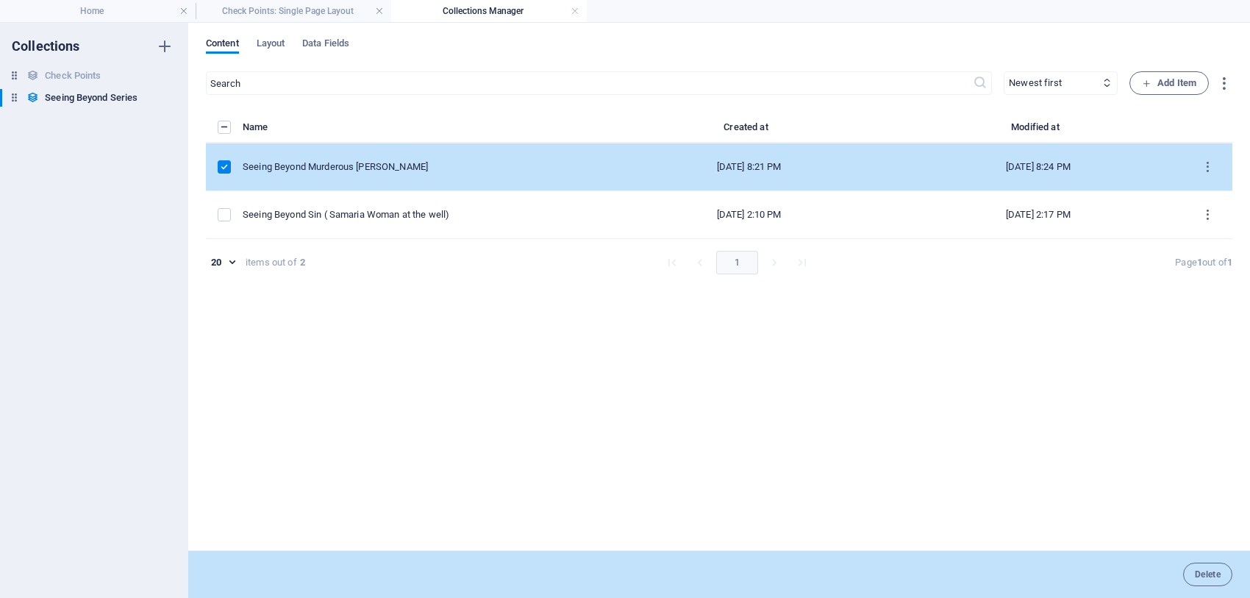
click at [412, 160] on div "Seeing Beyond Murderous [PERSON_NAME]" at bounding box center [418, 166] width 350 height 13
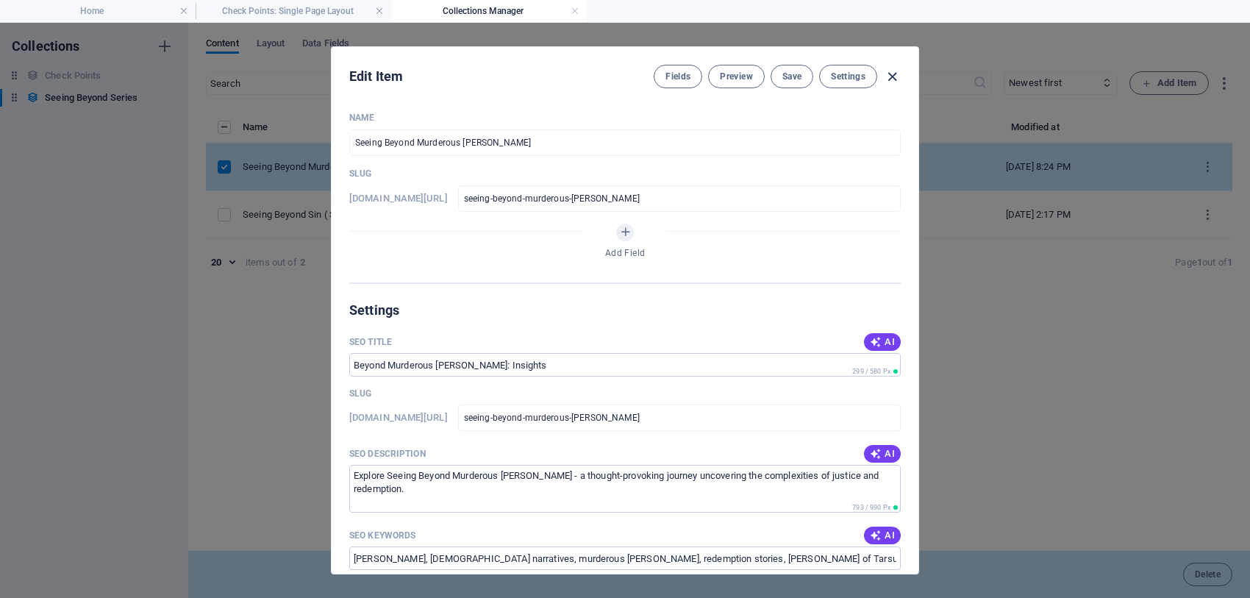
click at [891, 71] on icon "button" at bounding box center [892, 76] width 17 height 17
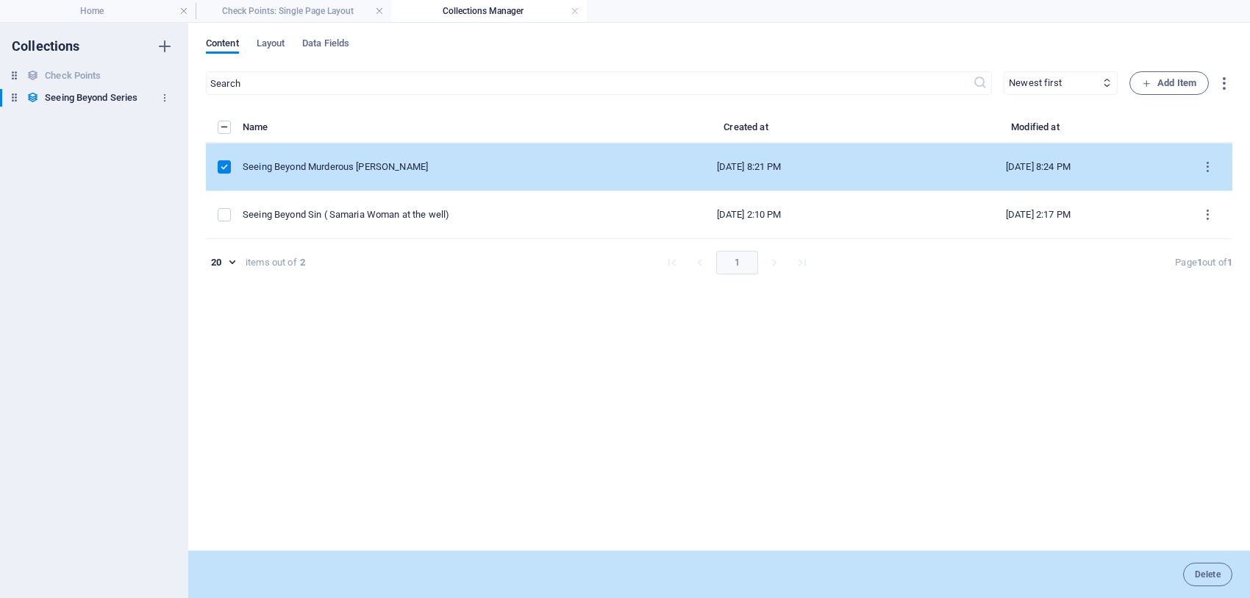
click at [92, 96] on h6 "Seeing Beyond Series" at bounding box center [91, 98] width 93 height 18
click at [87, 74] on h6 "Check Points" at bounding box center [73, 76] width 56 height 18
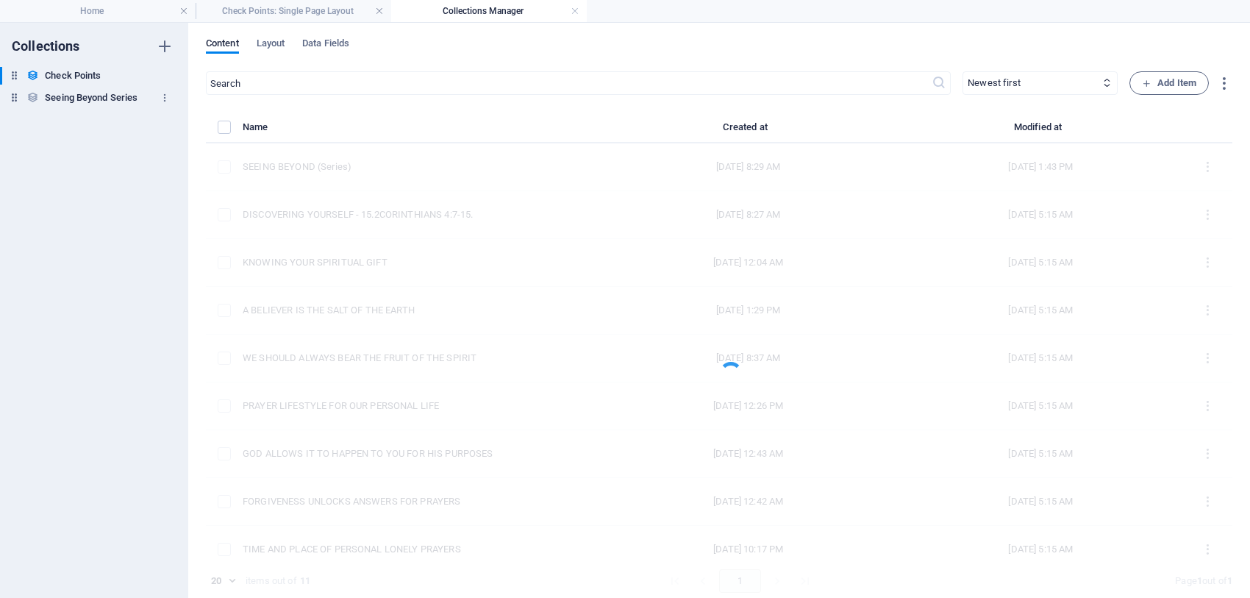
click at [87, 92] on h6 "Seeing Beyond Series" at bounding box center [91, 98] width 93 height 18
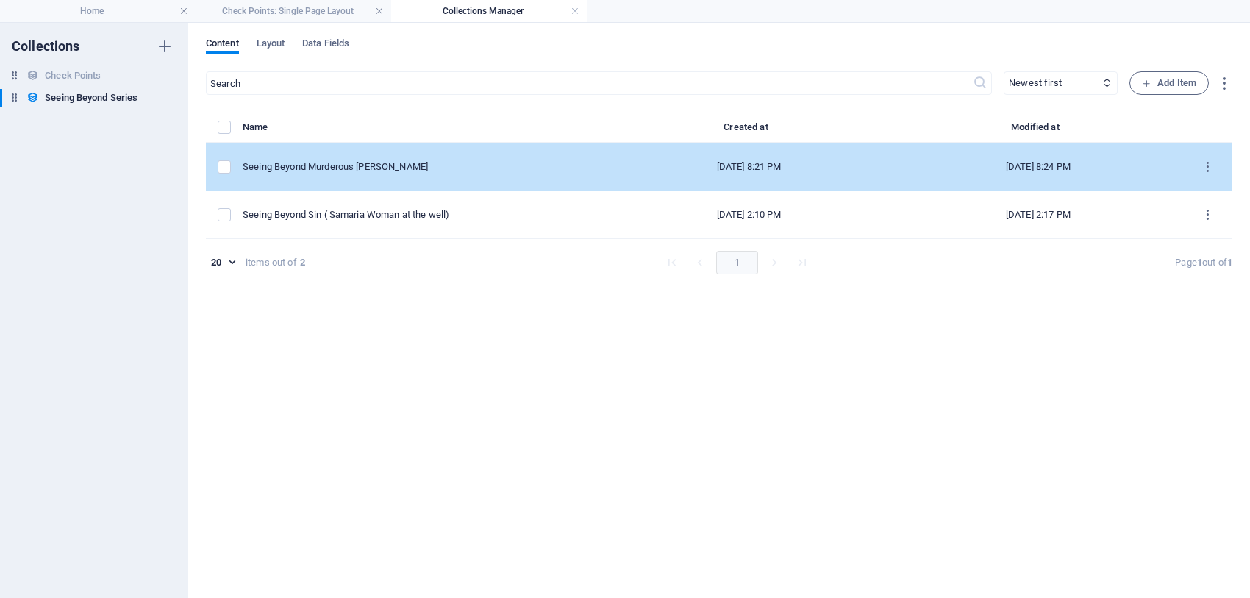
click at [1031, 163] on div "[DATE] 8:24 PM" at bounding box center [1037, 166] width 265 height 13
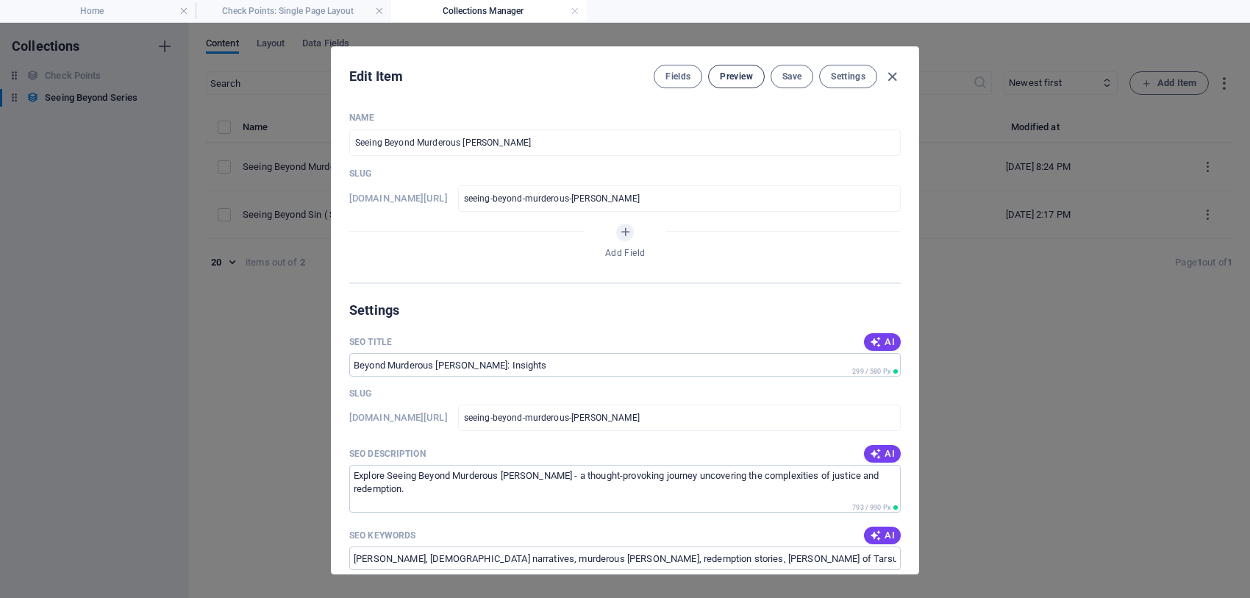
click at [726, 74] on span "Preview" at bounding box center [736, 77] width 32 height 12
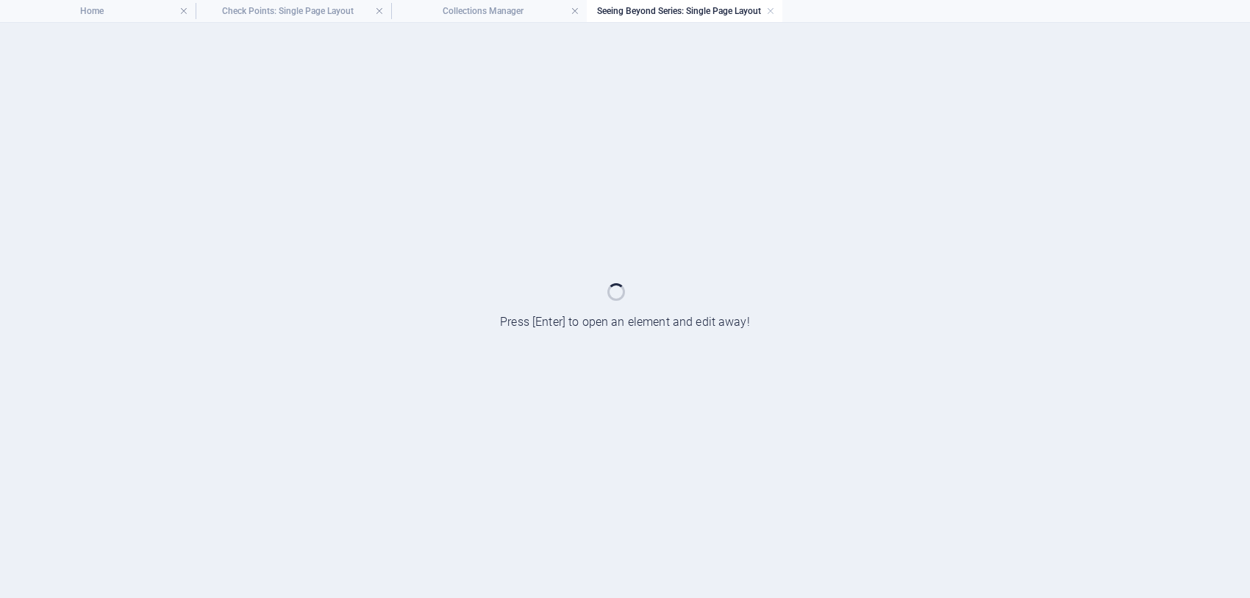
click at [726, 74] on div at bounding box center [625, 310] width 1250 height 575
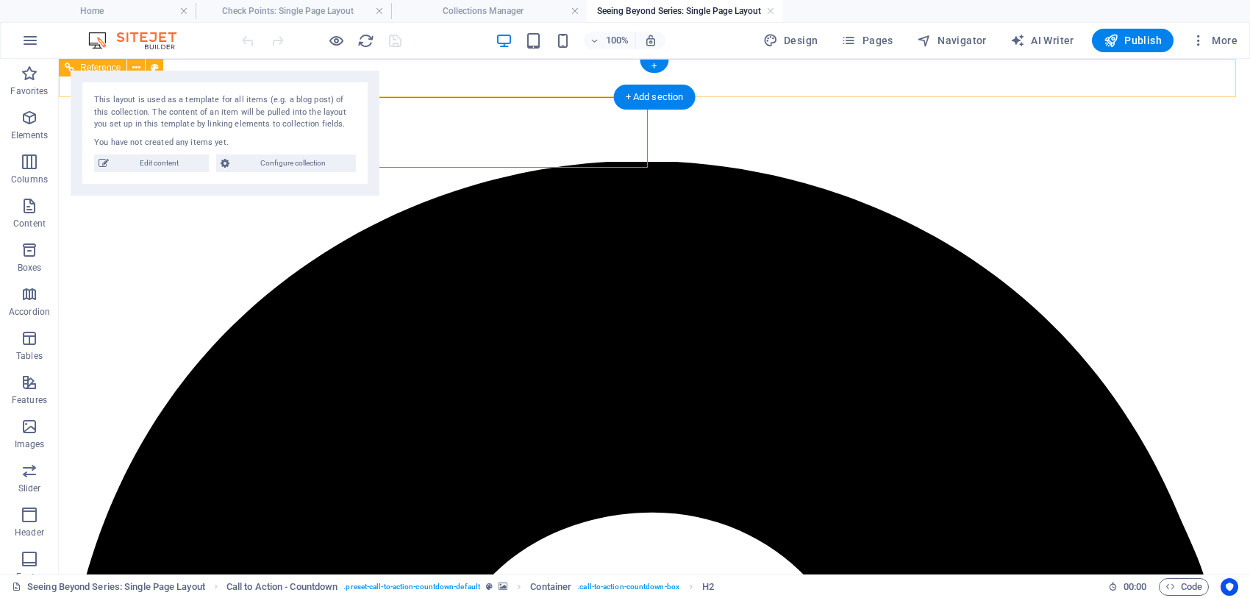
scroll to position [0, 0]
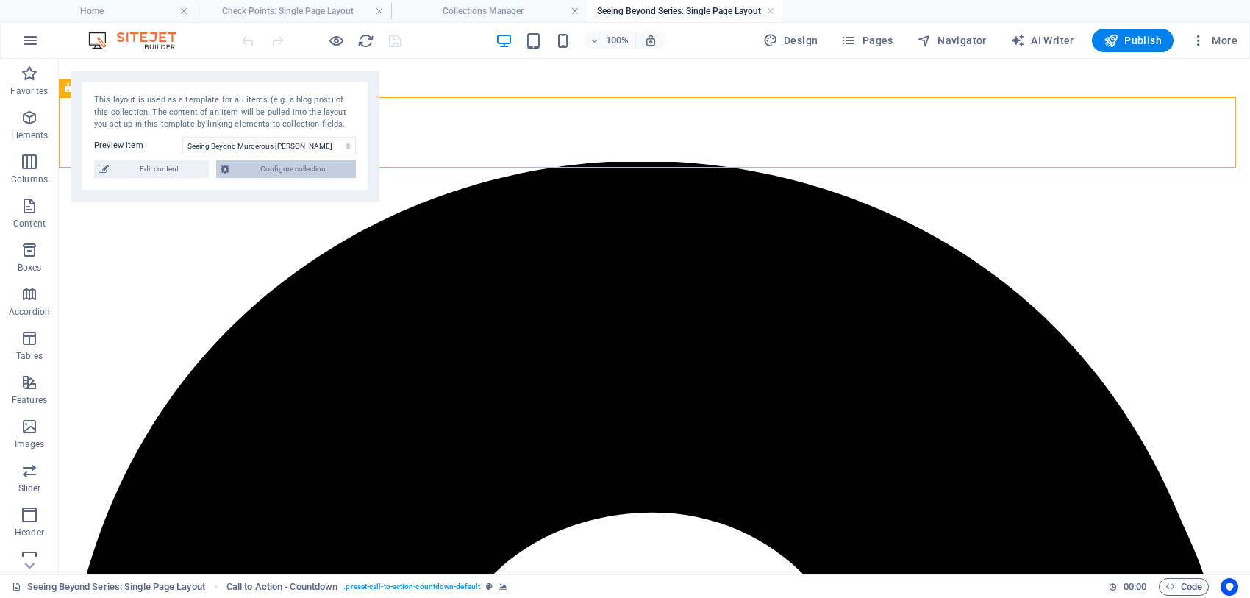
click at [282, 165] on span "Configure collection" at bounding box center [293, 169] width 118 height 18
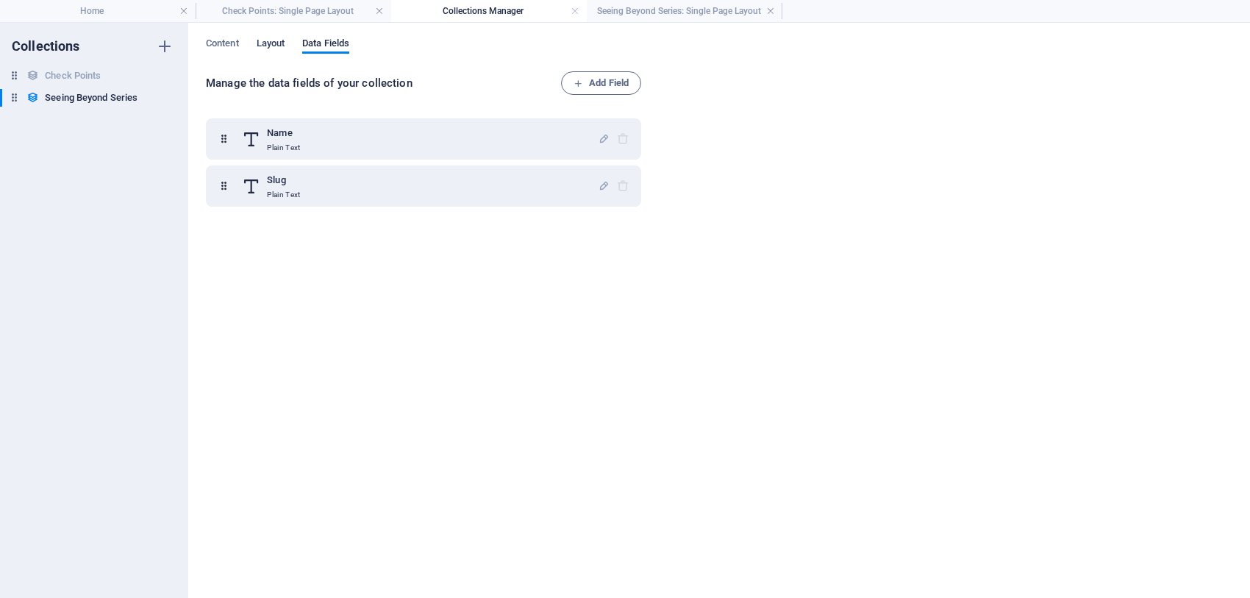
click at [276, 42] on span "Layout" at bounding box center [271, 45] width 29 height 21
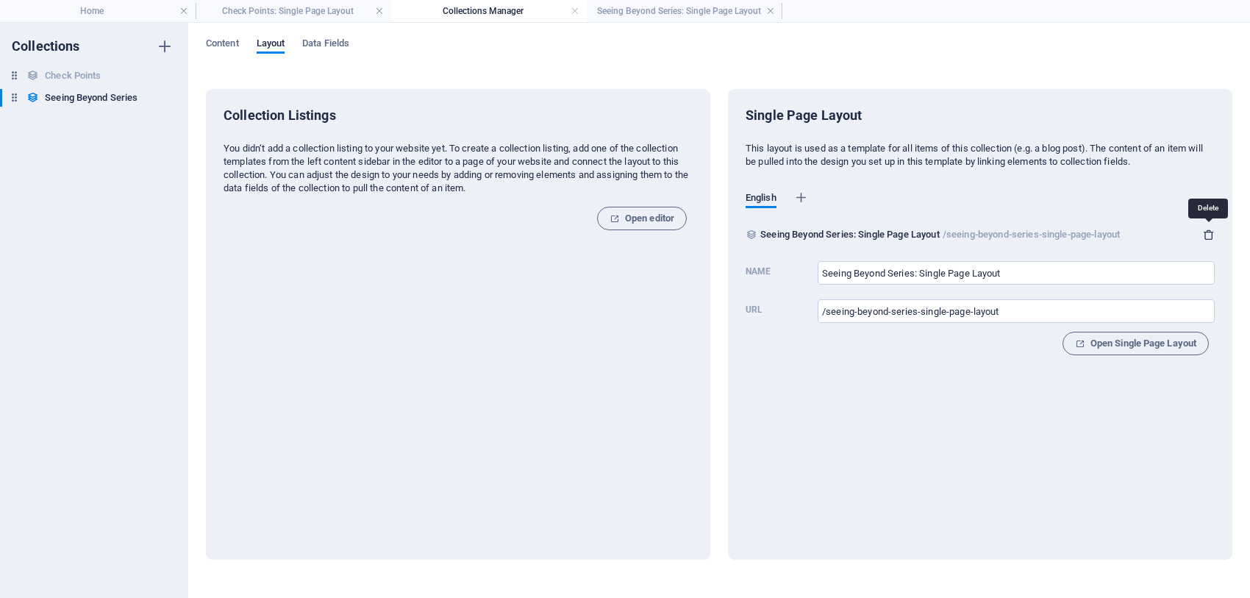
click at [1206, 233] on icon "button" at bounding box center [1209, 235] width 12 height 12
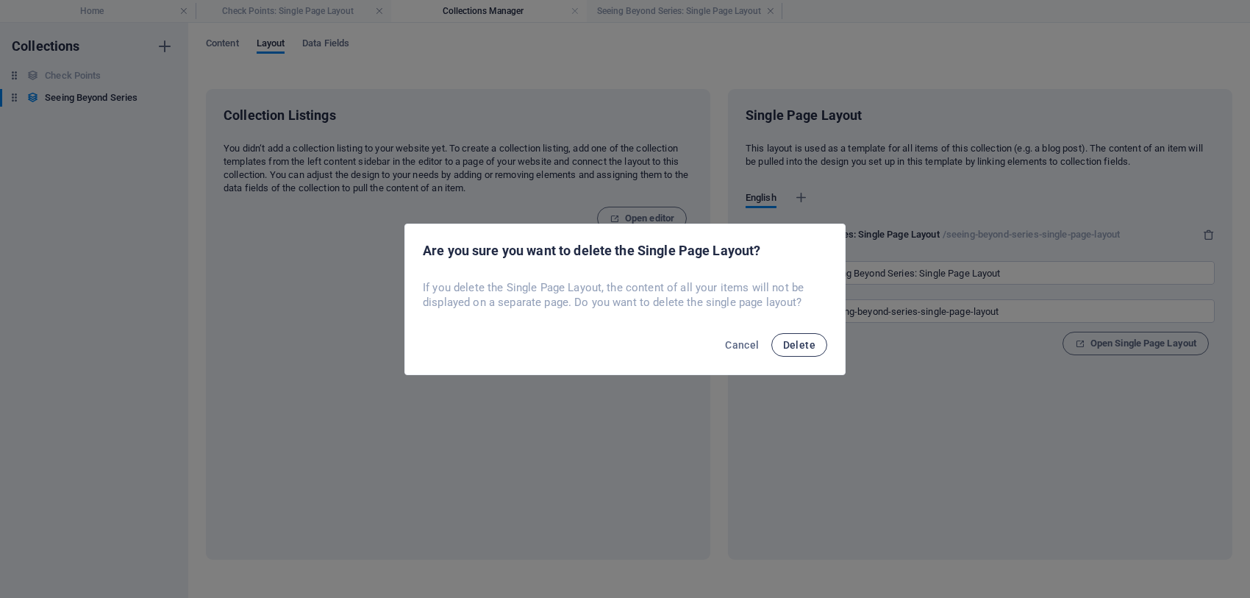
click at [798, 346] on span "Delete" at bounding box center [799, 345] width 32 height 12
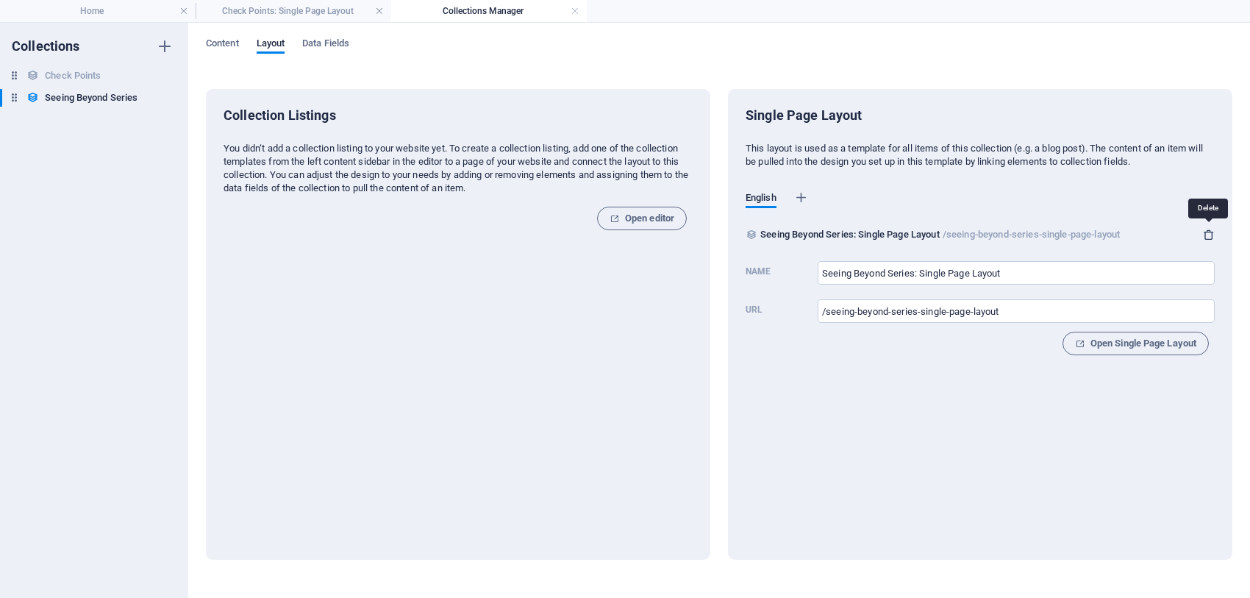
click at [1211, 234] on icon "button" at bounding box center [1209, 235] width 12 height 12
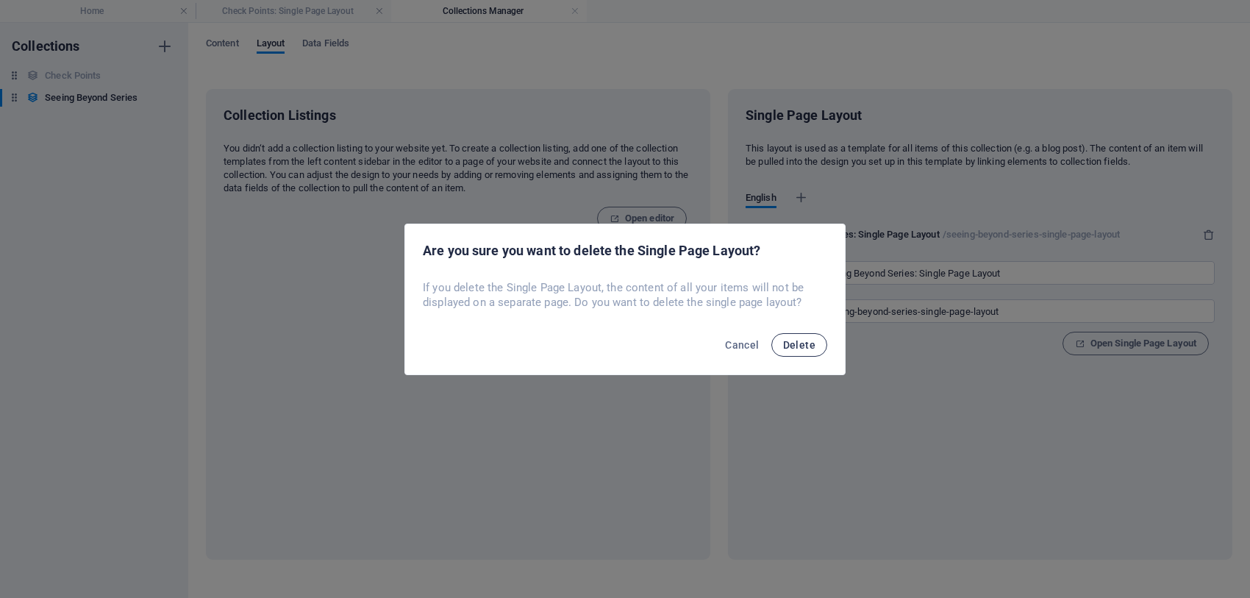
click at [795, 340] on span "Delete" at bounding box center [799, 345] width 32 height 12
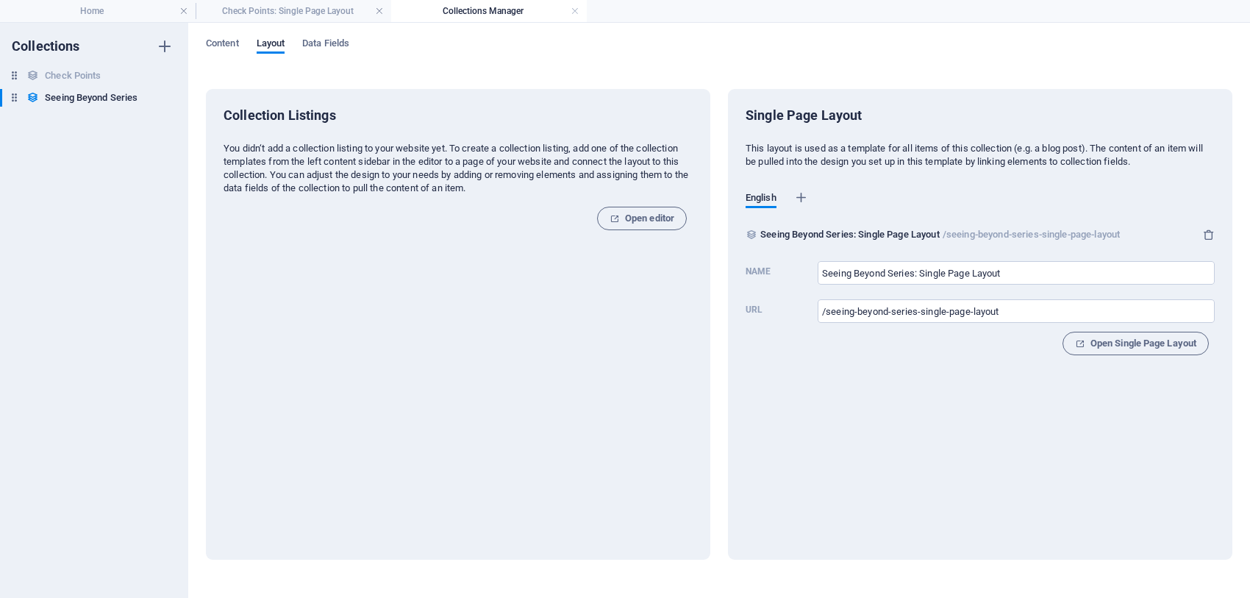
click at [906, 414] on div "Single Page Layout This layout is used as a template for all items of this coll…" at bounding box center [980, 324] width 504 height 470
click at [648, 215] on span "Open editor" at bounding box center [641, 219] width 65 height 18
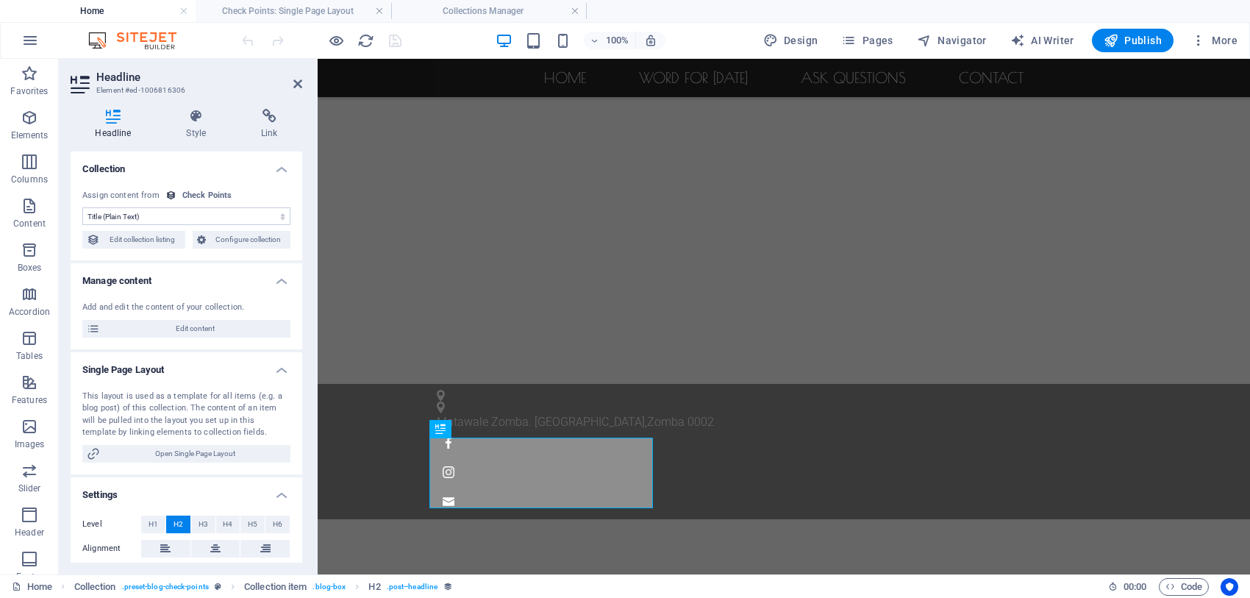
scroll to position [443, 0]
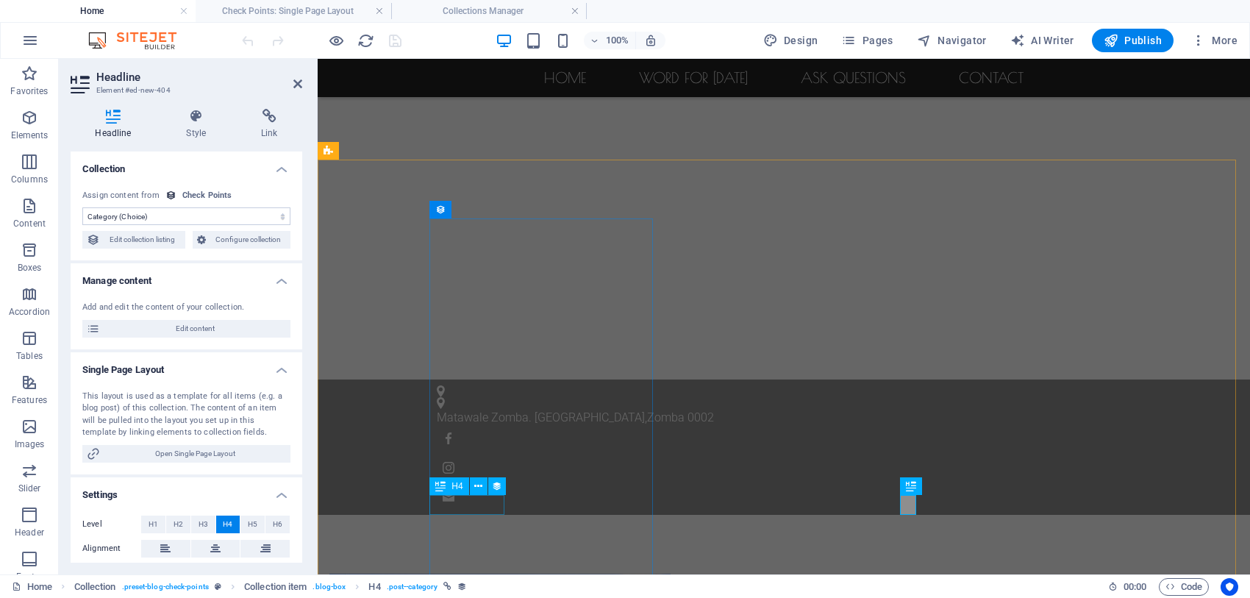
click at [717, 71] on nav "Home Word For [DATE] Checkpoint Series Seeing Beyond Series Ask Questions Conta…" at bounding box center [784, 78] width 932 height 38
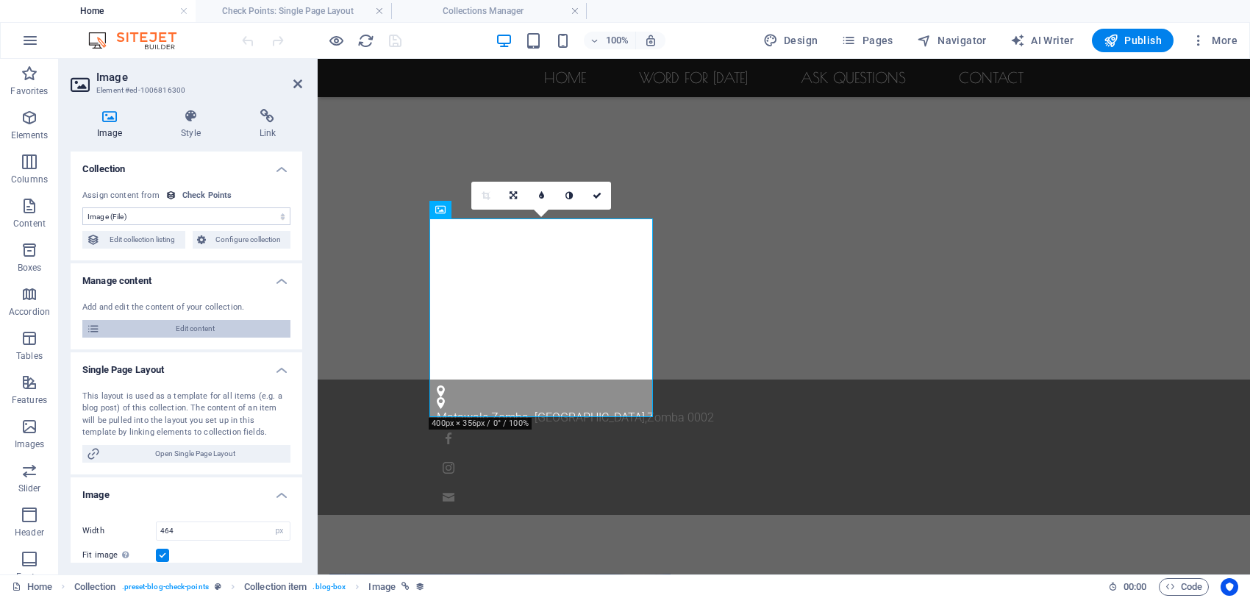
click at [129, 329] on span "Edit content" at bounding box center [195, 329] width 182 height 18
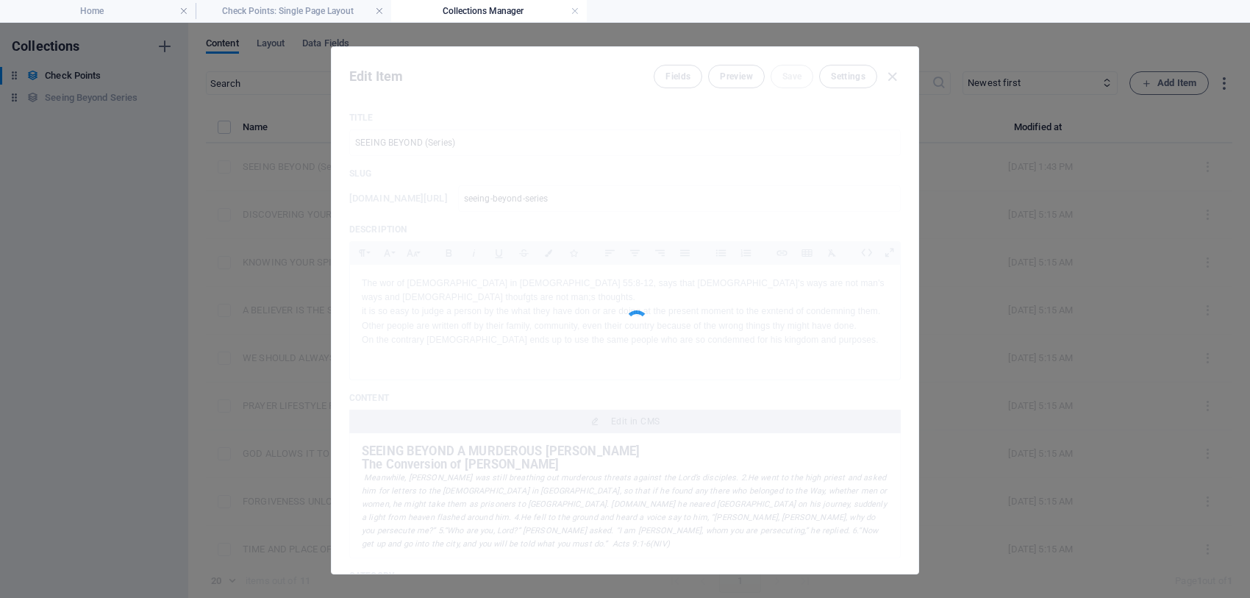
scroll to position [0, 0]
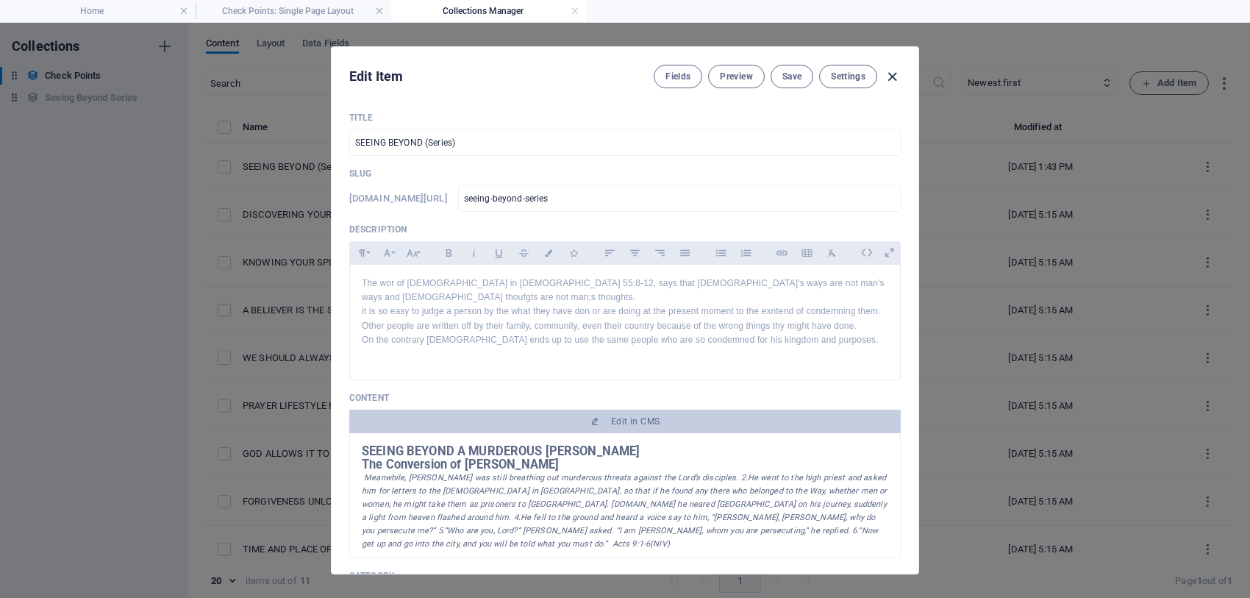
click at [887, 82] on icon "button" at bounding box center [892, 76] width 17 height 17
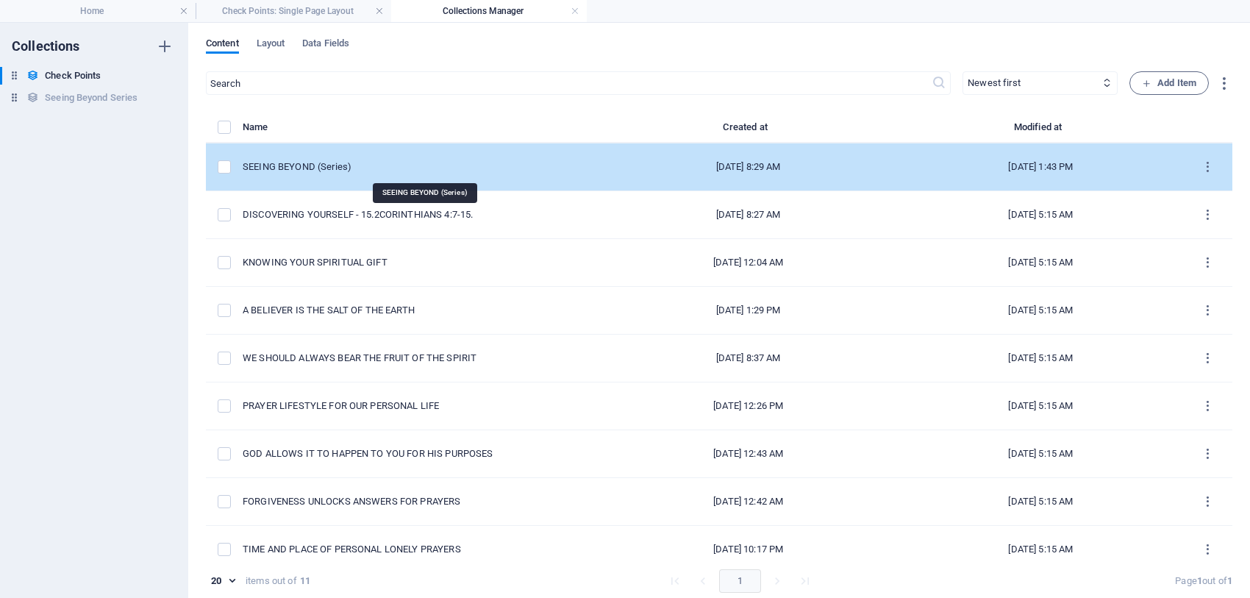
click at [350, 165] on div "SEEING BEYOND (Series)" at bounding box center [414, 166] width 343 height 13
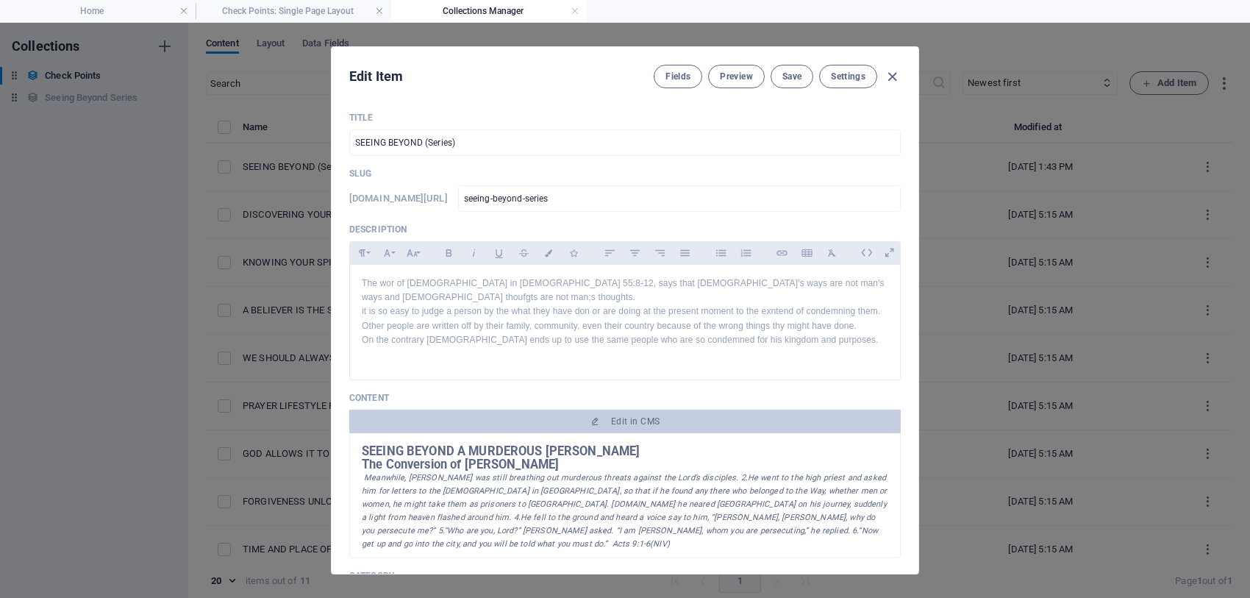
drag, startPoint x: 570, startPoint y: 460, endPoint x: 357, endPoint y: 448, distance: 213.5
click at [357, 448] on div "SEEING BEYOND A MURDEROUS [PERSON_NAME] The Conversion of [PERSON_NAME] Meanwhi…" at bounding box center [624, 495] width 551 height 125
drag, startPoint x: 379, startPoint y: 458, endPoint x: 493, endPoint y: 487, distance: 117.7
click at [493, 487] on em "Meanwhile, [PERSON_NAME] was still breathing out murderous threats against the …" at bounding box center [625, 511] width 526 height 76
drag, startPoint x: 365, startPoint y: 471, endPoint x: 487, endPoint y: 497, distance: 124.0
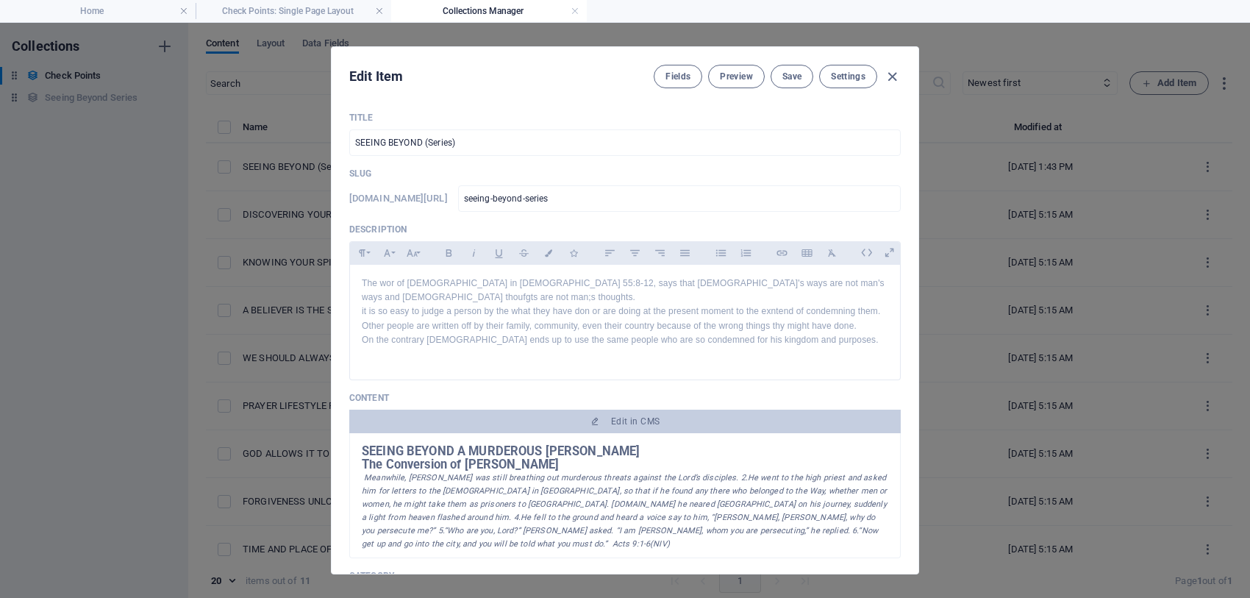
click at [354, 472] on div "SEEING BEYOND A MURDEROUS [PERSON_NAME] The Conversion of [PERSON_NAME] Meanwhi…" at bounding box center [624, 495] width 551 height 125
drag, startPoint x: 360, startPoint y: 468, endPoint x: 785, endPoint y: 539, distance: 430.7
copy div "The Conversion of [PERSON_NAME] Meanwhile, [PERSON_NAME] was still breathing ou…"
